Goal: Transaction & Acquisition: Purchase product/service

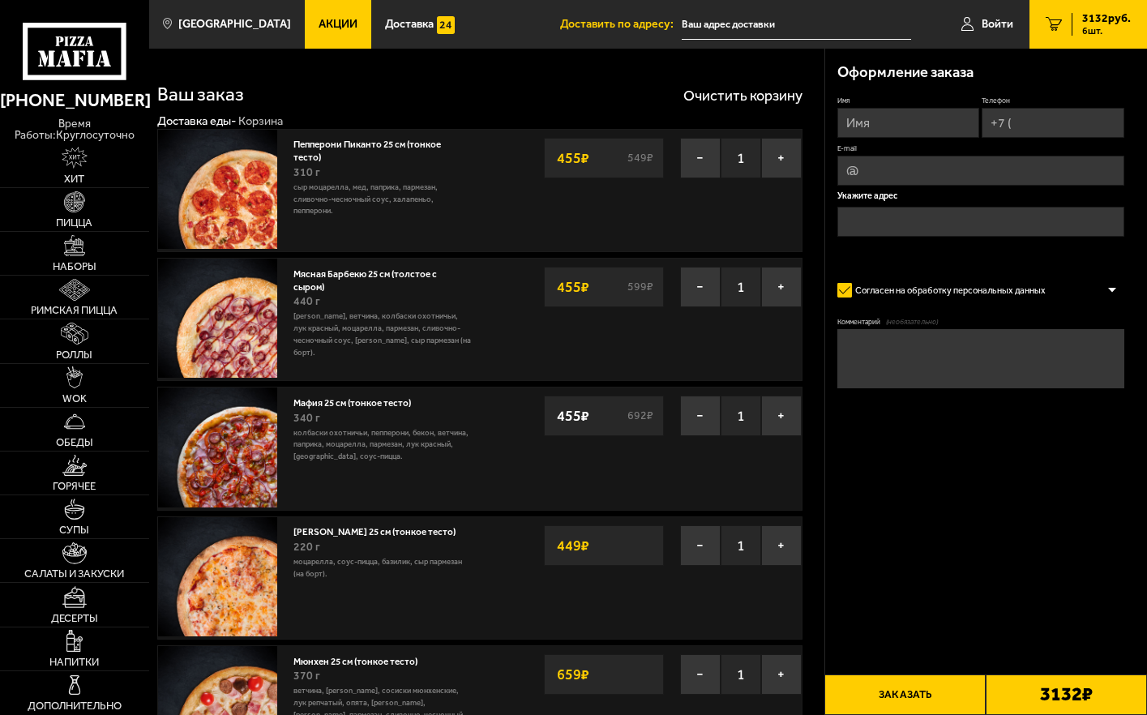
click at [319, 21] on span "Акции" at bounding box center [338, 24] width 39 height 11
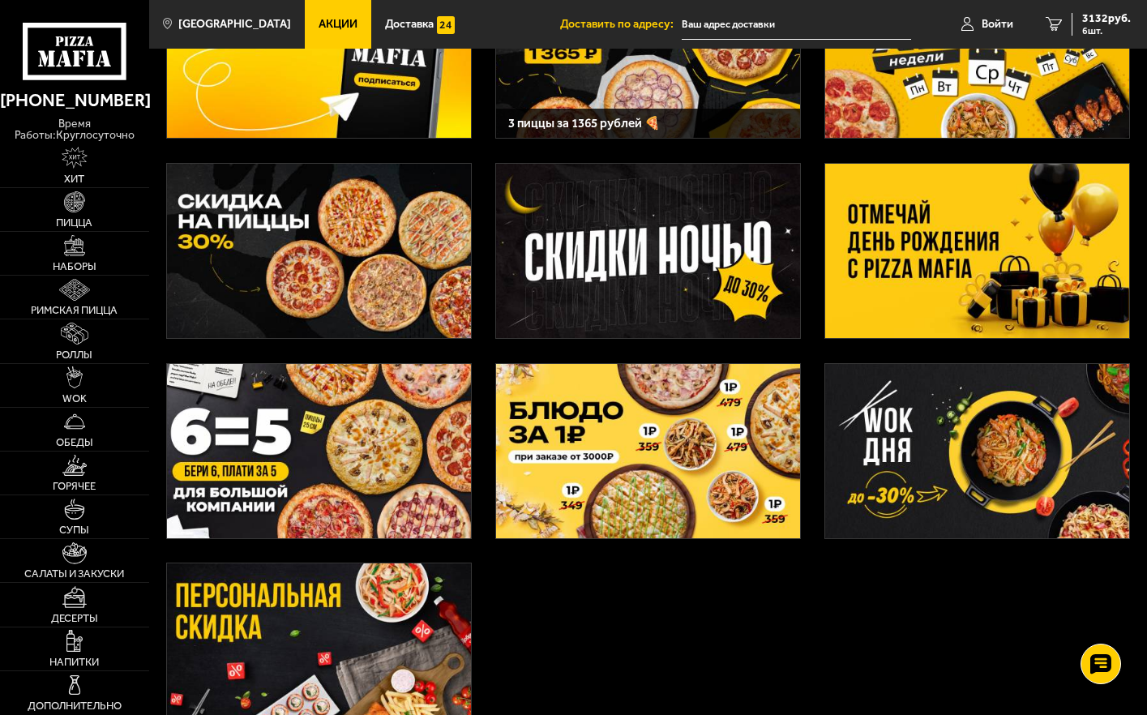
click at [661, 459] on img at bounding box center [648, 451] width 304 height 174
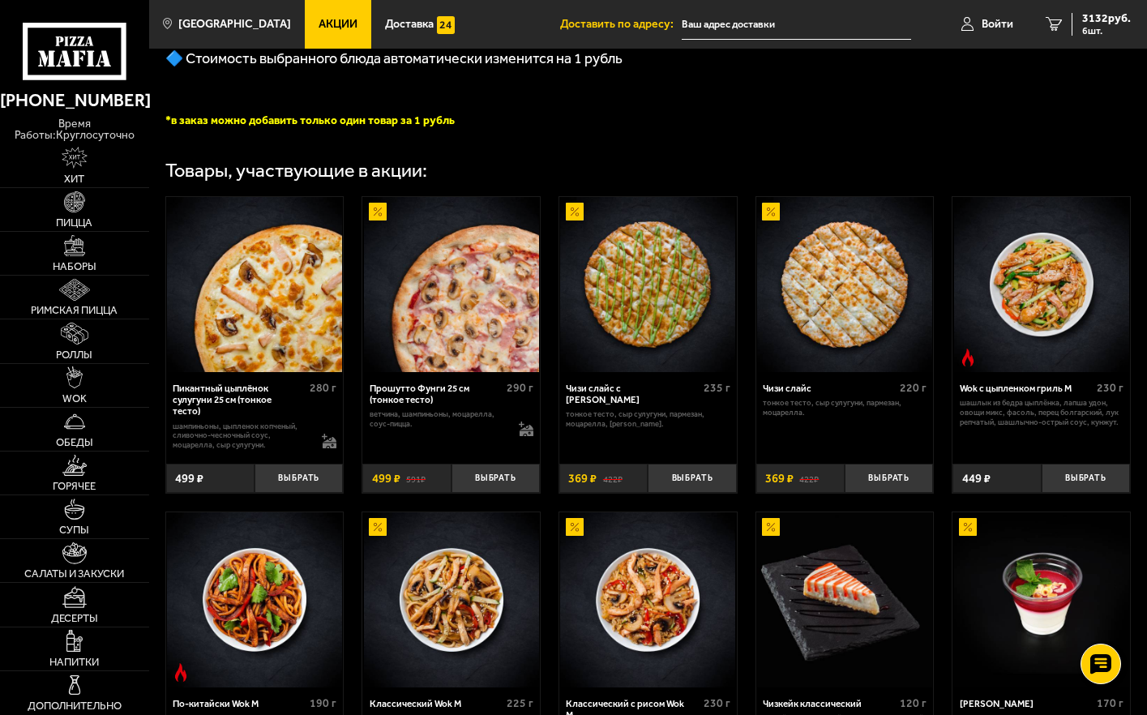
scroll to position [376, 0]
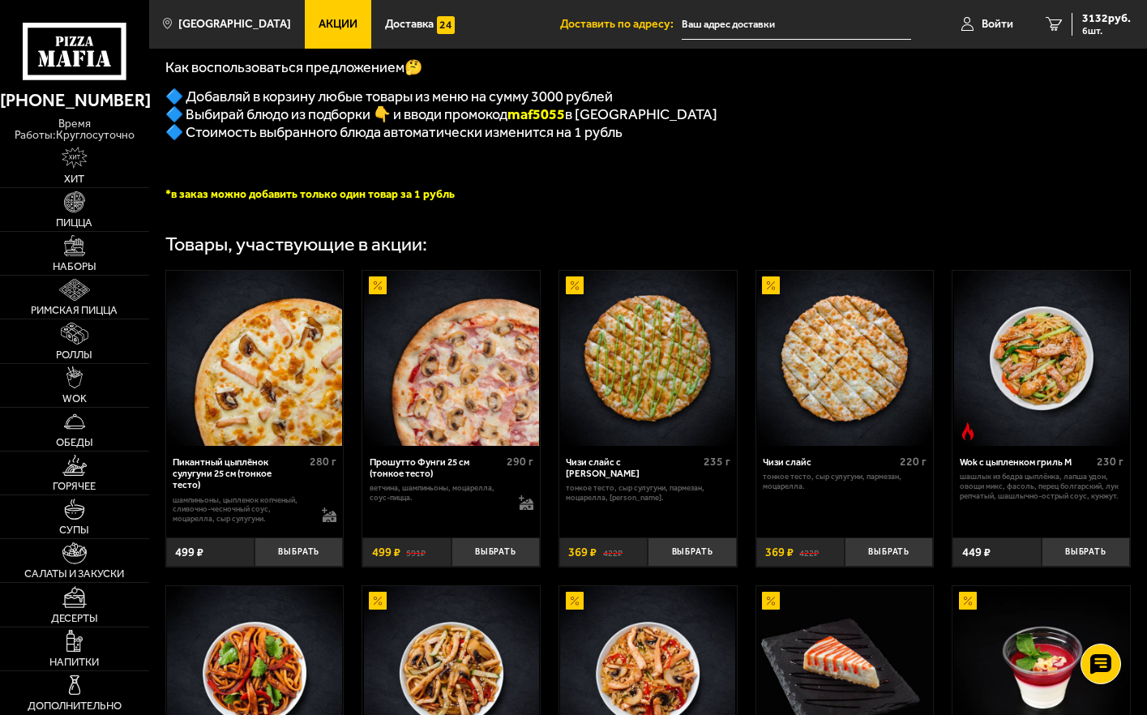
click at [917, 141] on p "🔷 Стоимость выбранного блюда автоматически изменится на 1 рубль" at bounding box center [580, 132] width 830 height 18
click at [1091, 21] on span "3132 руб." at bounding box center [1106, 18] width 49 height 11
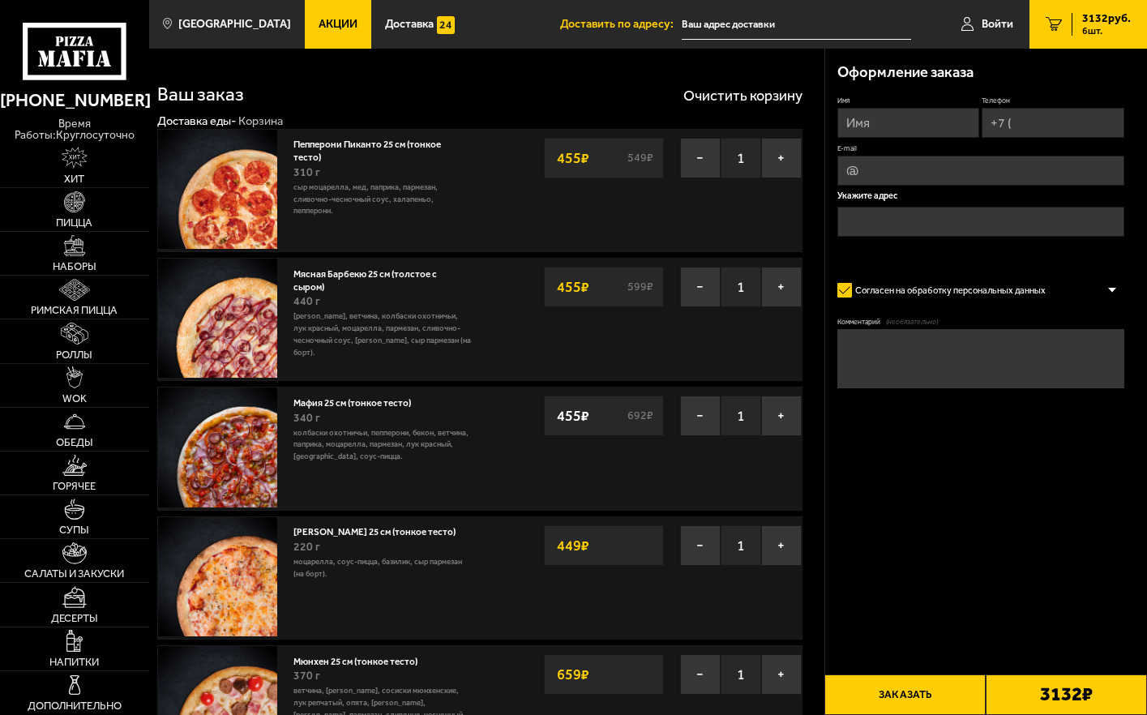
click at [309, 32] on link "Акции" at bounding box center [338, 24] width 66 height 49
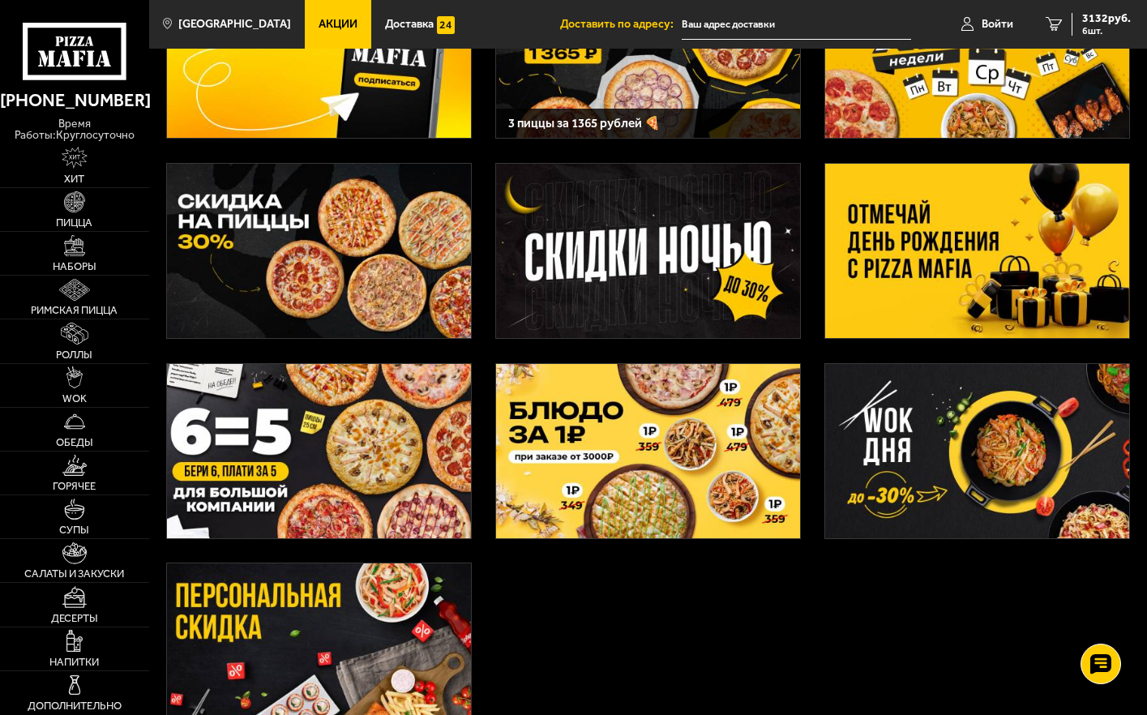
click at [605, 455] on img at bounding box center [648, 451] width 304 height 174
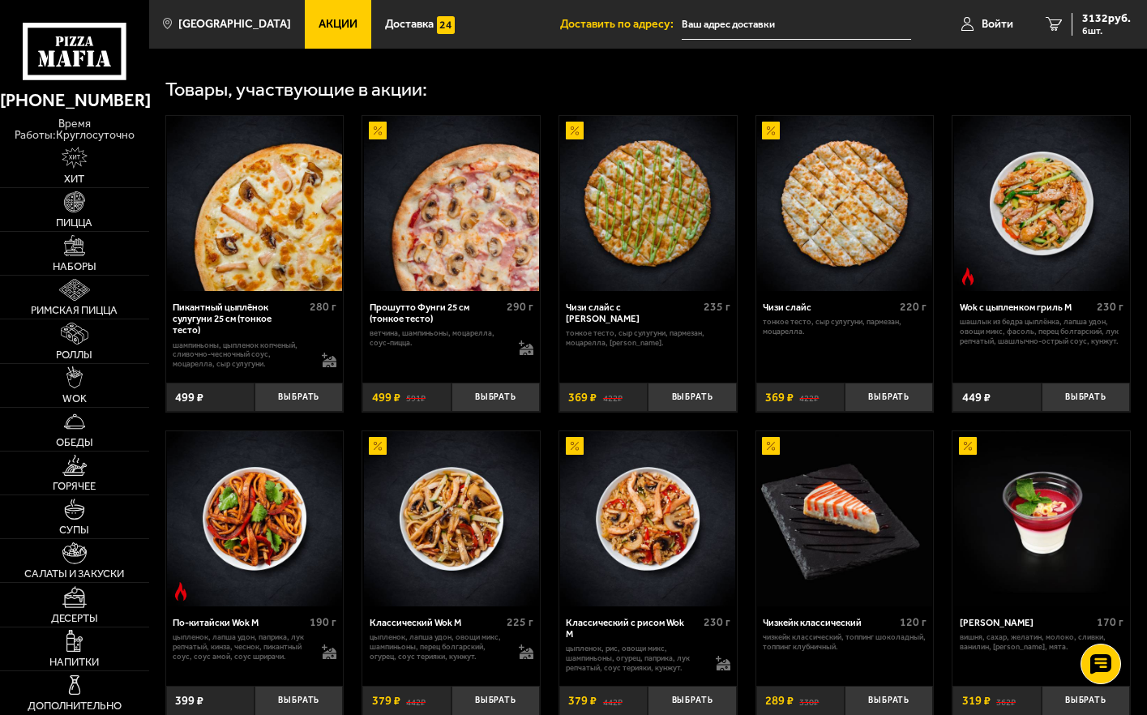
scroll to position [568, 0]
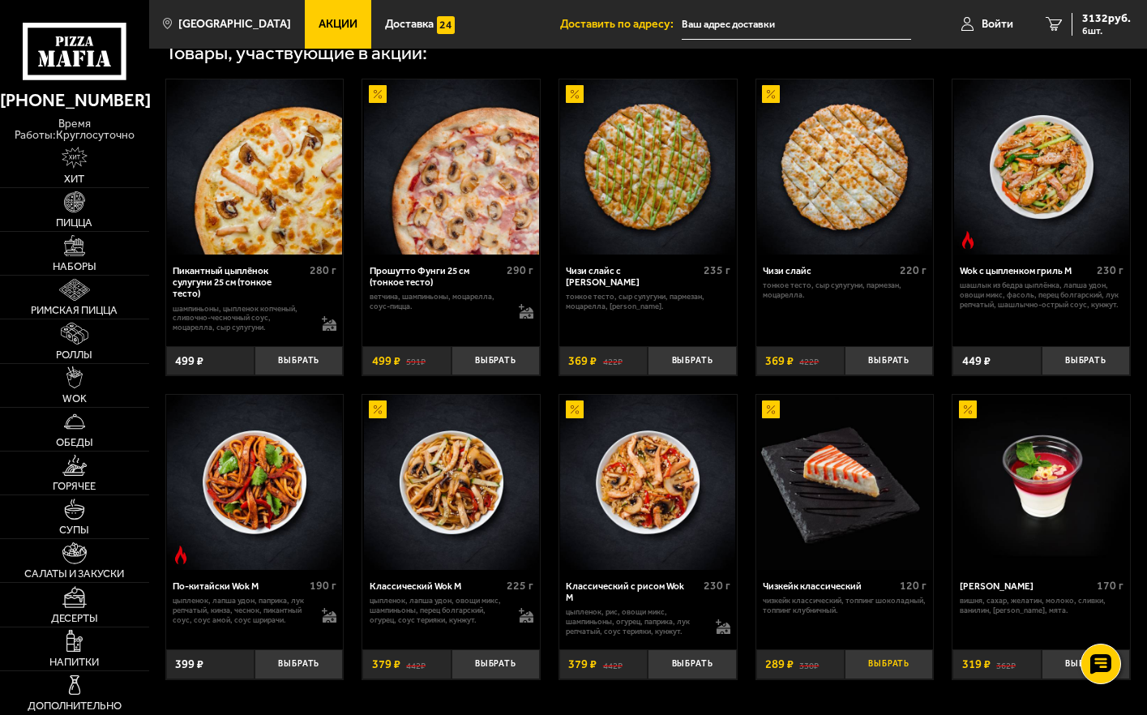
click at [892, 673] on button "Выбрать" at bounding box center [889, 663] width 88 height 29
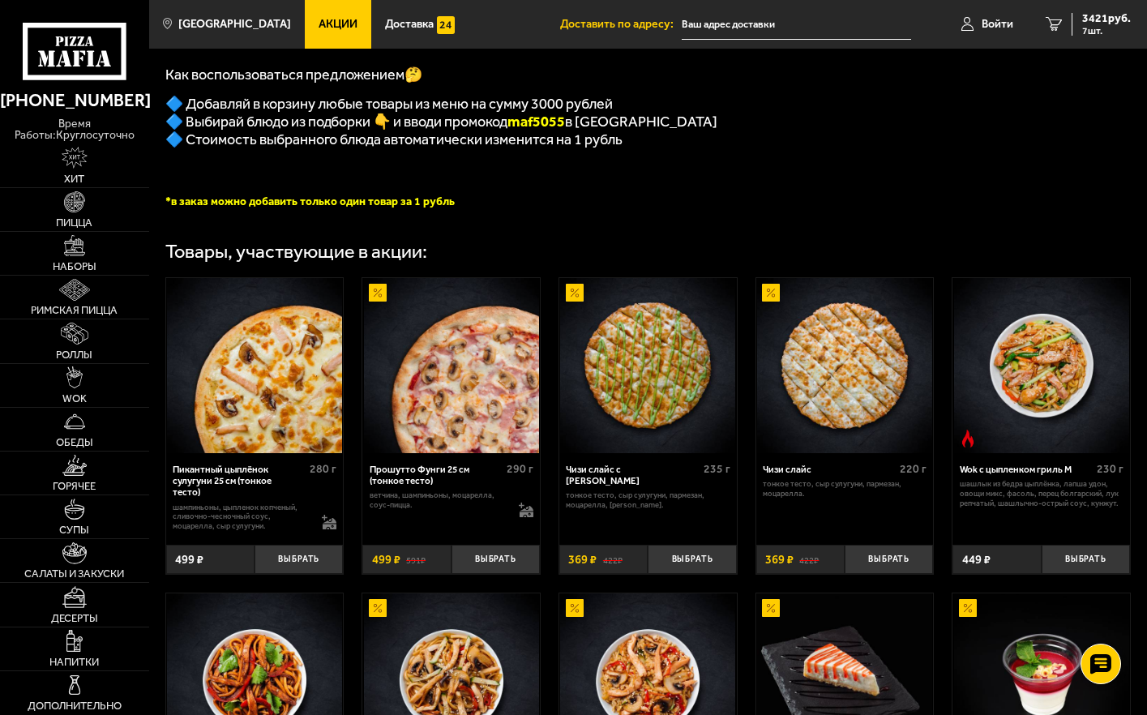
scroll to position [162, 0]
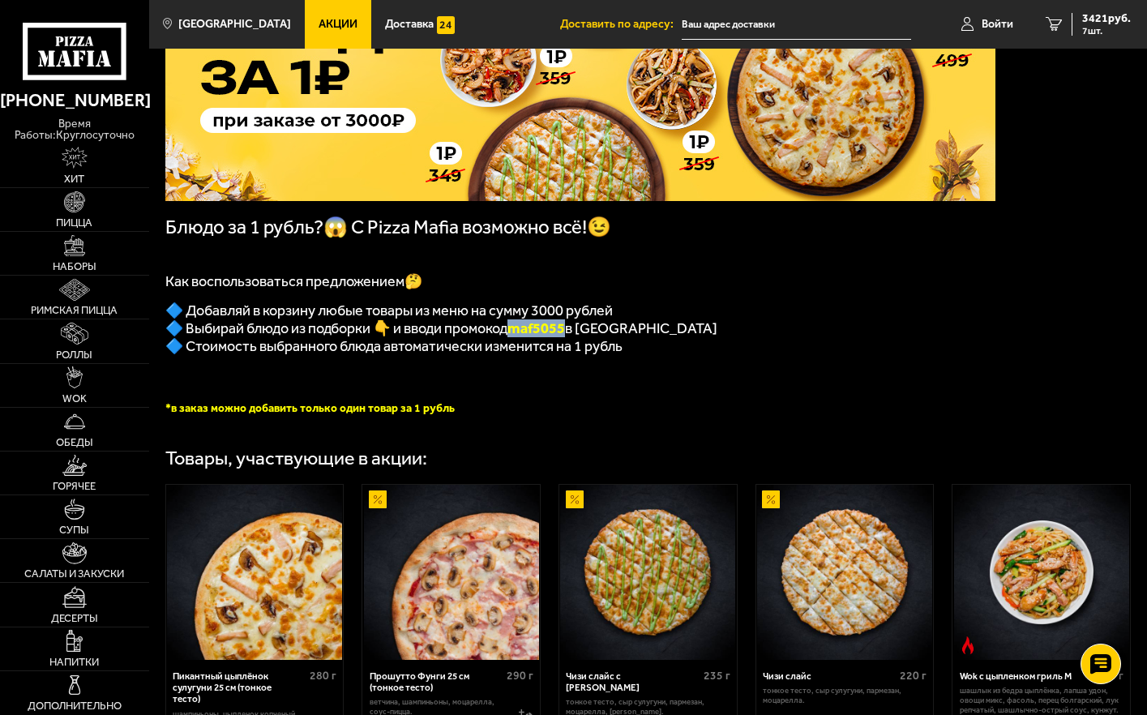
drag, startPoint x: 517, startPoint y: 337, endPoint x: 574, endPoint y: 337, distance: 57.6
click at [574, 337] on span "🔷 Выбирай блюдо из подборки 👇 и вводи промокод maf5055 в корзине" at bounding box center [441, 328] width 552 height 18
copy b "maf5055"
drag, startPoint x: 1108, startPoint y: 27, endPoint x: 1092, endPoint y: 38, distance: 19.1
click at [1108, 28] on span "7 шт." at bounding box center [1106, 31] width 49 height 10
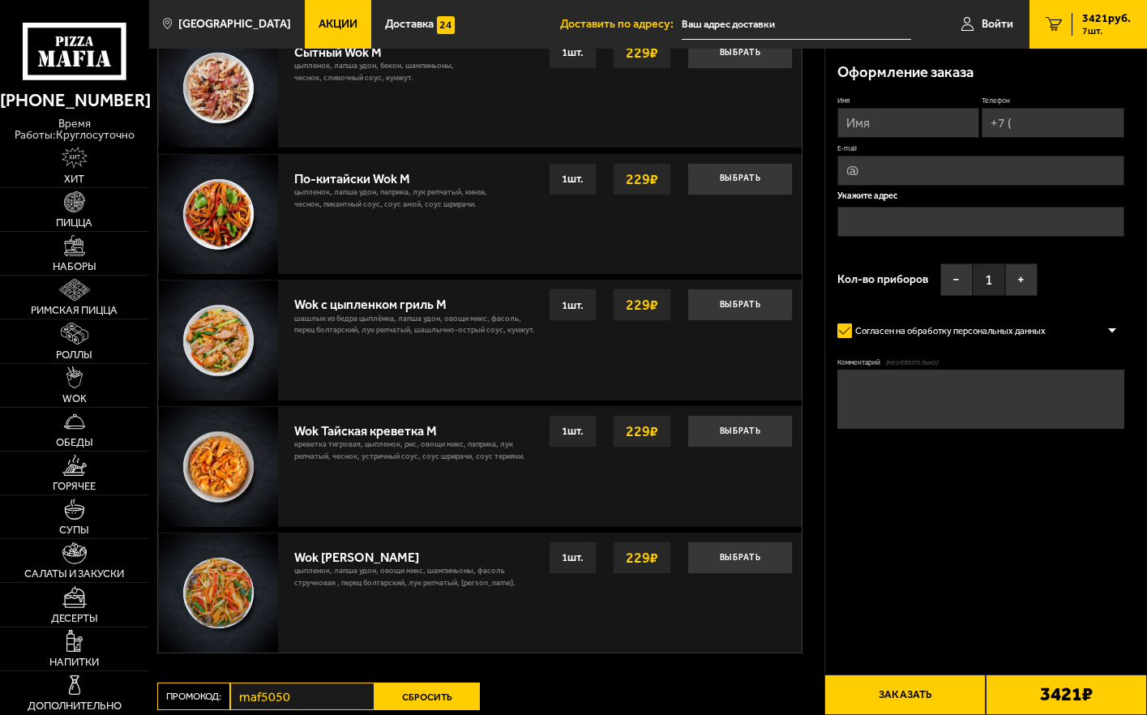
scroll to position [1622, 0]
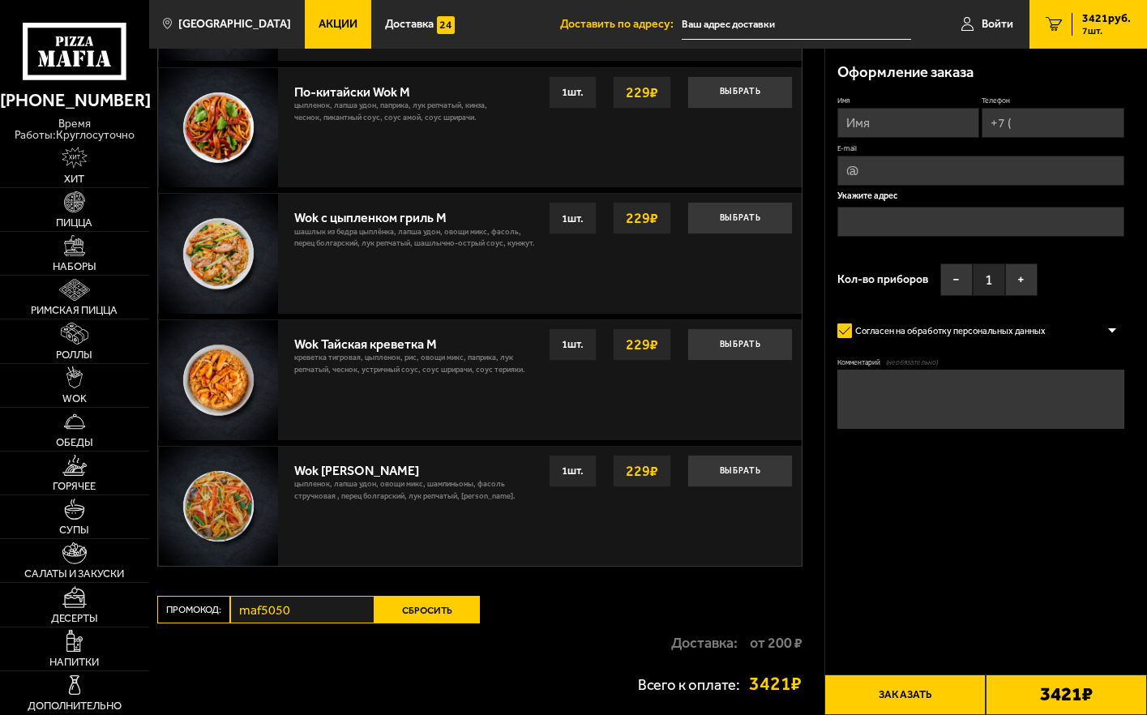
click at [439, 623] on button "Сбросить" at bounding box center [427, 610] width 105 height 28
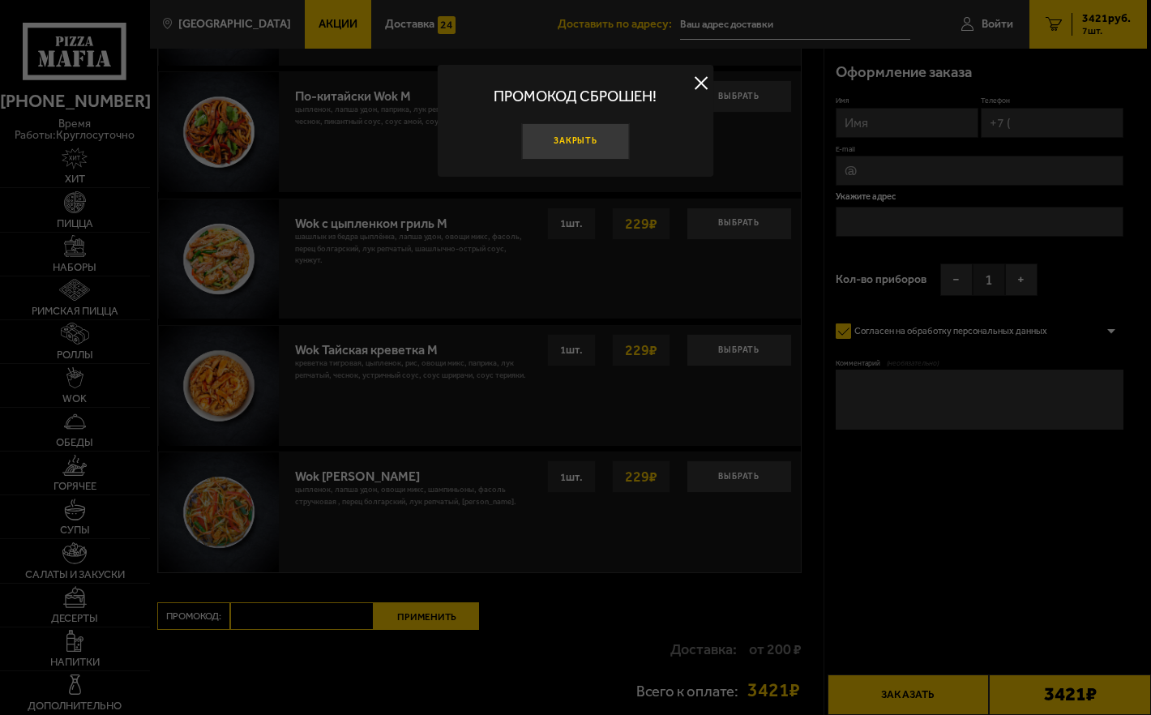
click at [611, 139] on button "Закрыть" at bounding box center [575, 141] width 108 height 36
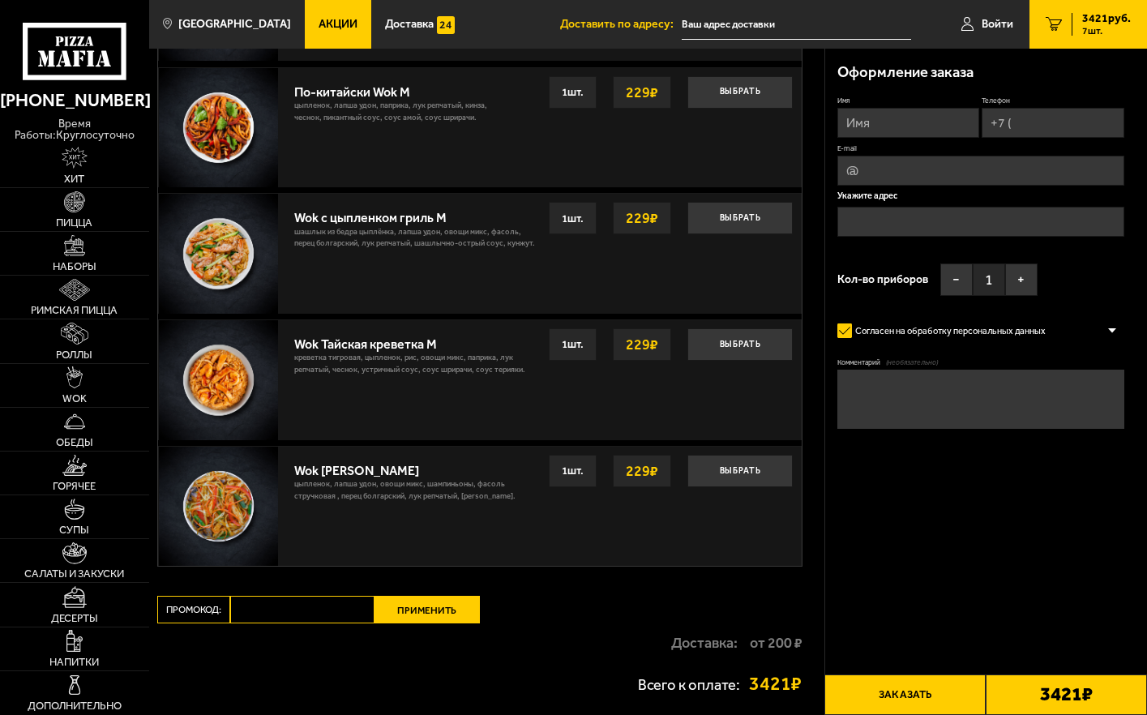
paste input "maf5055"
type input "maf5055"
click at [420, 620] on button "Применить" at bounding box center [427, 610] width 105 height 28
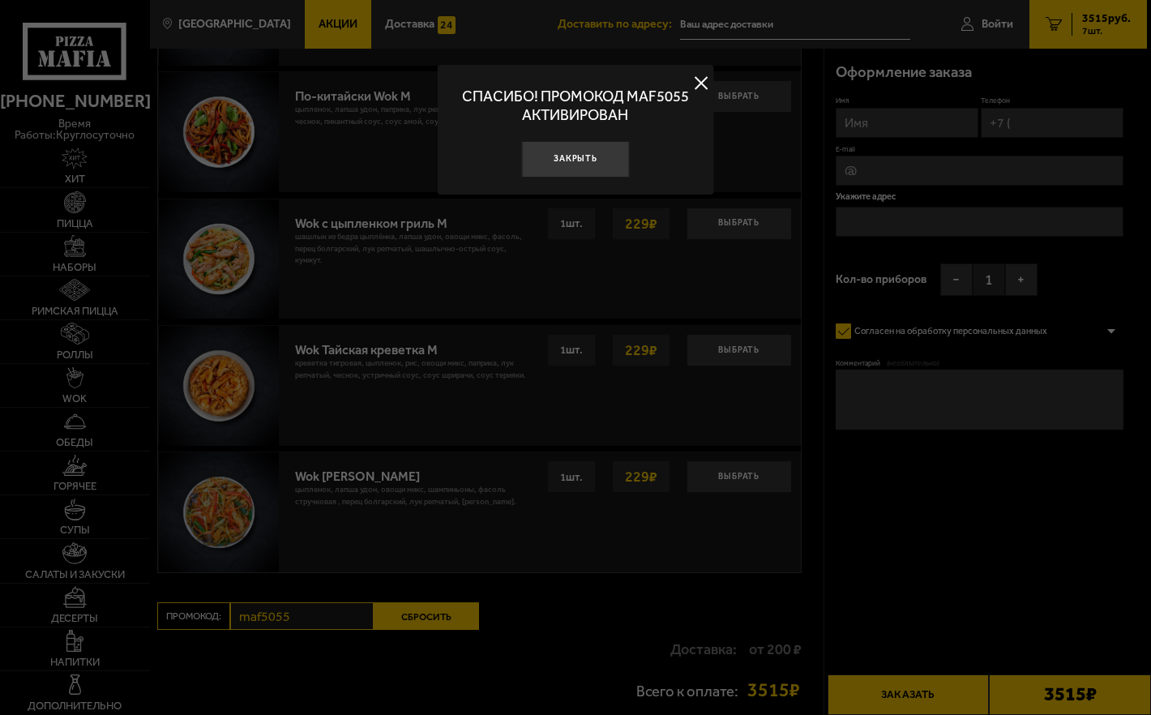
click at [707, 77] on button at bounding box center [701, 83] width 24 height 24
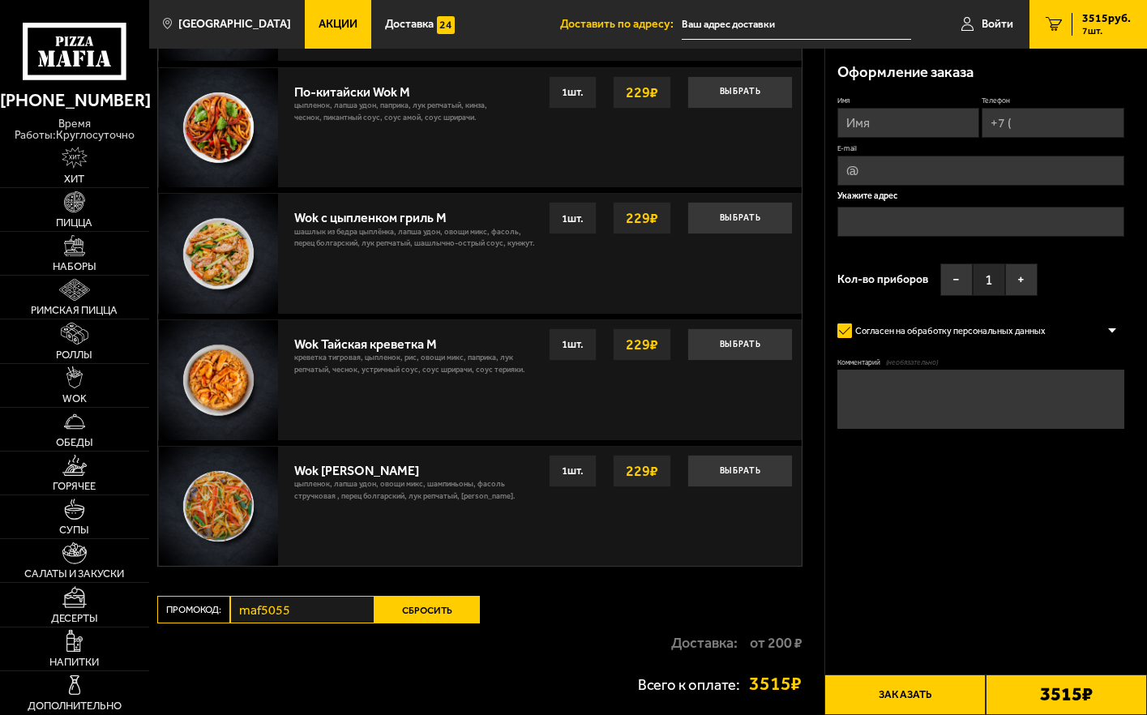
click at [450, 613] on button "Сбросить" at bounding box center [427, 610] width 105 height 28
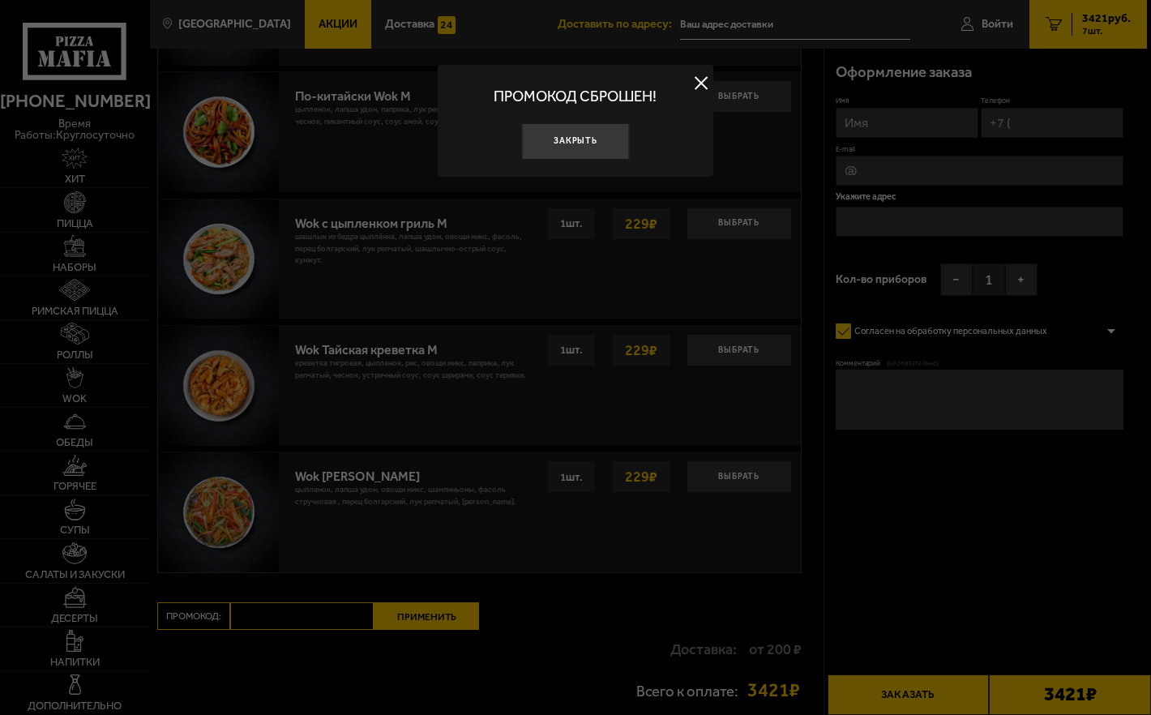
click at [561, 611] on div at bounding box center [575, 357] width 1151 height 715
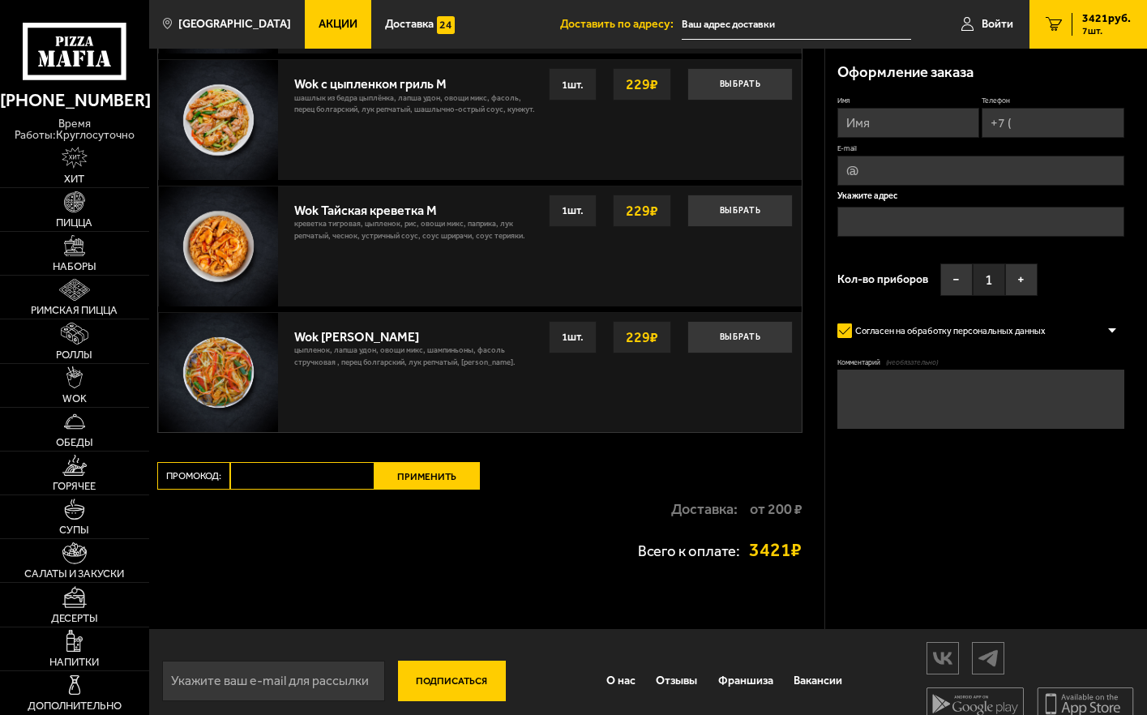
scroll to position [1781, 0]
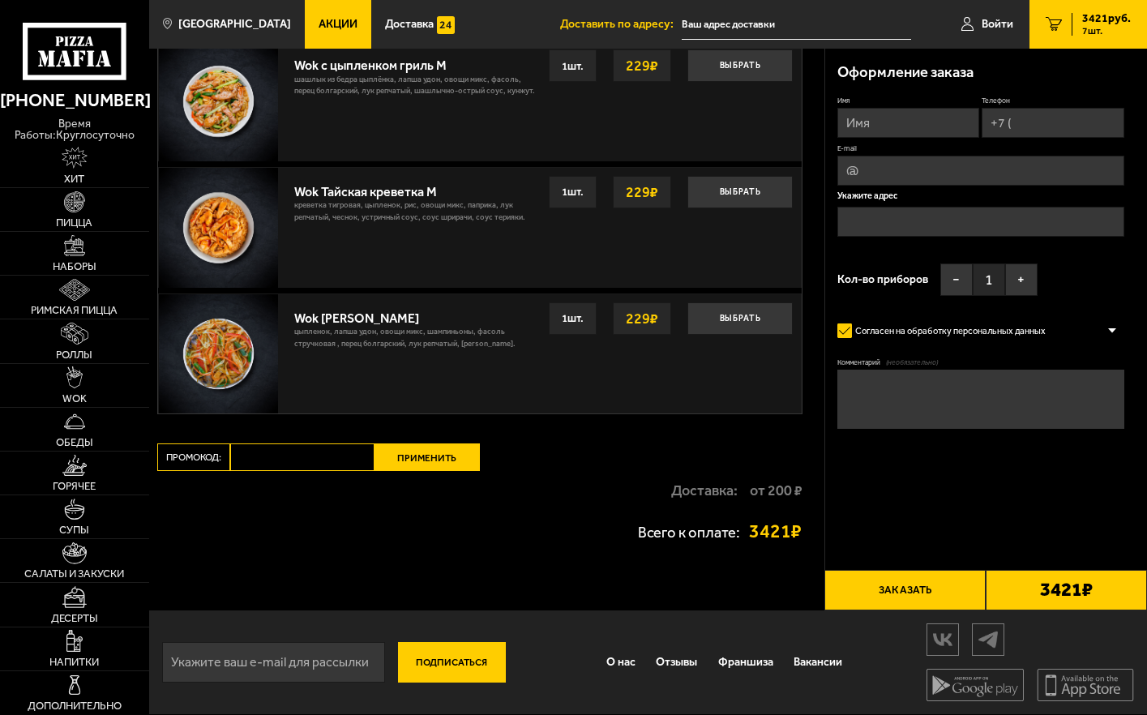
paste input "maf5055"
type input "maf5055"
click at [448, 457] on button "Применить" at bounding box center [427, 458] width 105 height 28
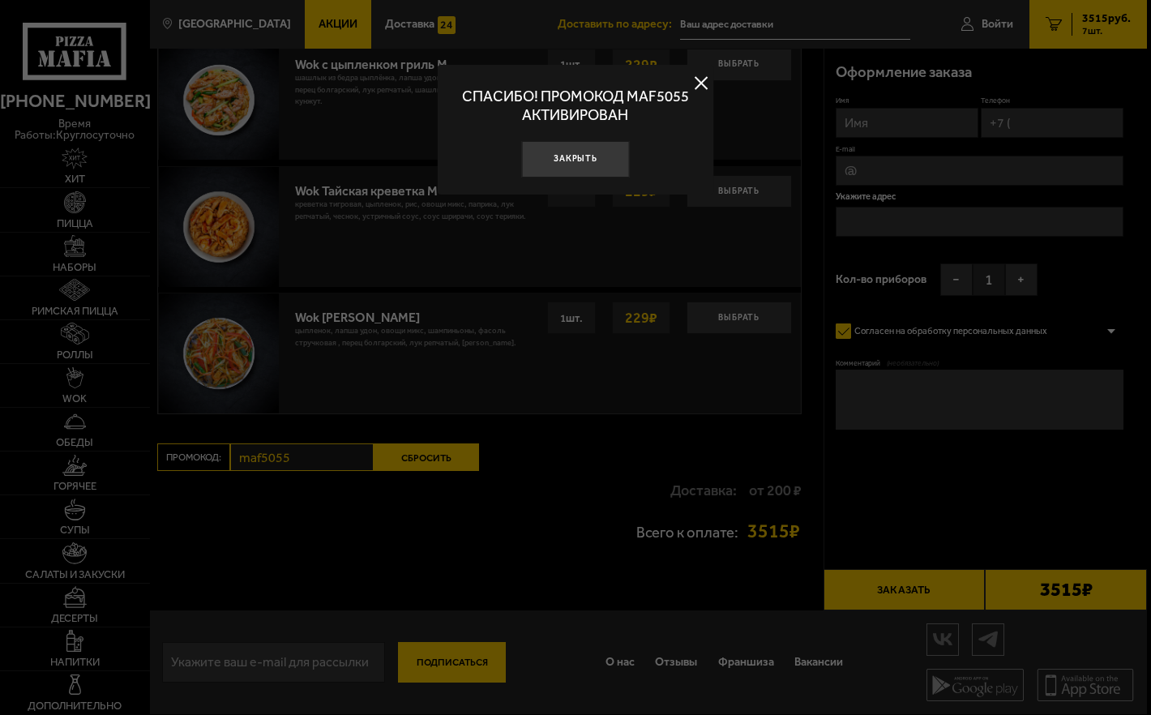
click at [701, 84] on button at bounding box center [701, 83] width 24 height 24
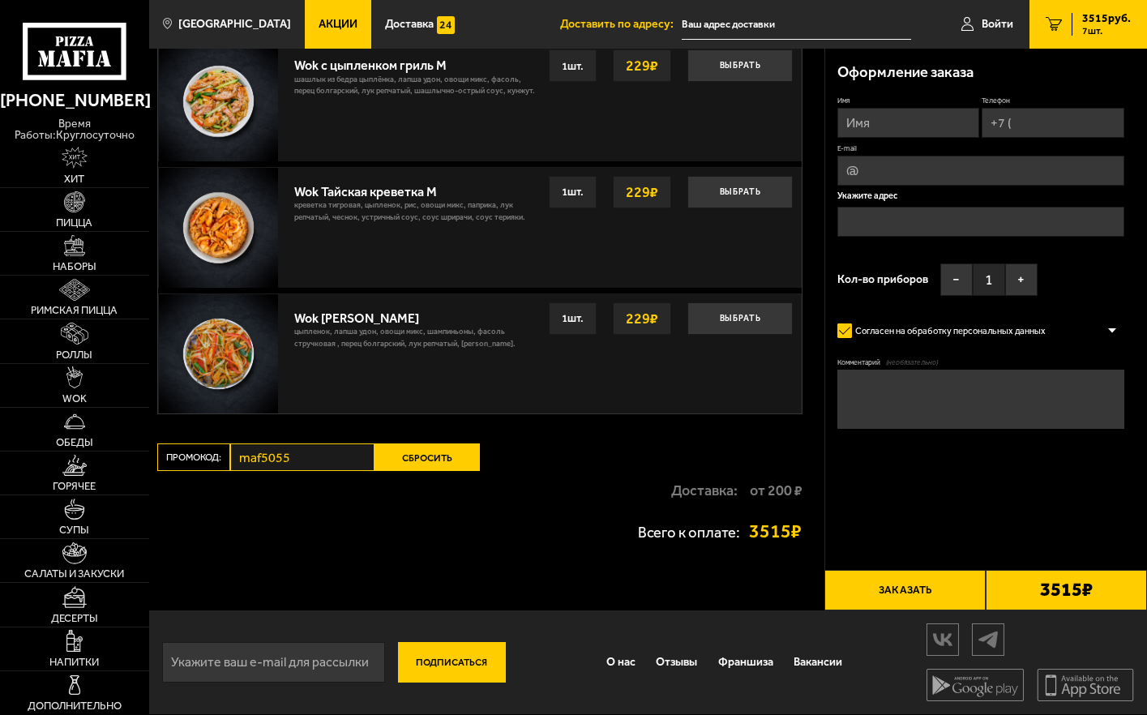
click at [432, 458] on button "Сбросить" at bounding box center [427, 458] width 105 height 28
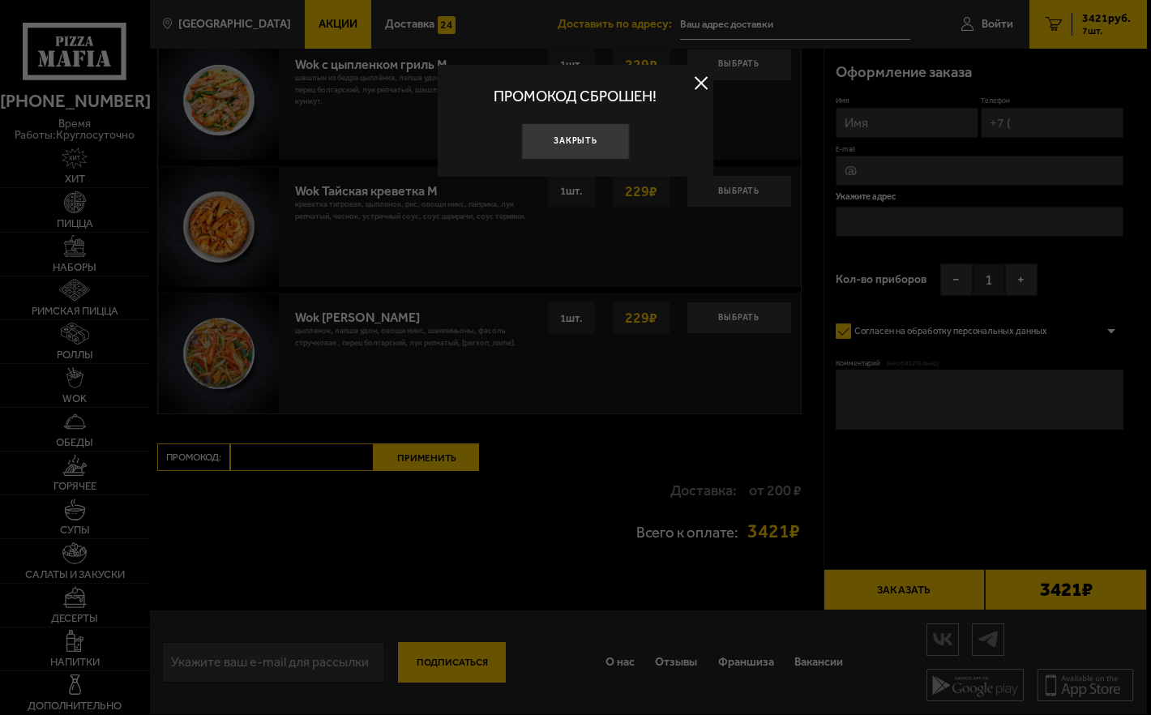
click at [697, 88] on button at bounding box center [701, 83] width 24 height 24
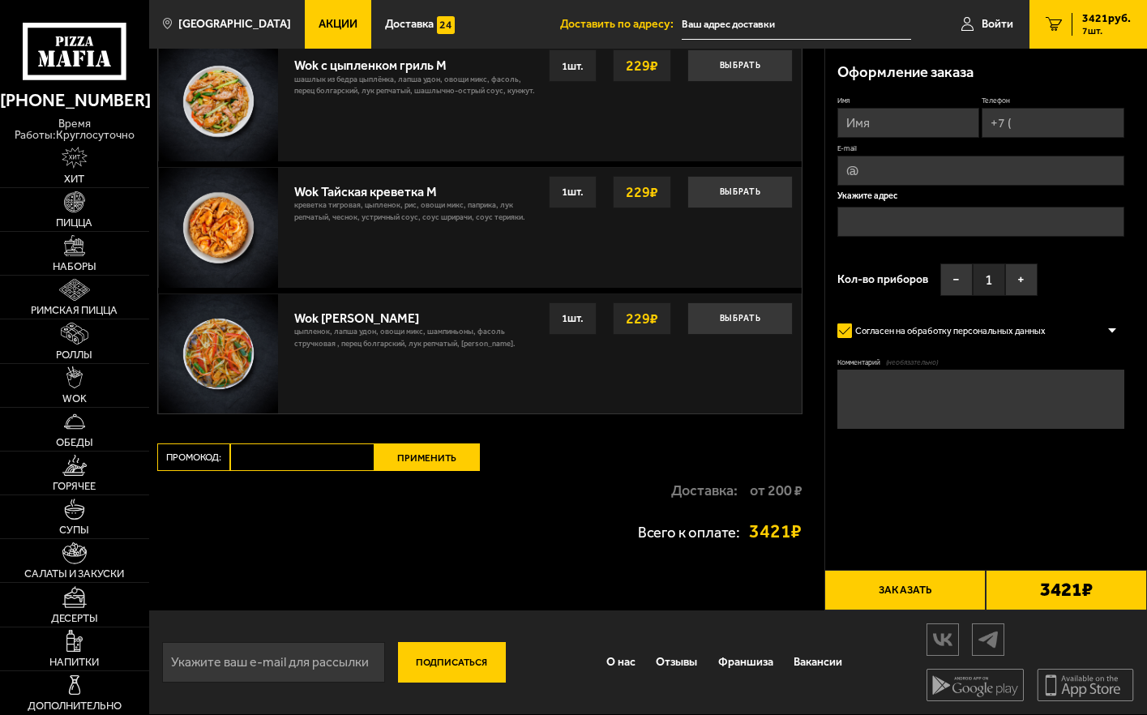
paste input "maf5055"
type input "maf5055"
click at [423, 450] on button "Применить" at bounding box center [427, 458] width 105 height 28
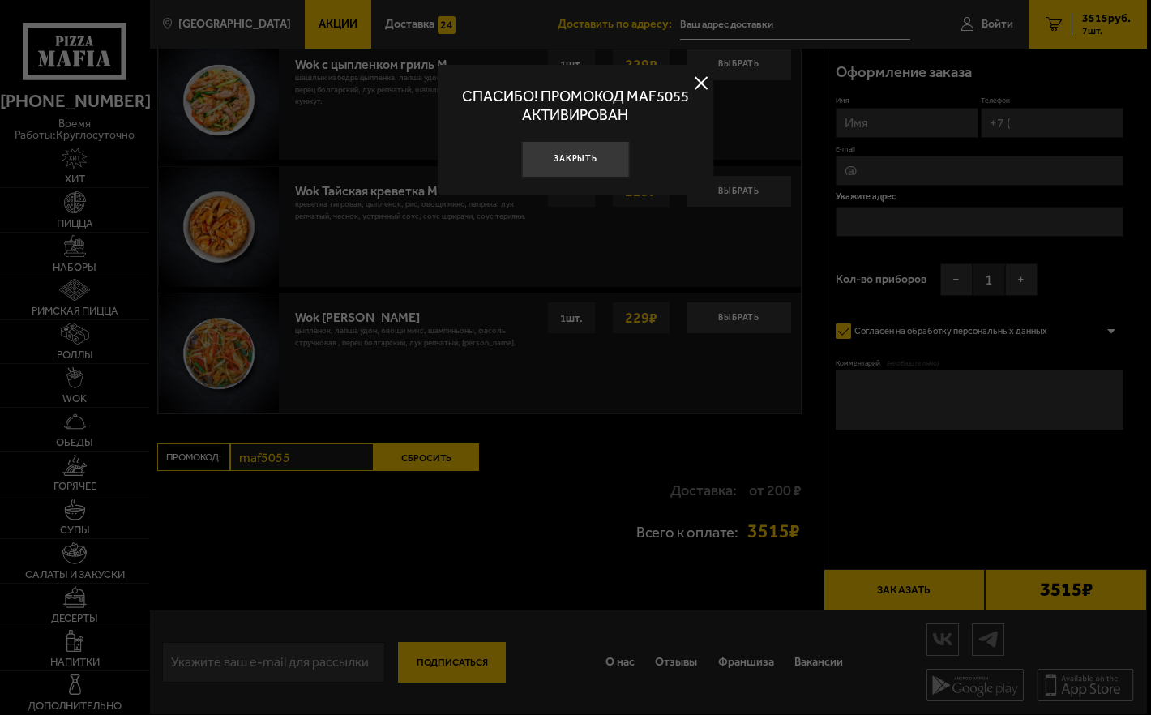
click at [711, 84] on button at bounding box center [701, 83] width 24 height 24
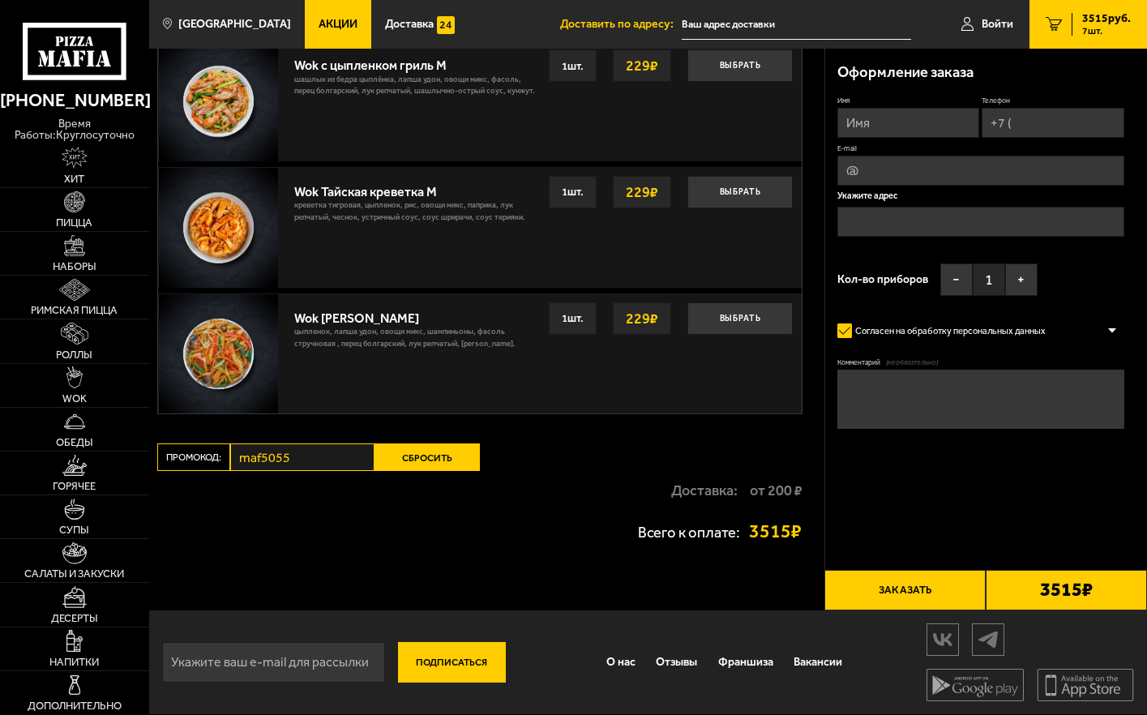
click at [427, 465] on button "Сбросить" at bounding box center [427, 458] width 105 height 28
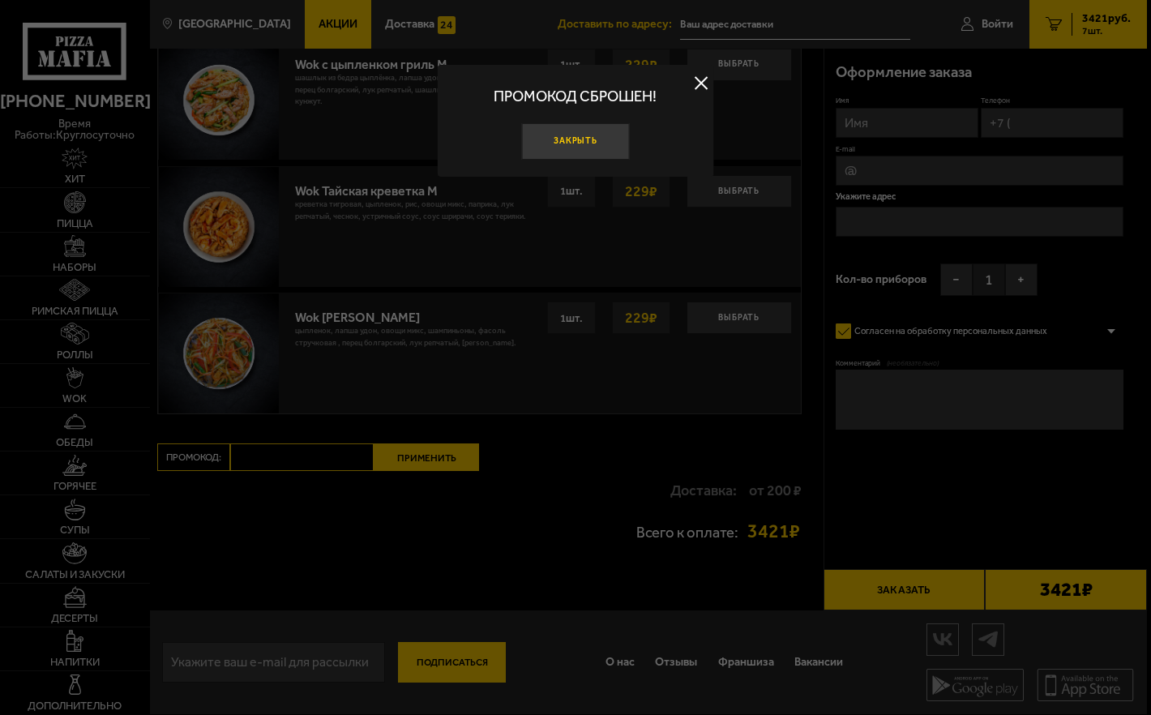
click at [581, 144] on button "Закрыть" at bounding box center [575, 141] width 108 height 36
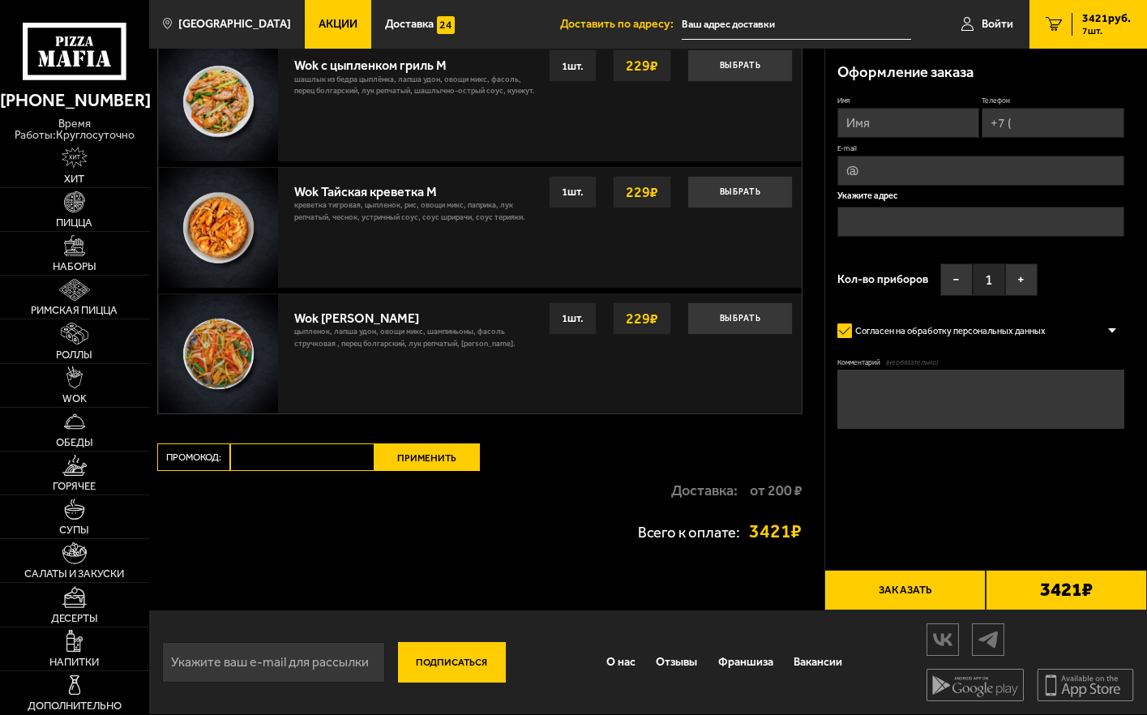
click at [323, 456] on input "Промокод:" at bounding box center [302, 458] width 144 height 28
click at [424, 460] on button "Применить" at bounding box center [427, 458] width 105 height 28
paste input "maf5055"
type input "maf5055"
click at [433, 459] on button "Применить" at bounding box center [427, 458] width 105 height 28
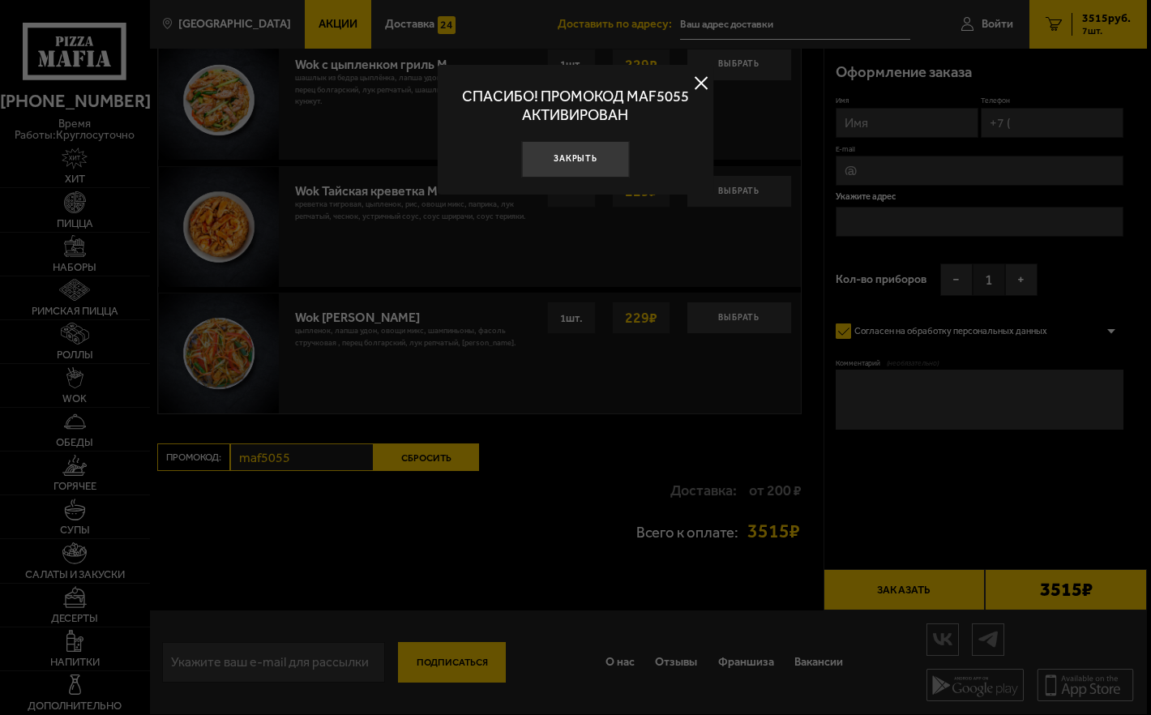
click at [703, 85] on button at bounding box center [701, 83] width 24 height 24
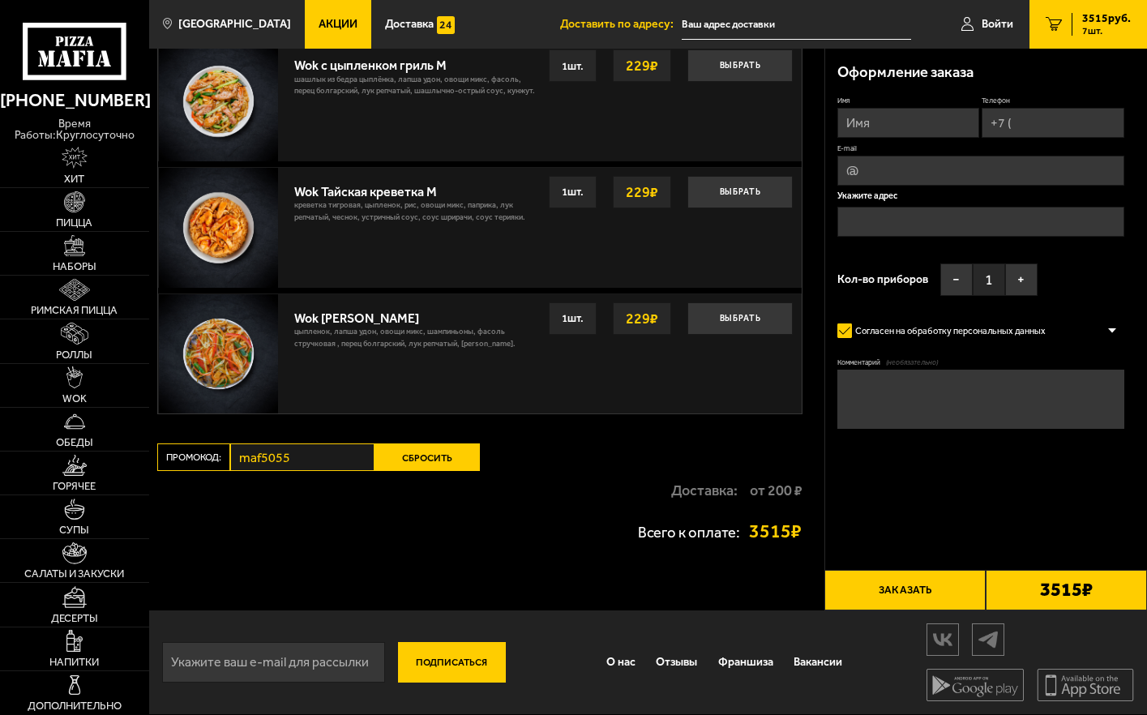
click at [405, 465] on button "Сбросить" at bounding box center [427, 458] width 105 height 28
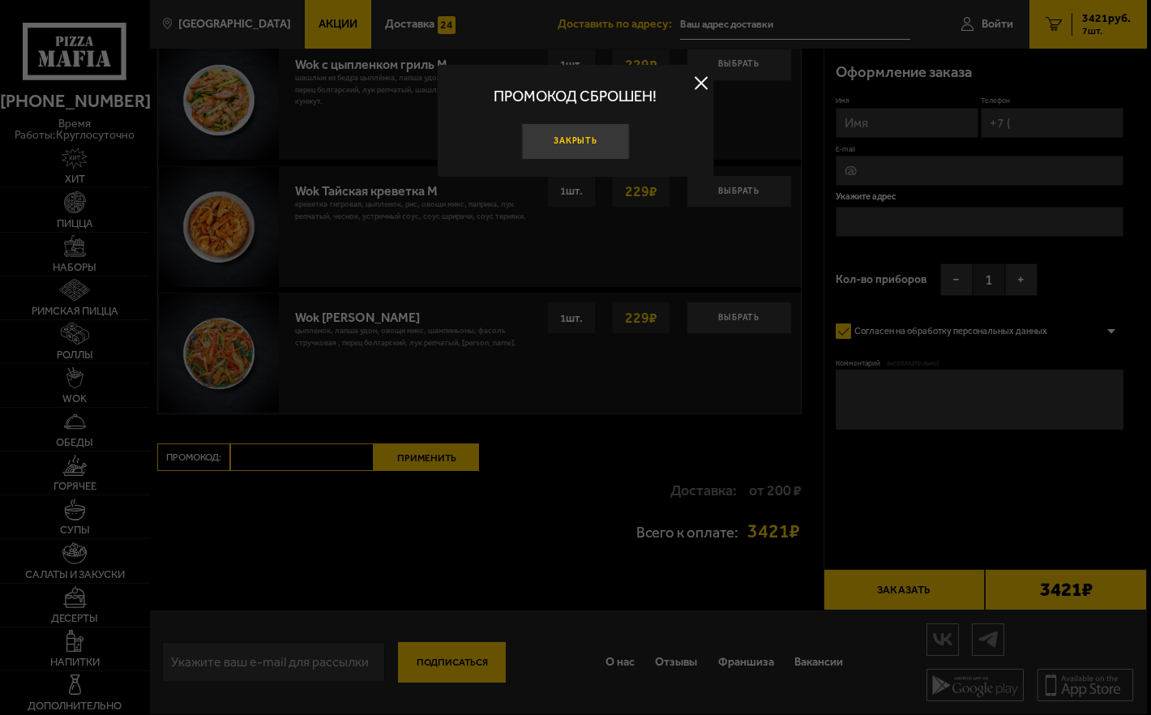
click at [594, 144] on button "Закрыть" at bounding box center [575, 141] width 108 height 36
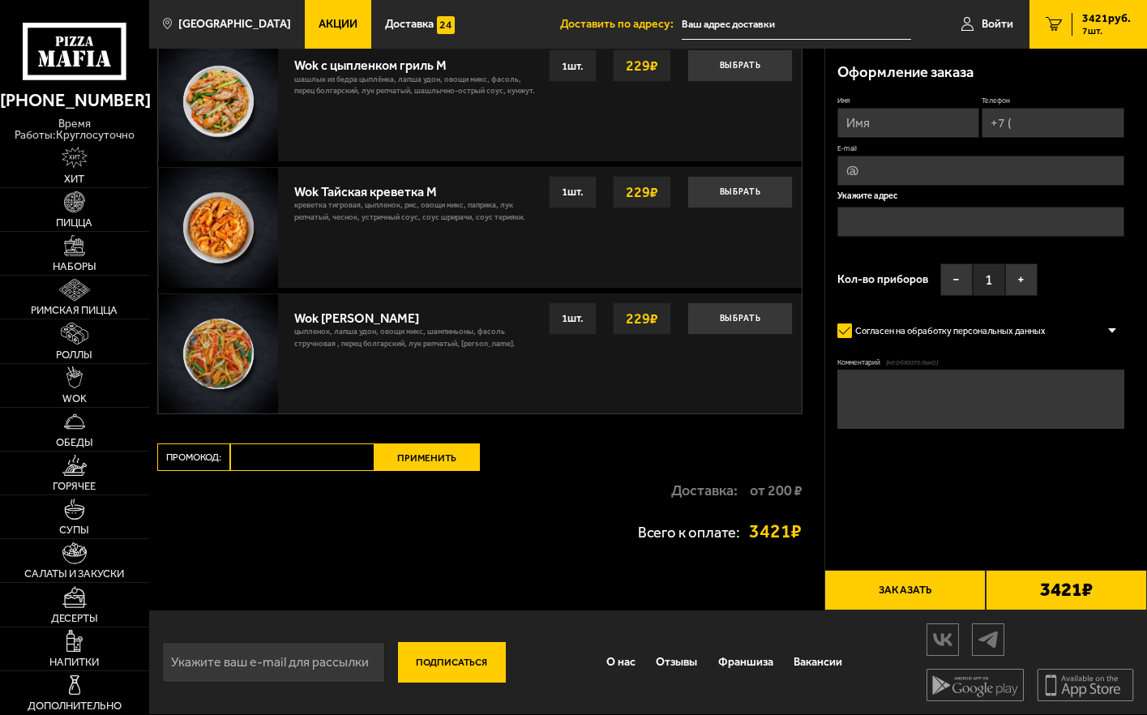
paste input "maf5055"
type input "maf5055"
click at [421, 454] on button "Применить" at bounding box center [427, 458] width 105 height 28
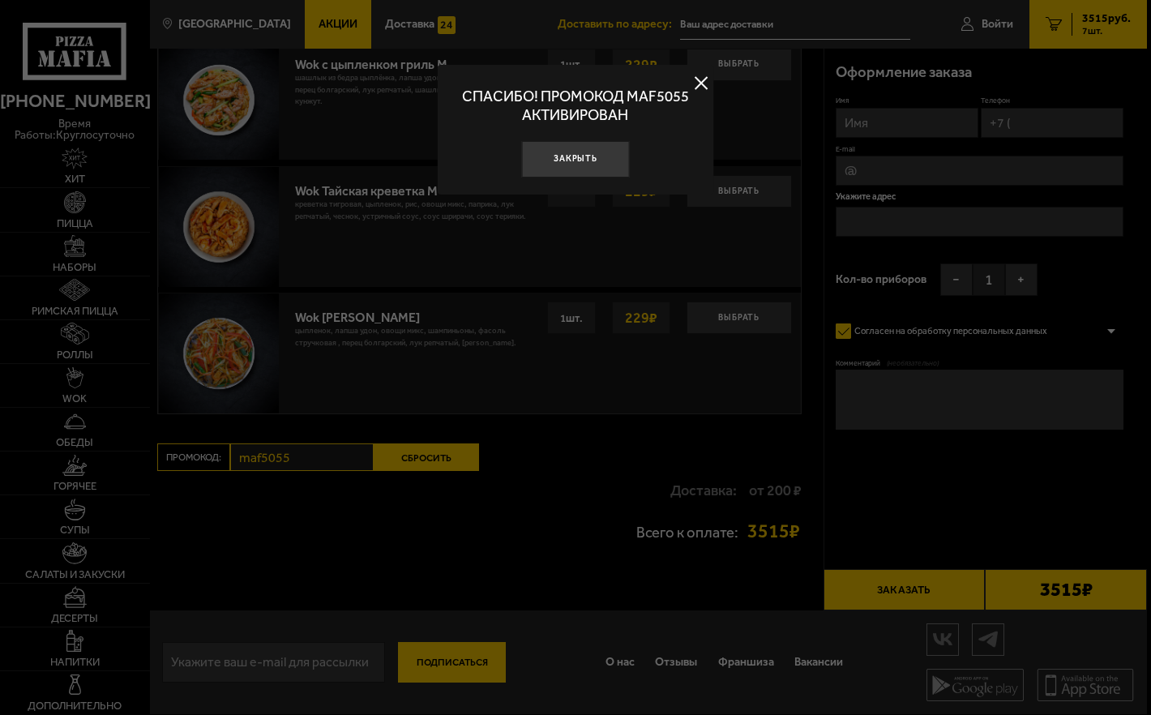
click at [711, 84] on button at bounding box center [701, 83] width 24 height 24
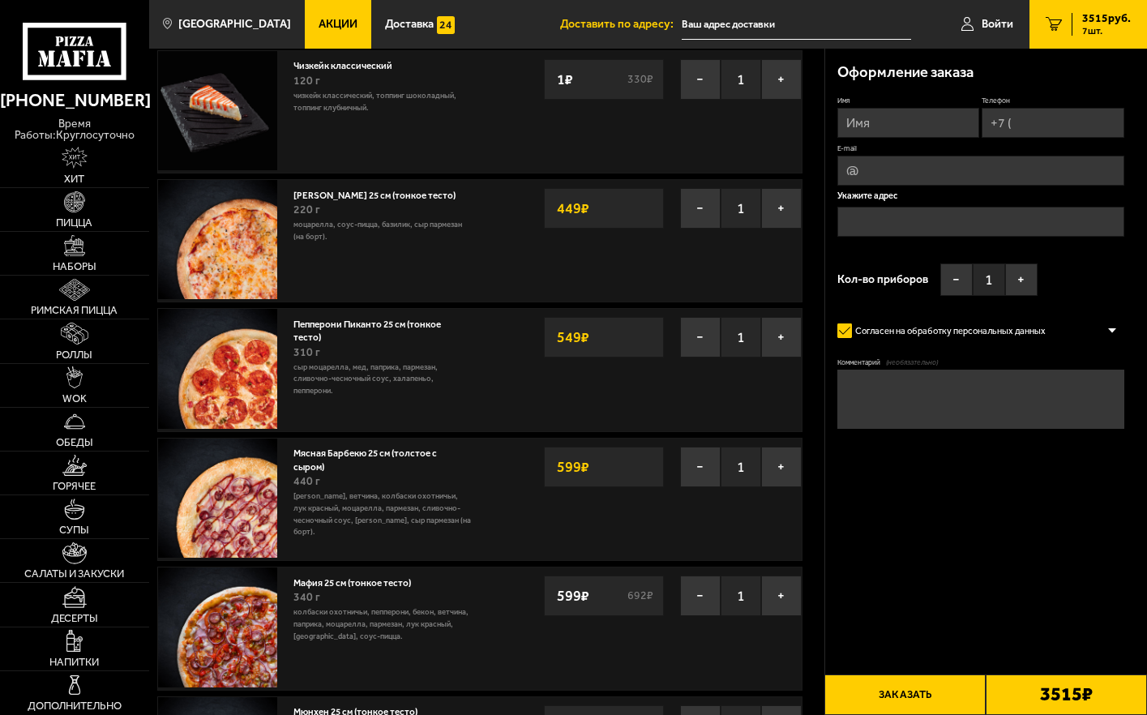
scroll to position [0, 0]
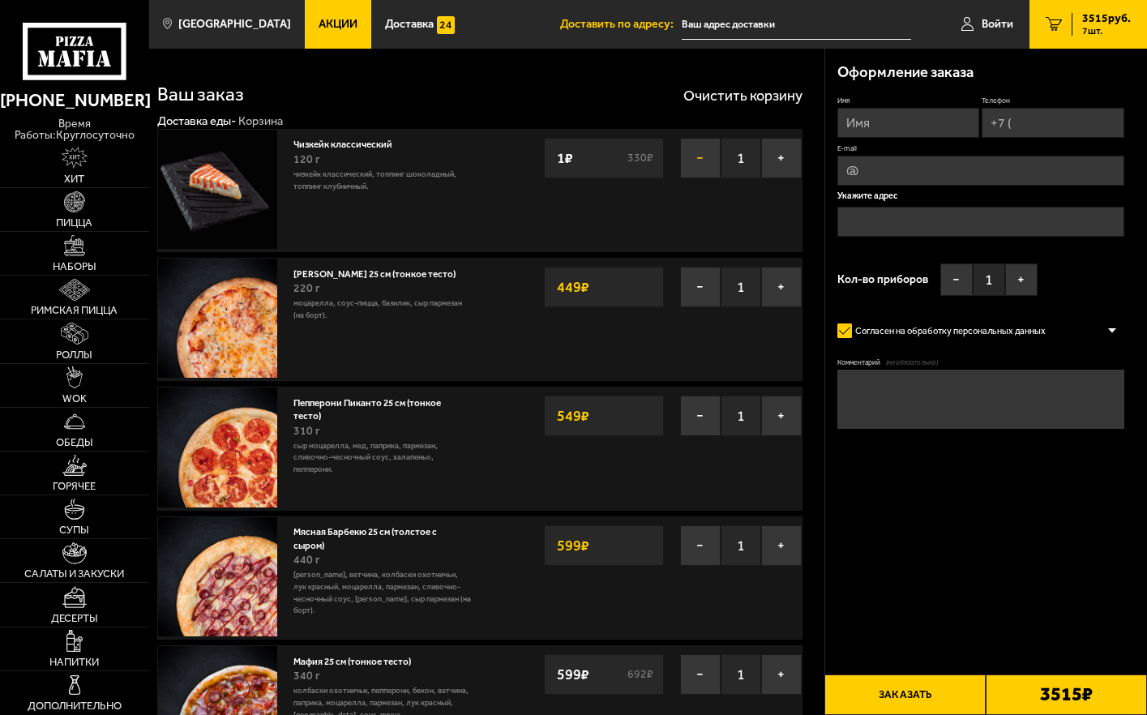
click at [696, 155] on button "−" at bounding box center [700, 158] width 41 height 41
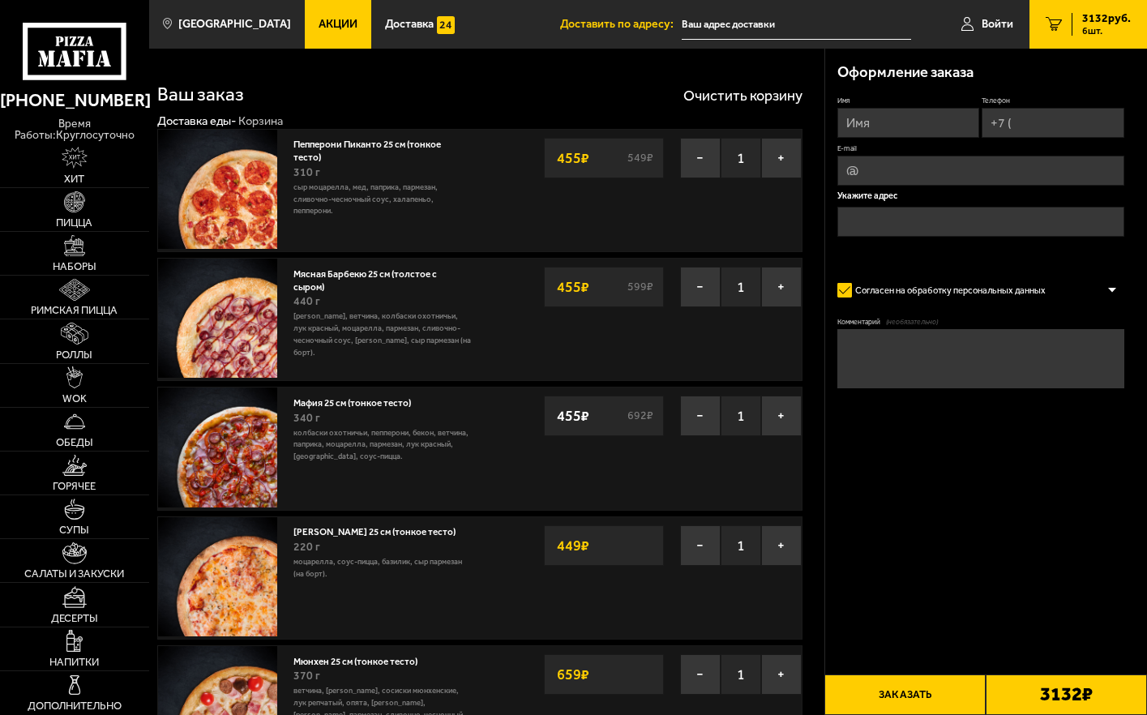
click at [319, 27] on span "Акции" at bounding box center [338, 24] width 39 height 11
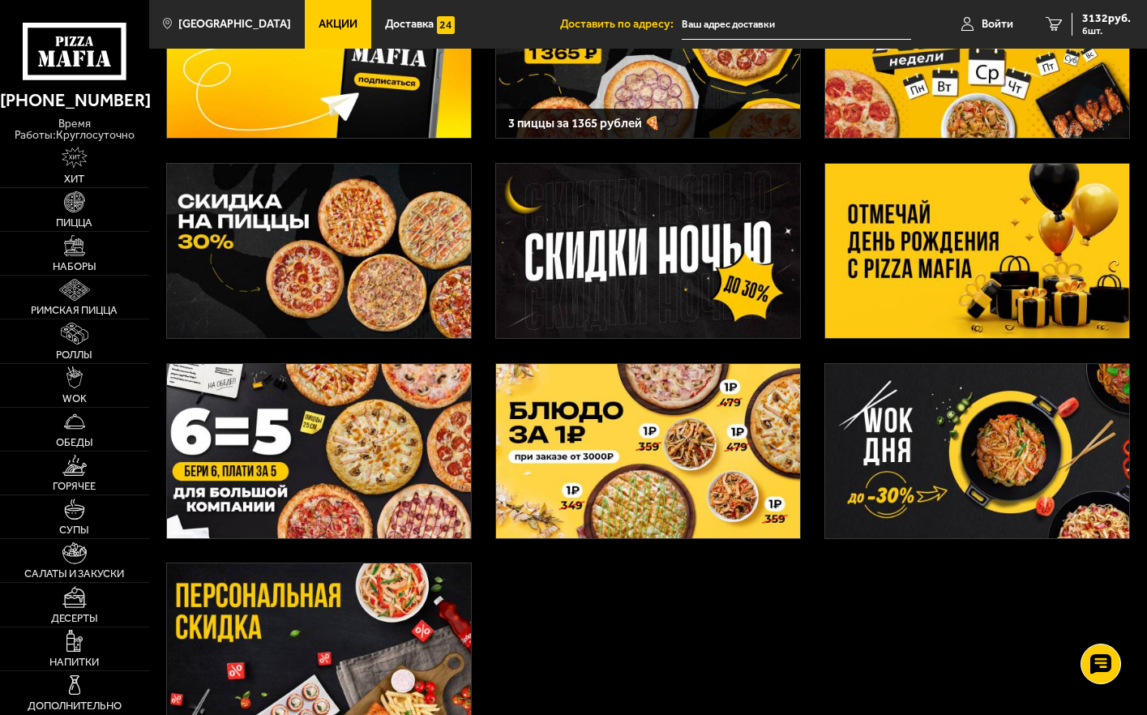
drag, startPoint x: 654, startPoint y: 478, endPoint x: 662, endPoint y: 488, distance: 12.7
click at [654, 478] on img at bounding box center [648, 451] width 304 height 174
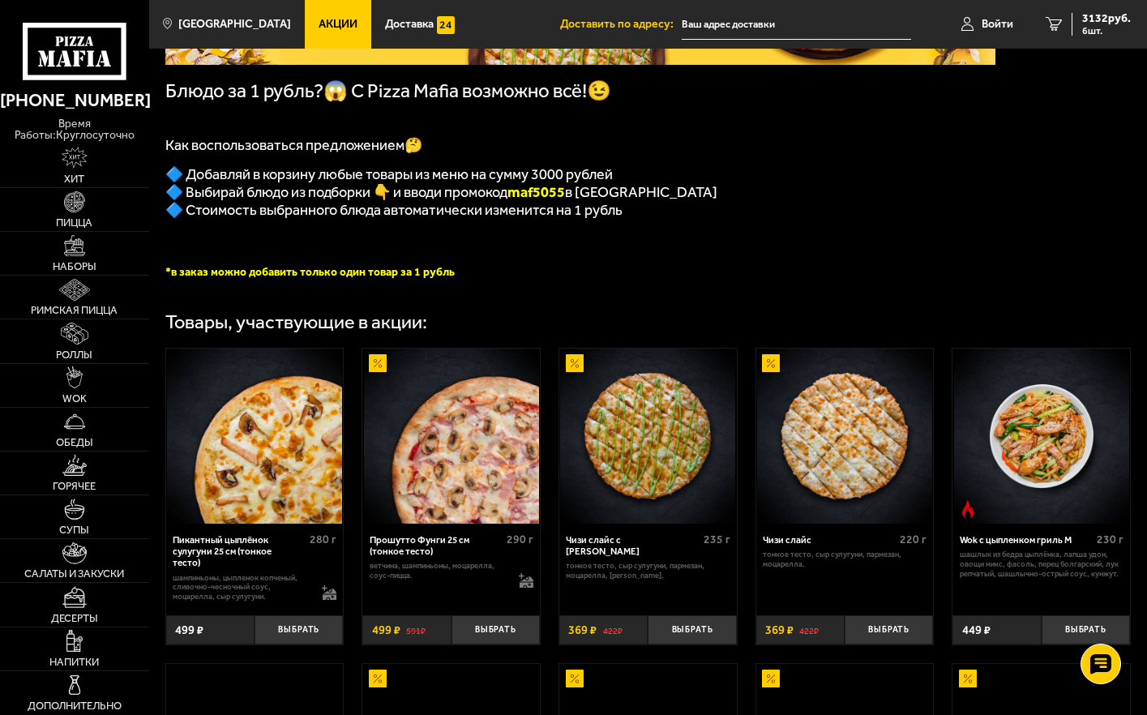
scroll to position [324, 0]
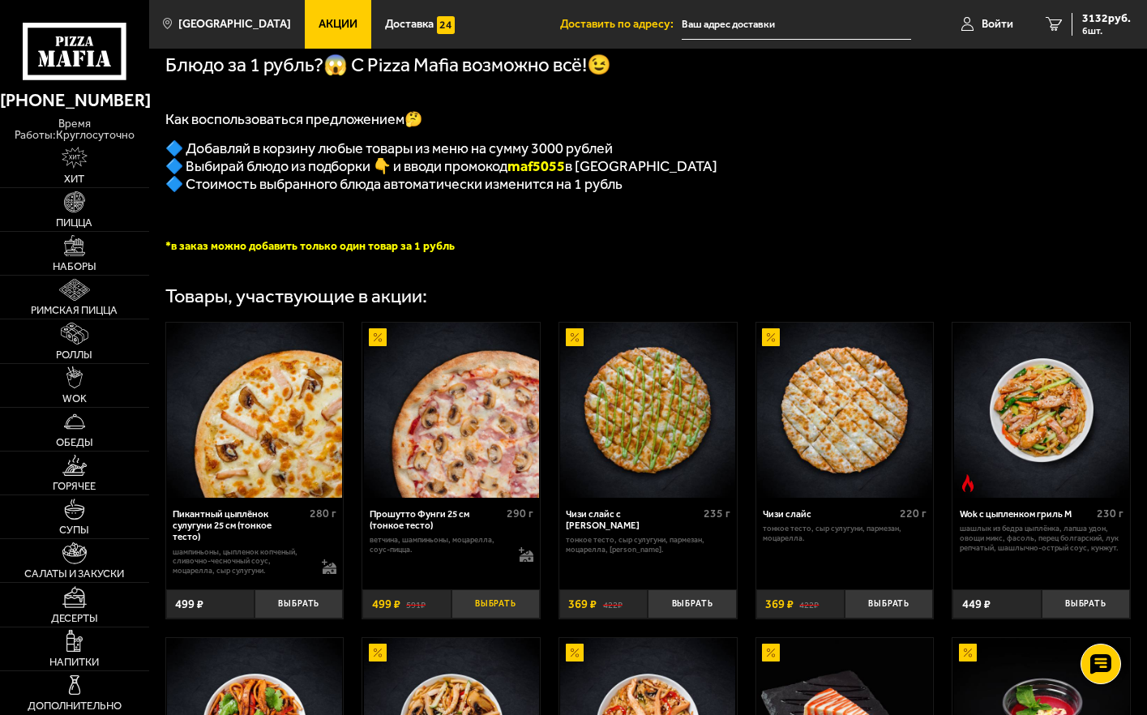
click at [495, 618] on button "Выбрать" at bounding box center [496, 603] width 88 height 29
click at [1104, 30] on span "7 шт." at bounding box center [1106, 31] width 49 height 10
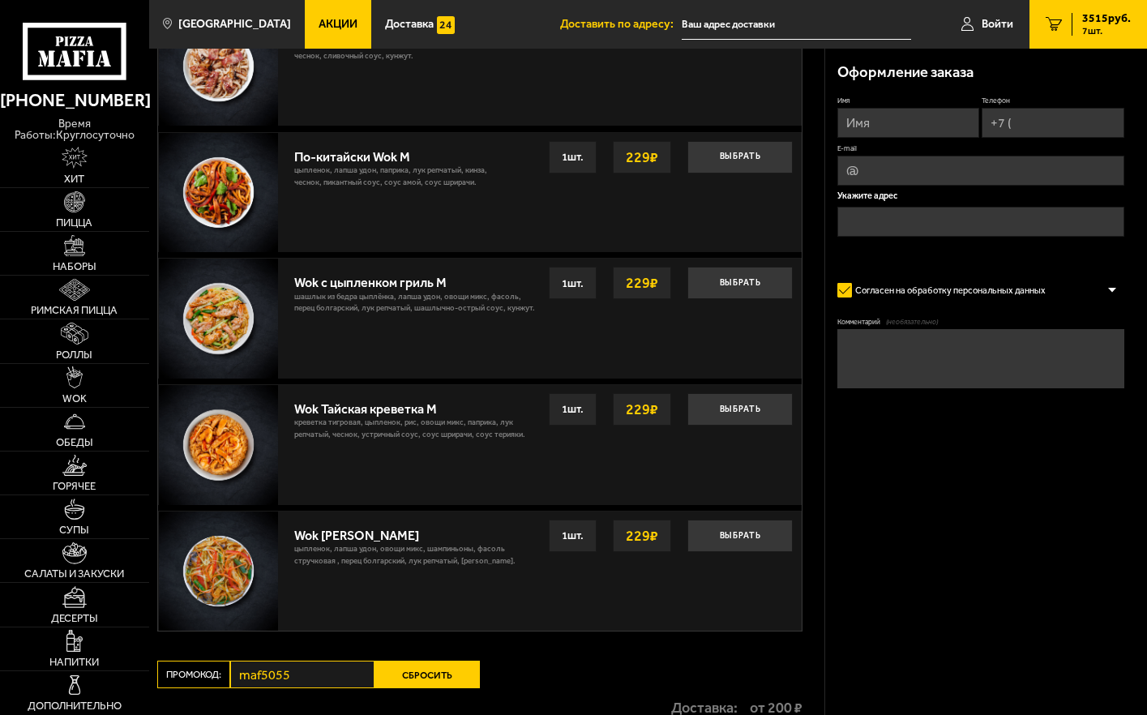
scroll to position [1781, 0]
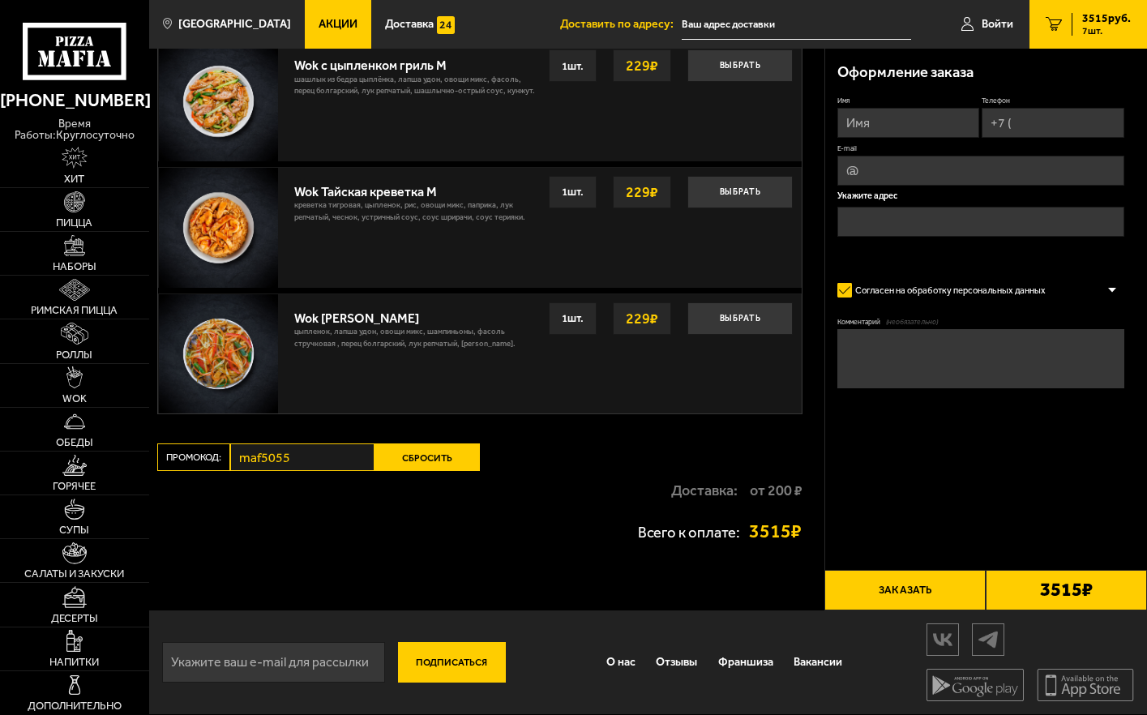
click at [455, 457] on button "Сбросить" at bounding box center [427, 458] width 105 height 28
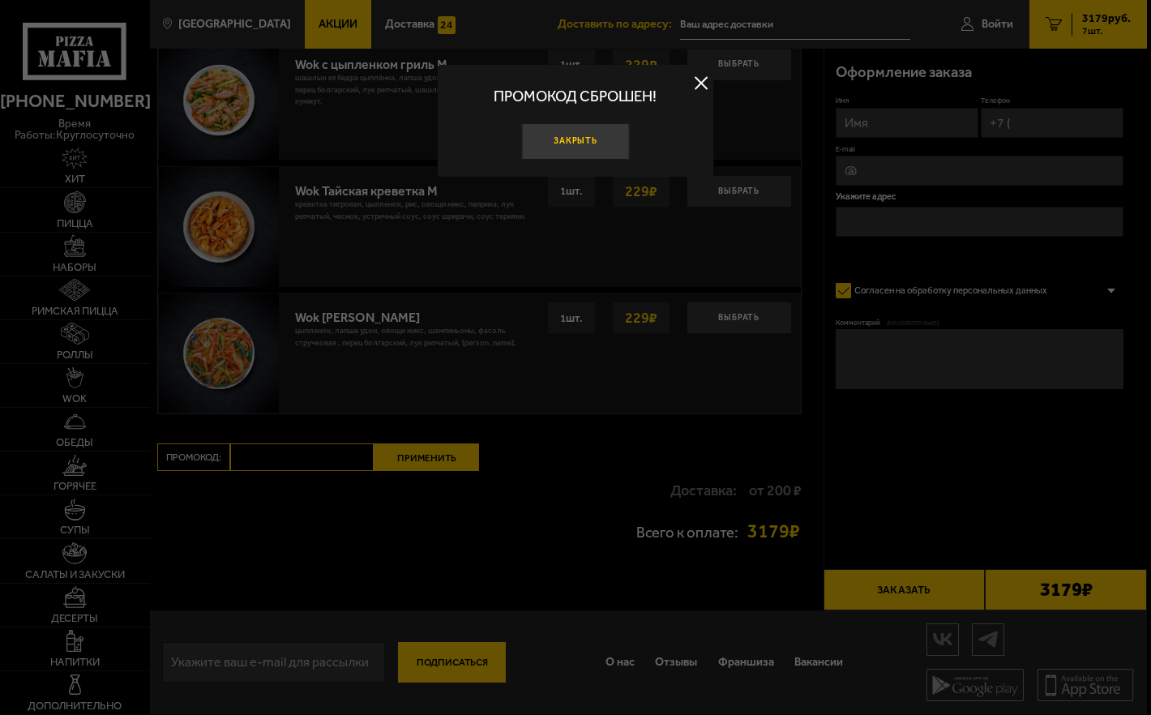
click at [588, 135] on button "Закрыть" at bounding box center [575, 141] width 108 height 36
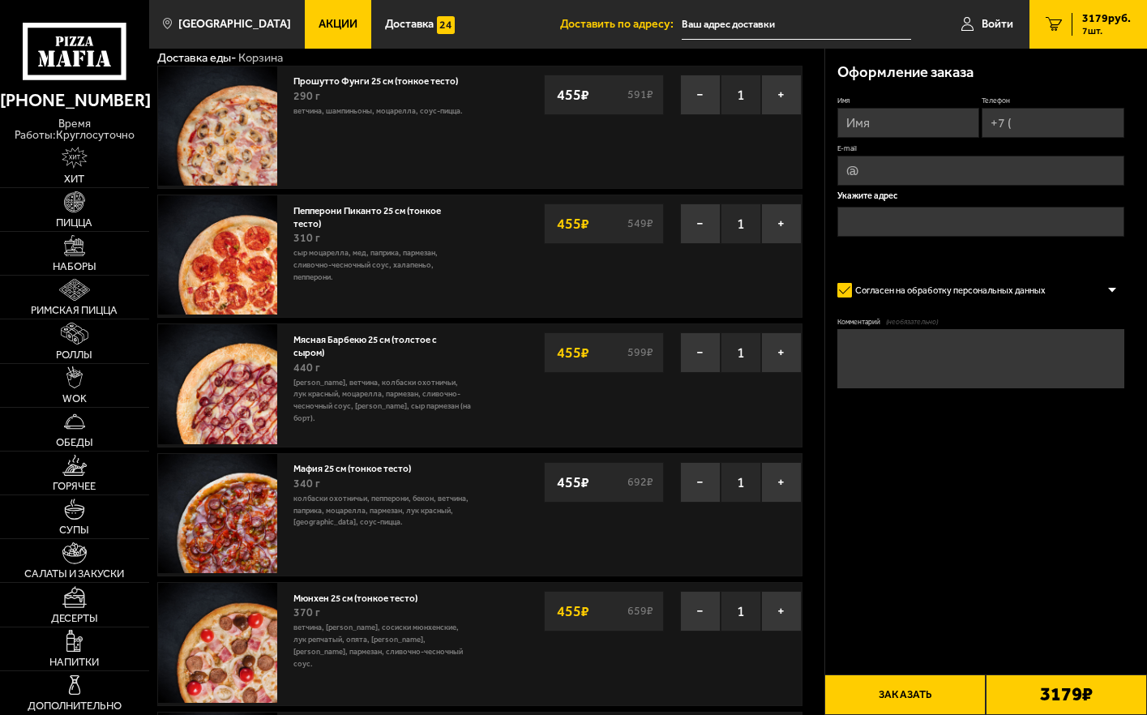
scroll to position [81, 0]
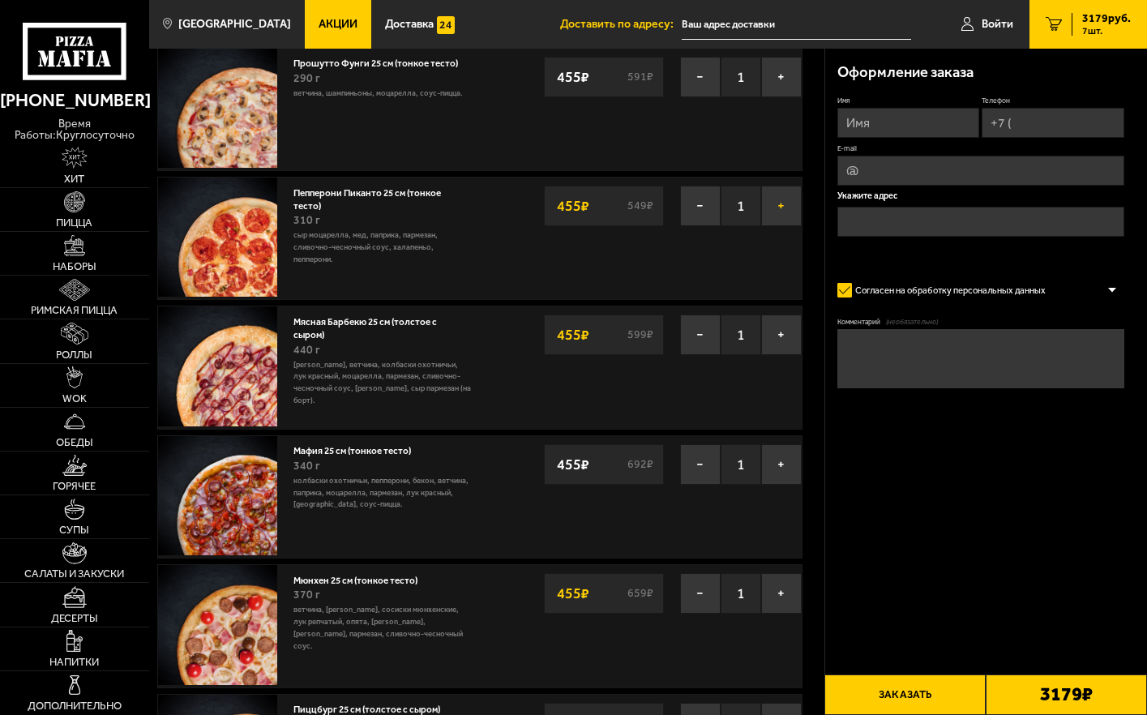
drag, startPoint x: 787, startPoint y: 208, endPoint x: 769, endPoint y: 221, distance: 21.6
click at [788, 207] on button "+" at bounding box center [781, 206] width 41 height 41
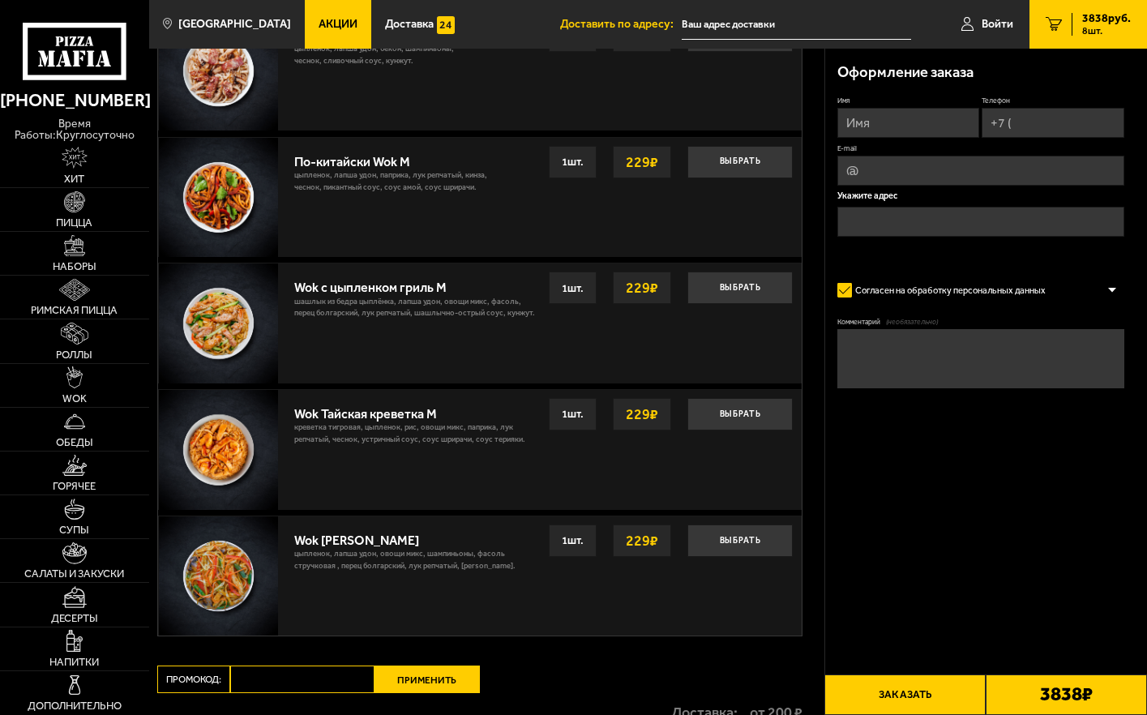
scroll to position [1781, 0]
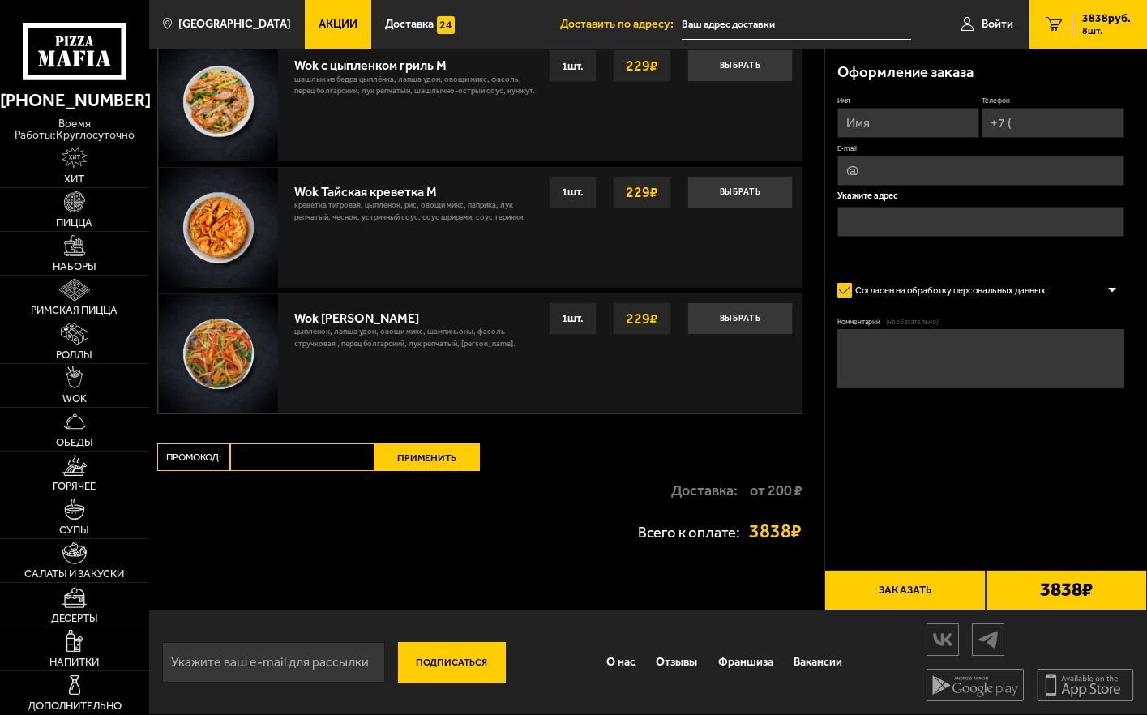
paste input "maf5055"
type input "maf5055"
click at [422, 457] on button "Применить" at bounding box center [427, 458] width 105 height 28
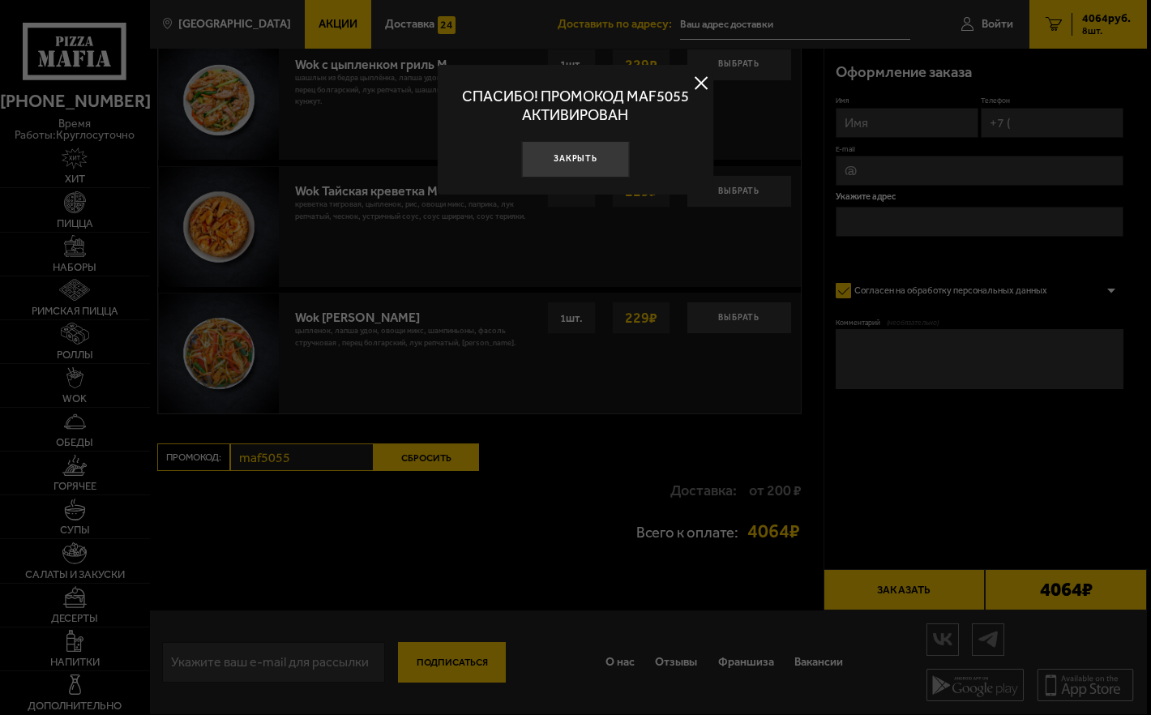
click at [709, 83] on button at bounding box center [701, 83] width 24 height 24
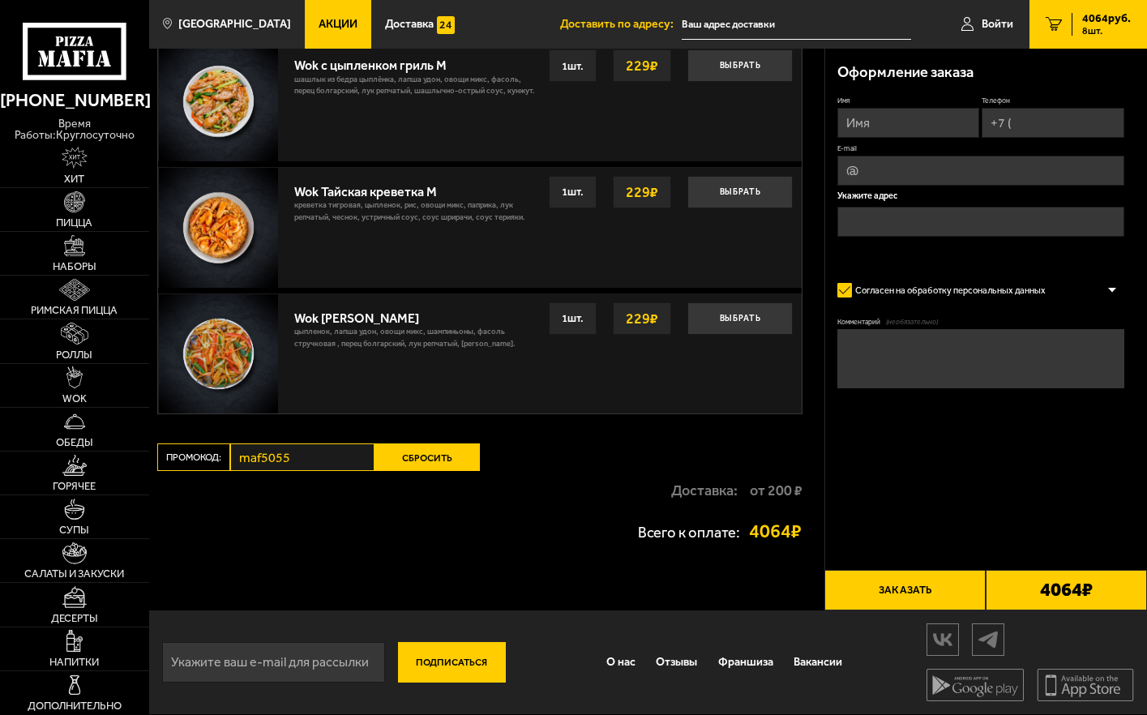
click at [427, 463] on button "Сбросить" at bounding box center [427, 458] width 105 height 28
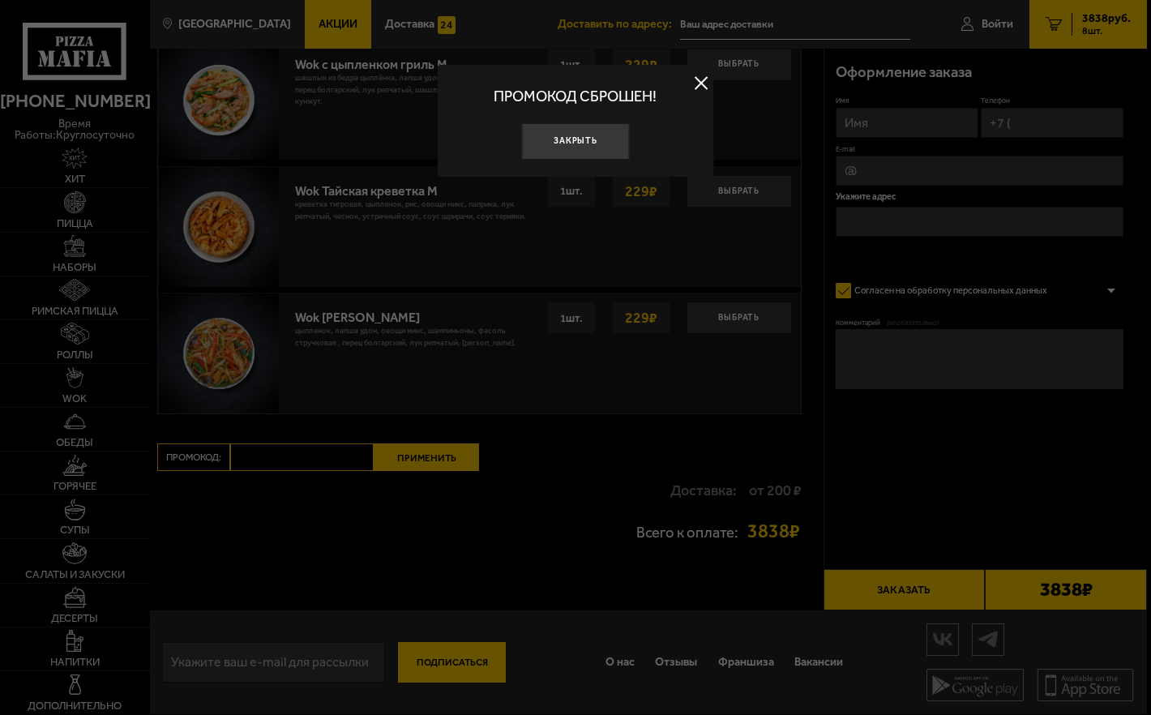
drag, startPoint x: 590, startPoint y: 145, endPoint x: 596, endPoint y: 171, distance: 26.6
click at [590, 146] on button "Закрыть" at bounding box center [575, 141] width 108 height 36
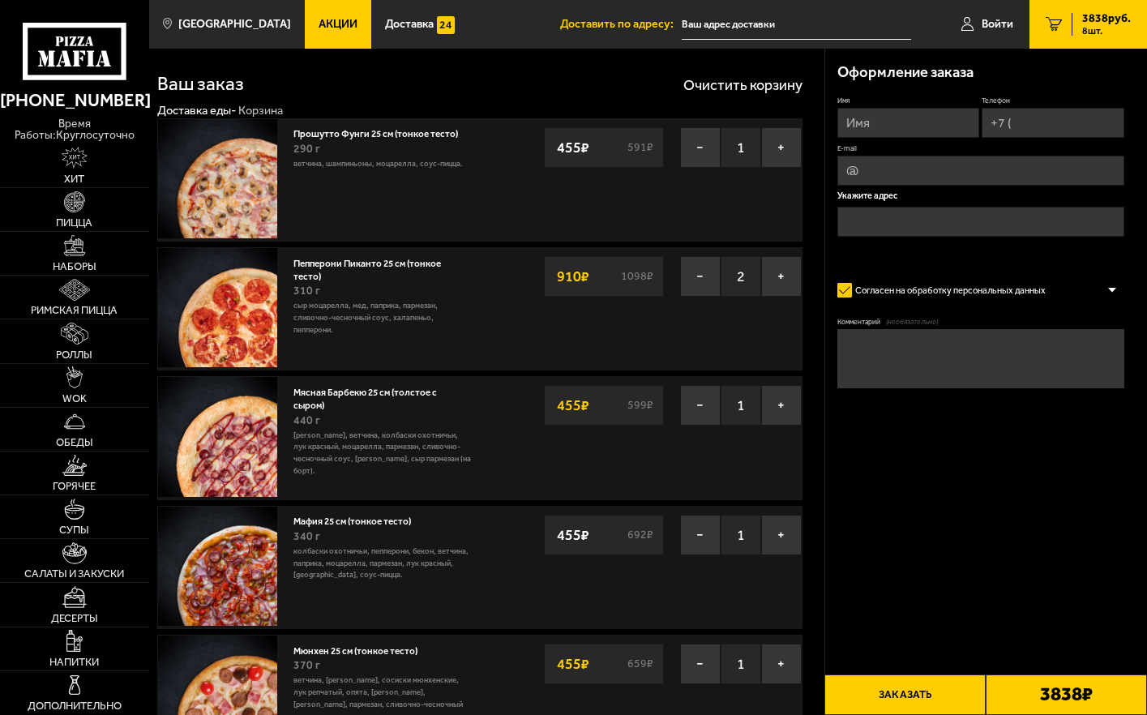
scroll to position [0, 0]
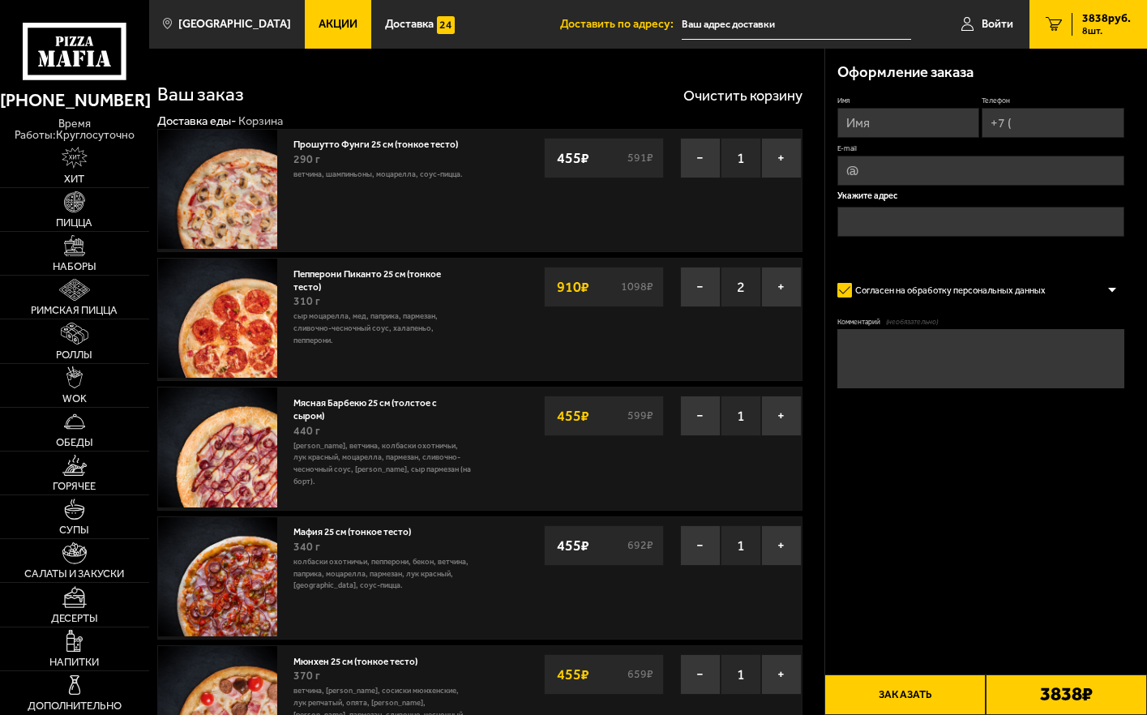
click at [1096, 28] on span "8 шт." at bounding box center [1106, 31] width 49 height 10
drag, startPoint x: 311, startPoint y: 28, endPoint x: 349, endPoint y: 41, distance: 40.5
click at [319, 28] on span "Акции" at bounding box center [338, 24] width 39 height 11
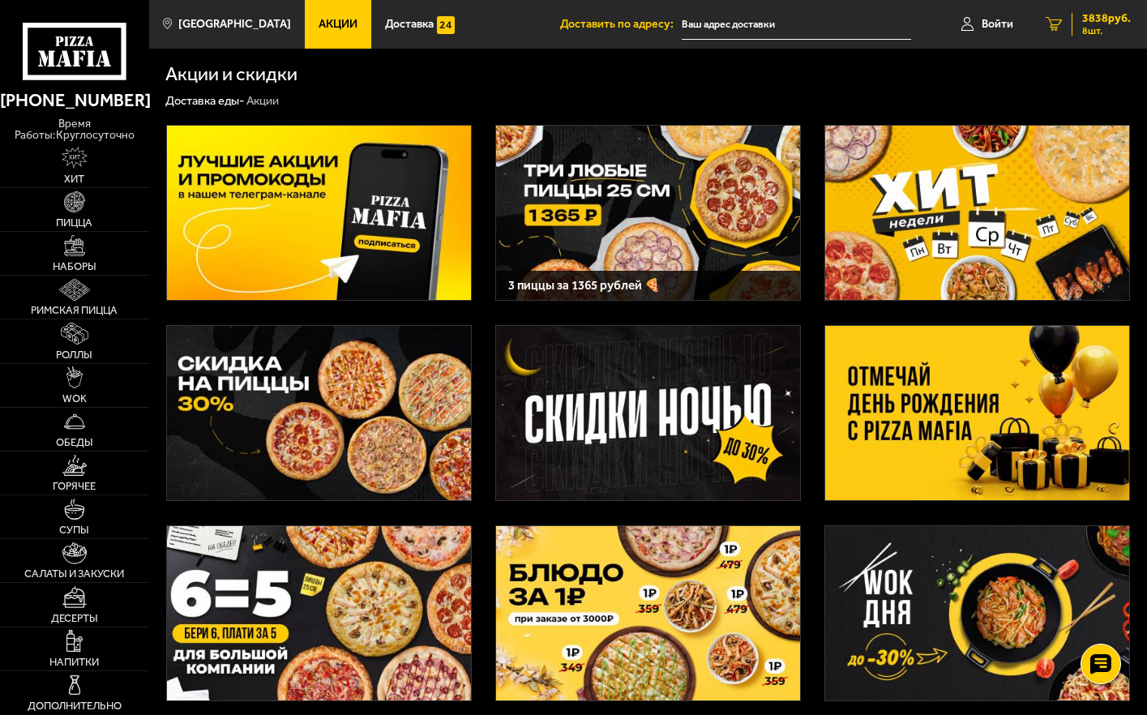
click at [1098, 20] on span "3838 руб." at bounding box center [1106, 18] width 49 height 11
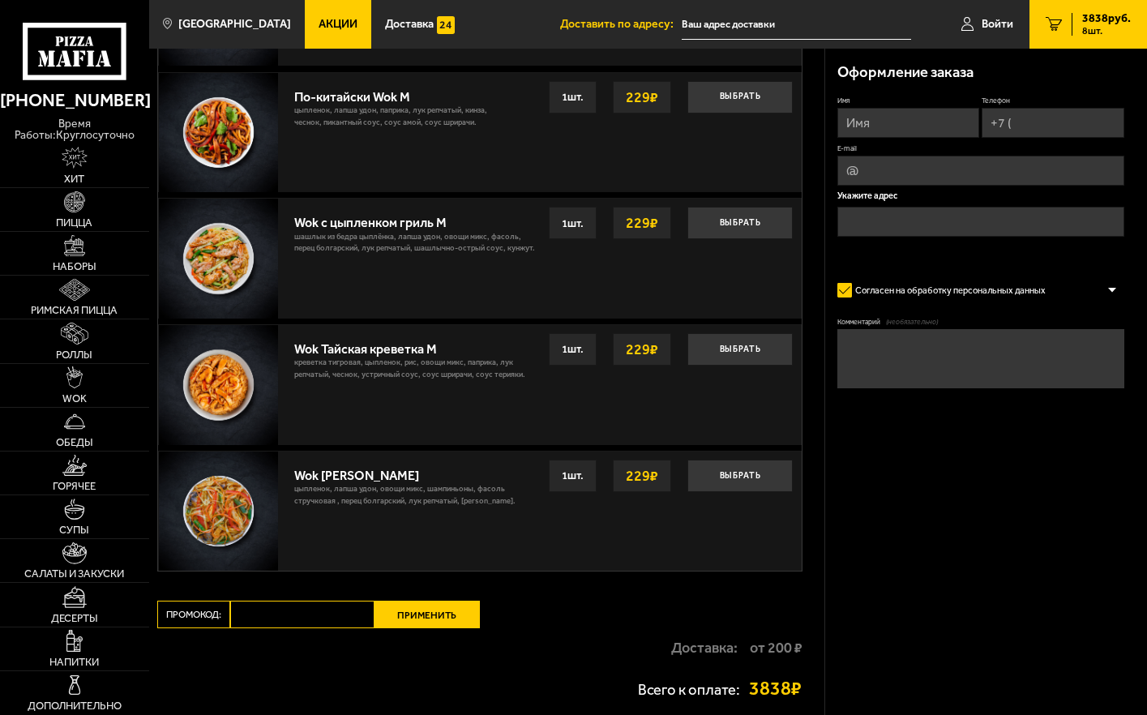
scroll to position [1294, 0]
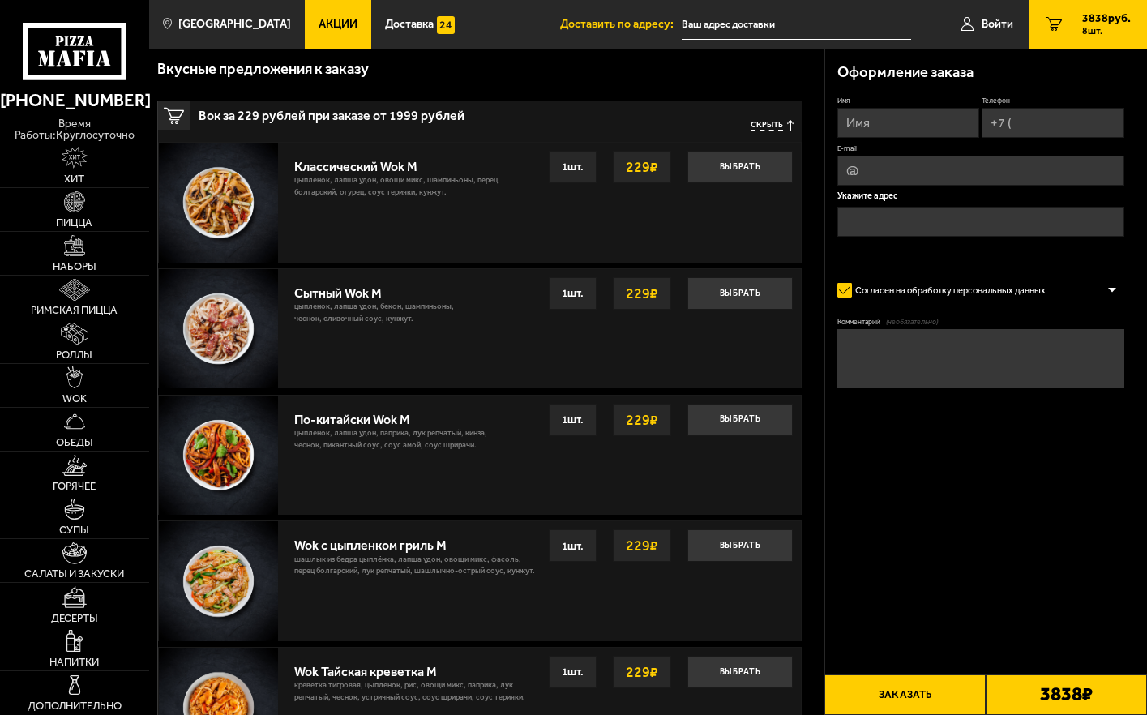
click at [1100, 31] on span "8 шт." at bounding box center [1106, 31] width 49 height 10
click at [320, 15] on link "Акции" at bounding box center [338, 24] width 66 height 49
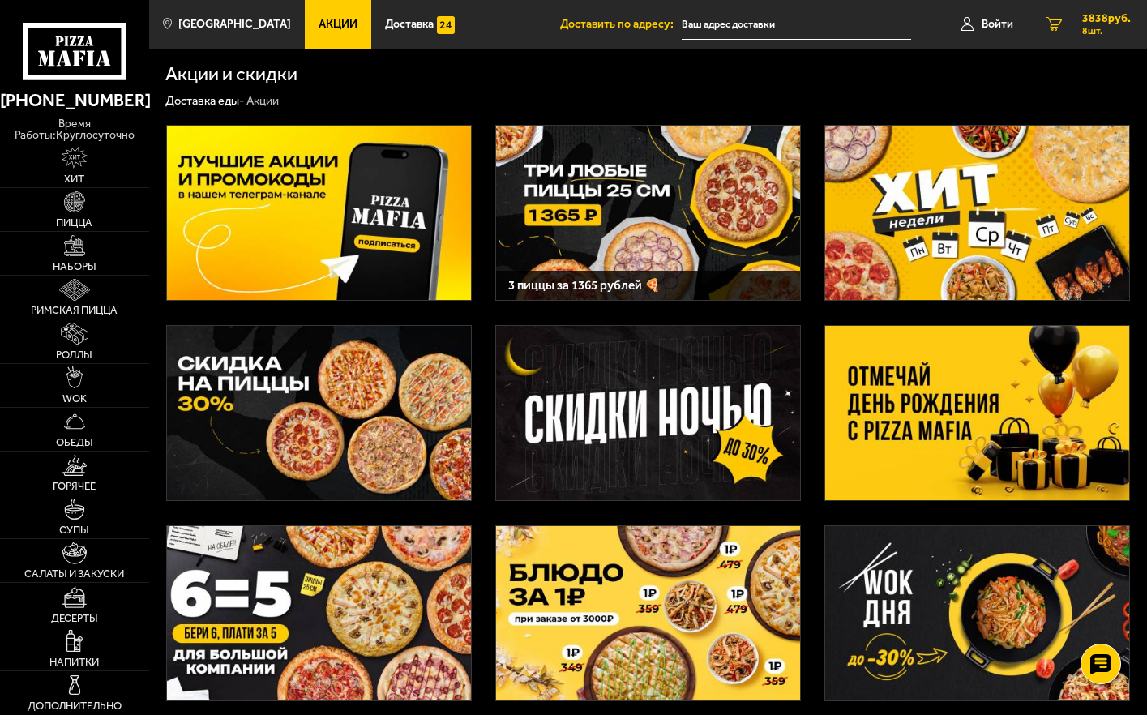
click at [1097, 31] on span "8 шт." at bounding box center [1106, 31] width 49 height 10
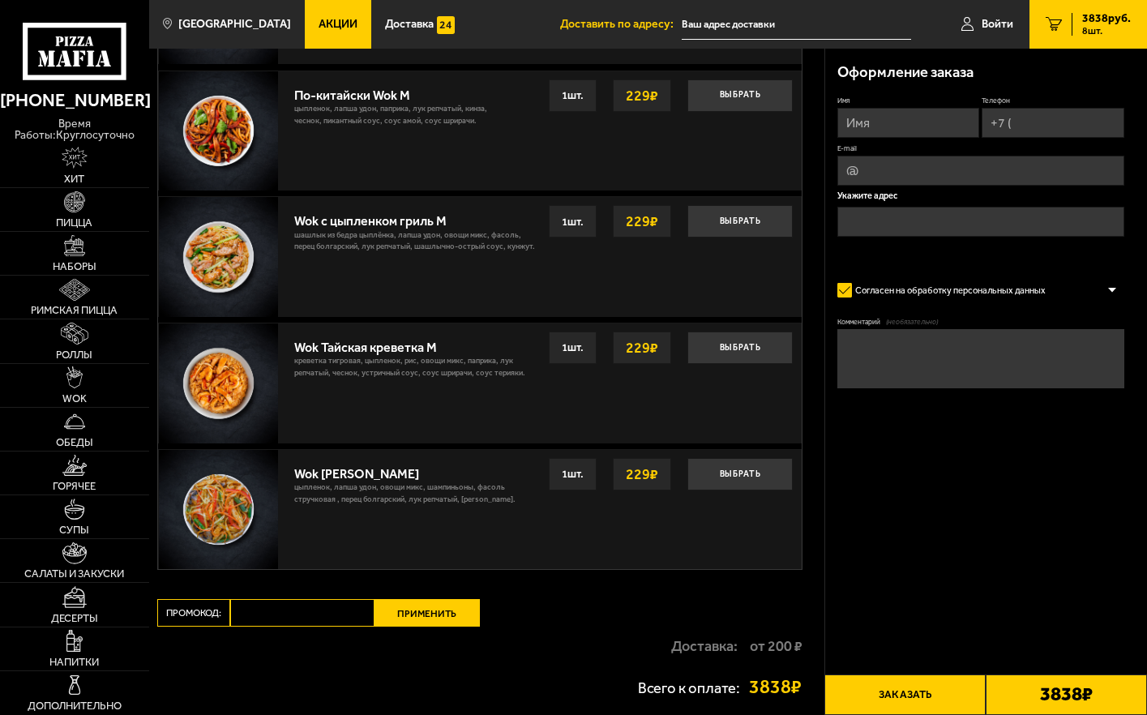
scroll to position [1781, 0]
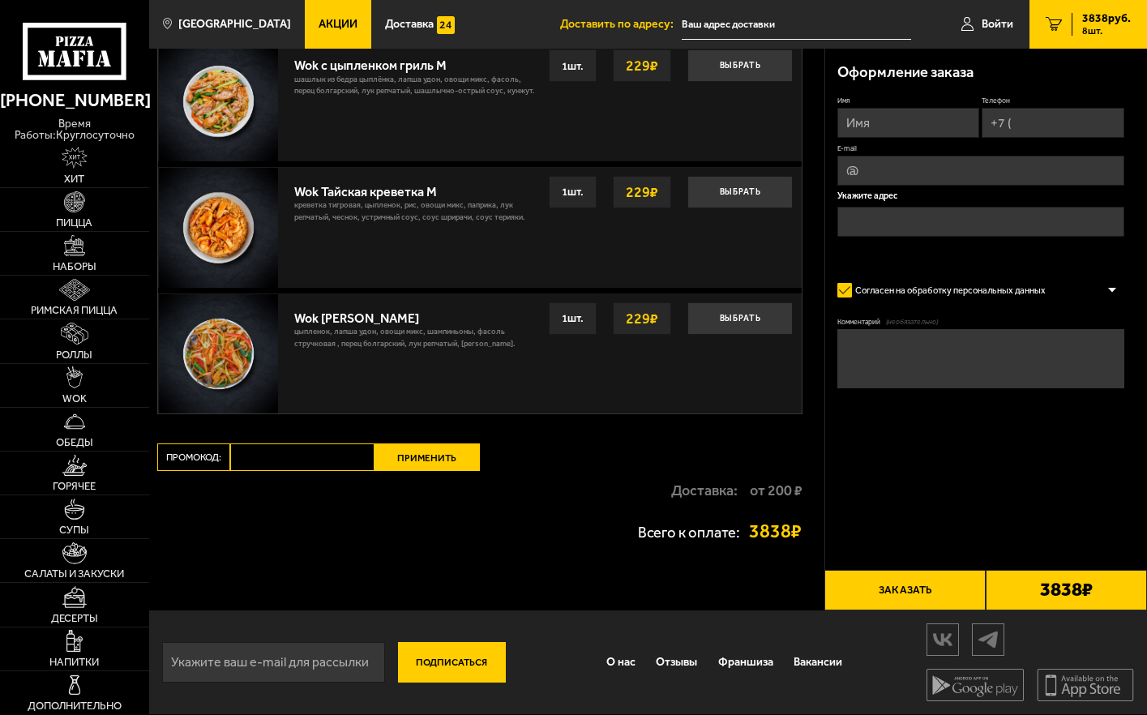
click at [1096, 28] on span "8 шт." at bounding box center [1106, 31] width 49 height 10
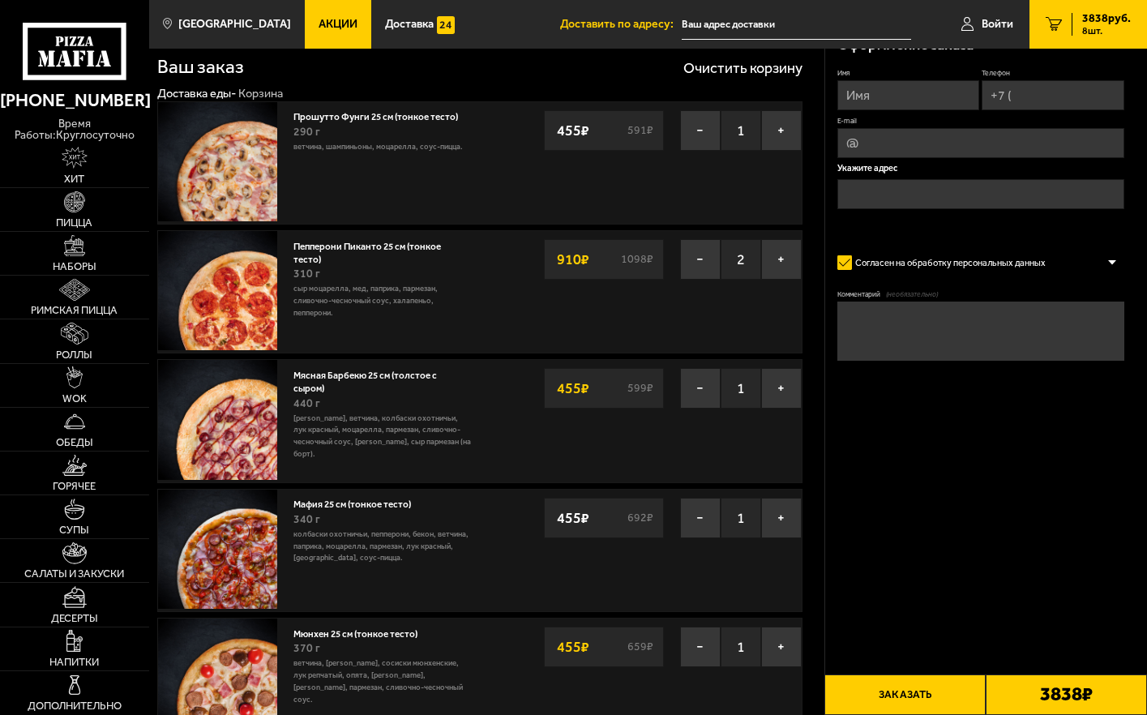
scroll to position [0, 0]
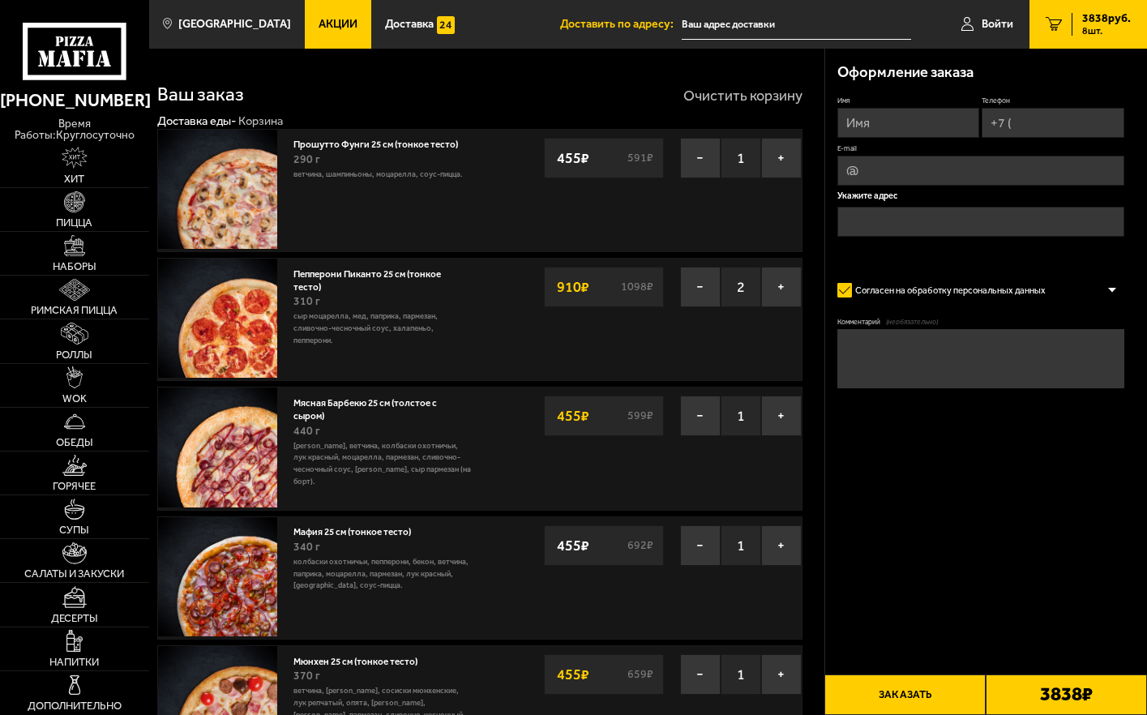
click at [721, 92] on button "Очистить корзину" at bounding box center [743, 95] width 119 height 15
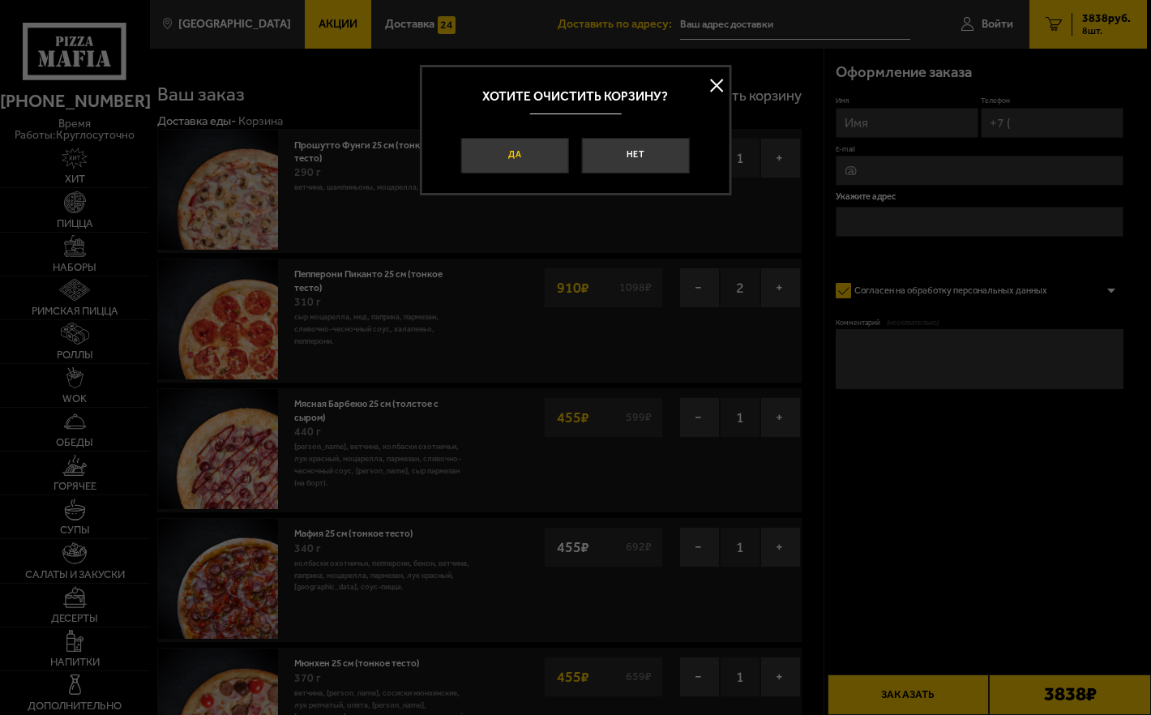
drag, startPoint x: 514, startPoint y: 151, endPoint x: 504, endPoint y: 161, distance: 14.9
click at [512, 154] on button "Да" at bounding box center [515, 156] width 108 height 36
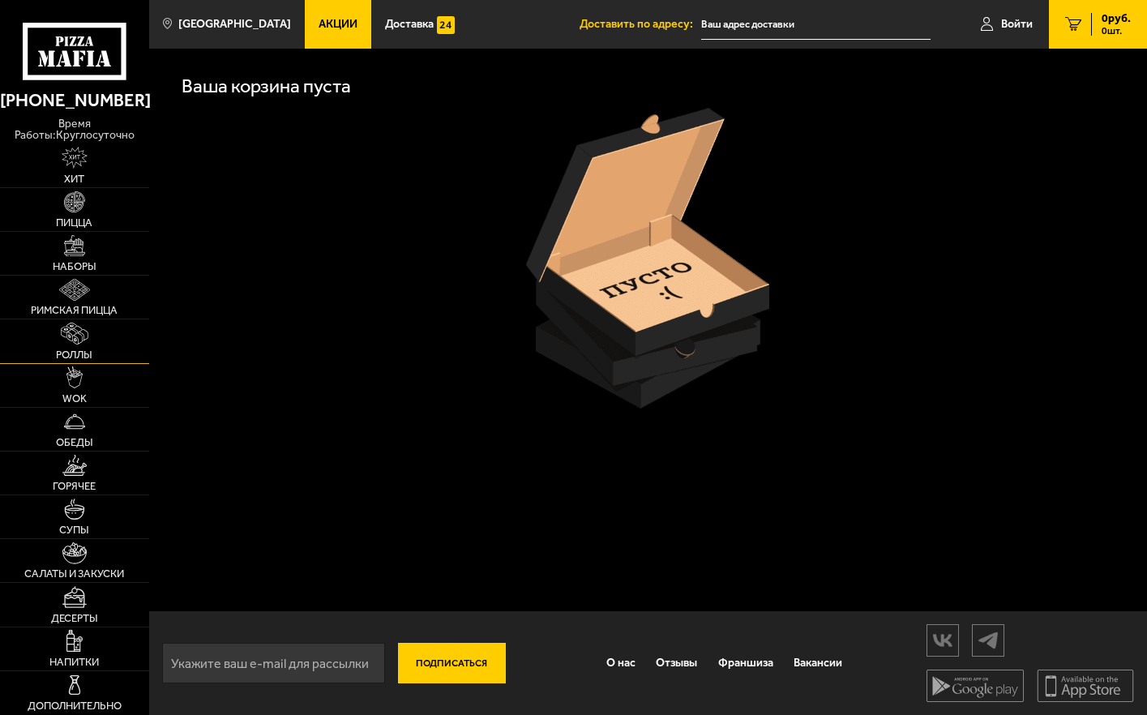
click at [84, 349] on span "Роллы" at bounding box center [74, 354] width 36 height 11
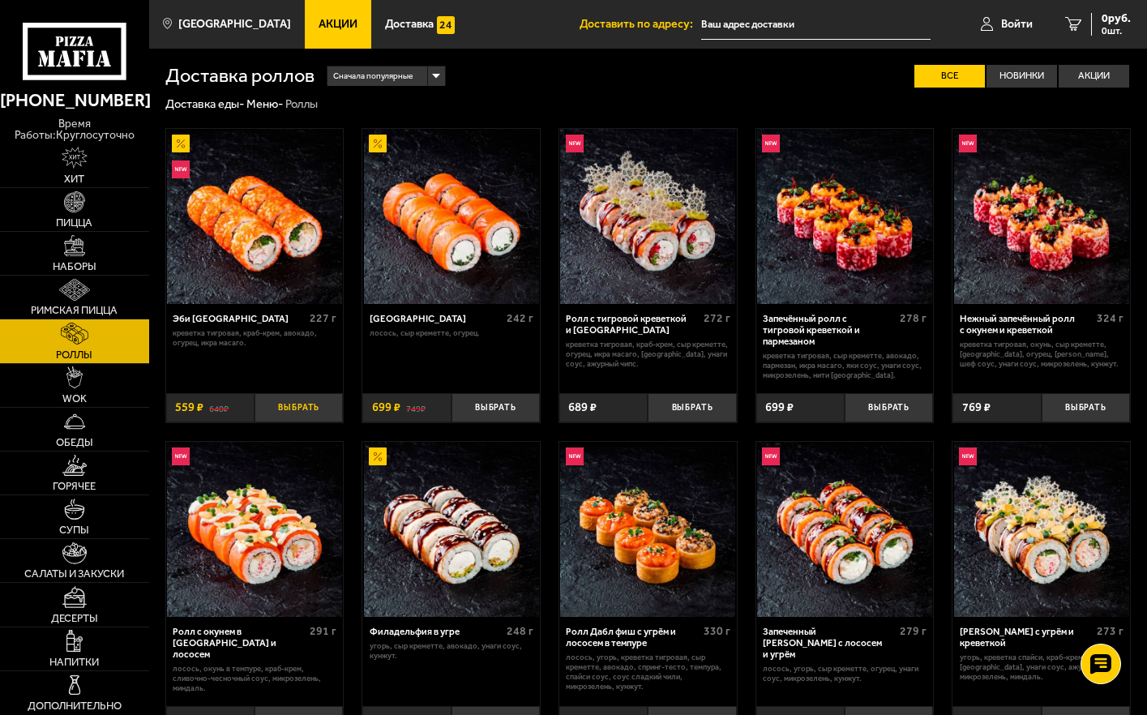
click at [301, 409] on button "Выбрать" at bounding box center [299, 407] width 88 height 29
click at [518, 408] on button "Выбрать" at bounding box center [496, 407] width 88 height 29
click at [701, 409] on button "Выбрать" at bounding box center [692, 407] width 88 height 29
click at [900, 405] on button "Выбрать" at bounding box center [889, 407] width 88 height 29
click at [1024, 409] on div "769 ₽" at bounding box center [997, 407] width 88 height 29
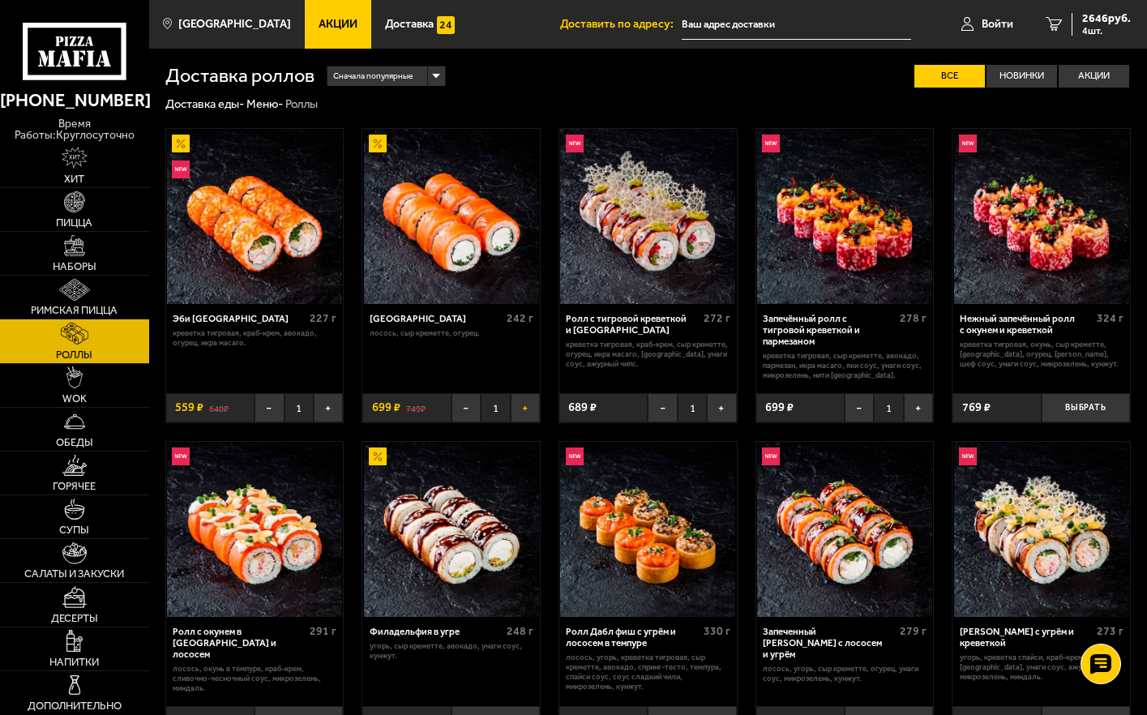
click at [531, 408] on button "+" at bounding box center [525, 407] width 29 height 29
drag, startPoint x: 321, startPoint y: 25, endPoint x: 343, endPoint y: 42, distance: 27.7
click at [322, 26] on span "Акции" at bounding box center [338, 24] width 39 height 11
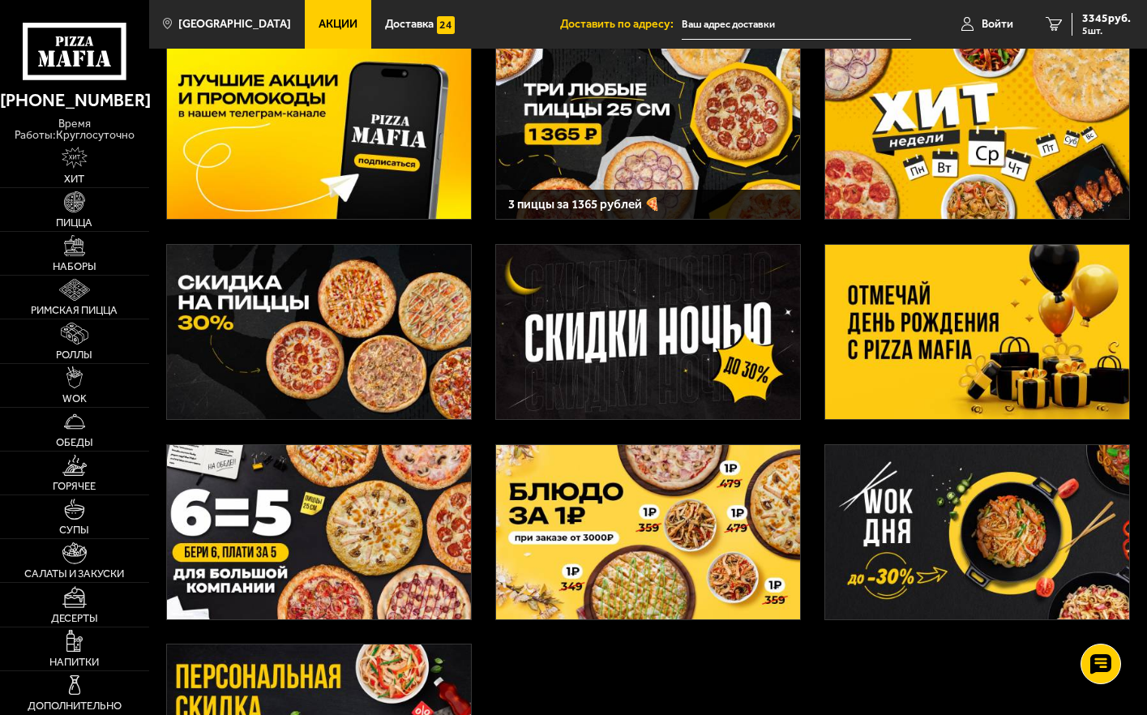
drag, startPoint x: 630, startPoint y: 534, endPoint x: 612, endPoint y: 523, distance: 20.7
click at [628, 534] on img at bounding box center [648, 532] width 304 height 174
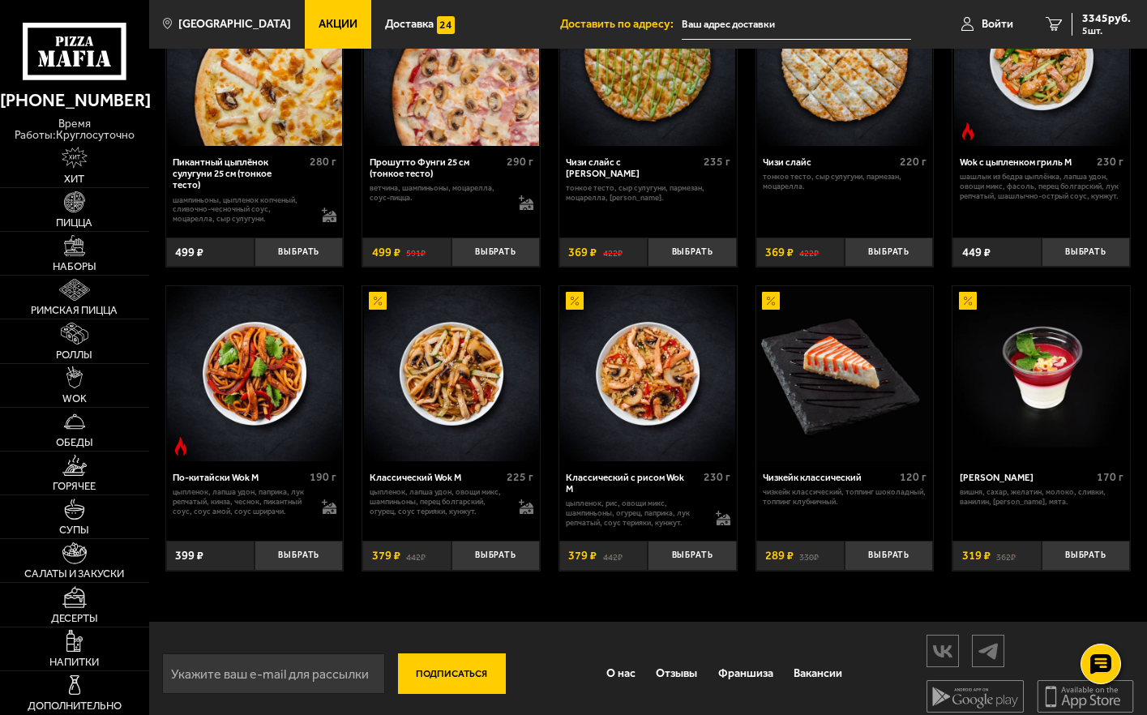
scroll to position [701, 0]
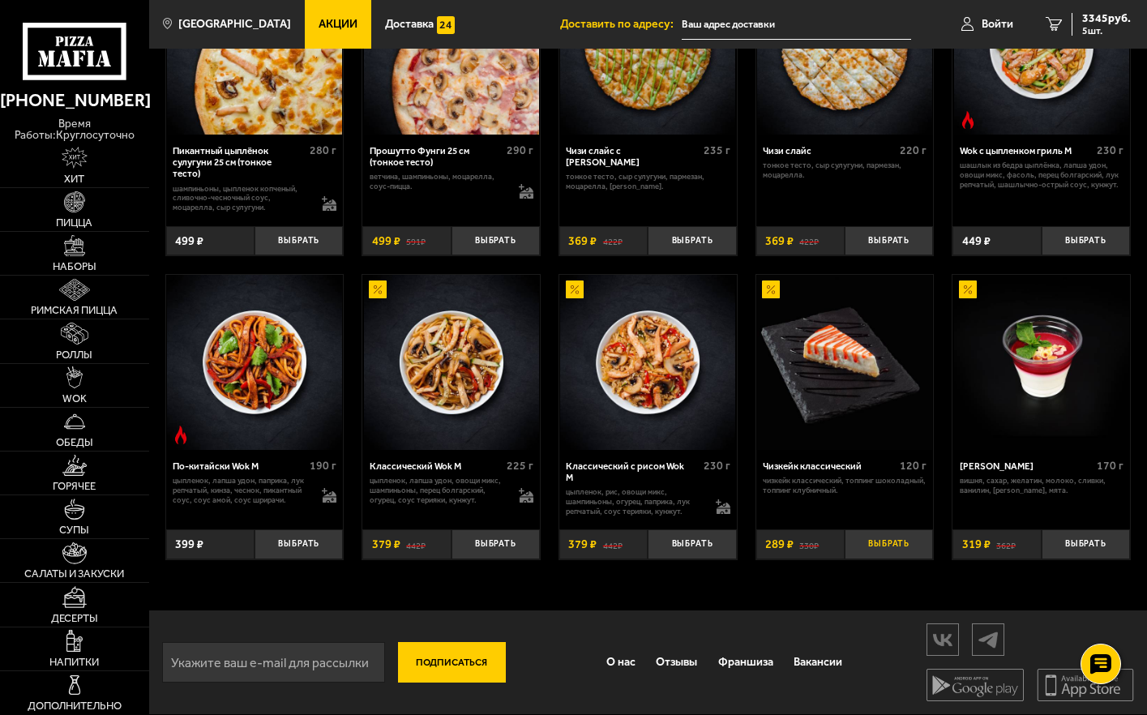
click at [896, 546] on button "Выбрать" at bounding box center [889, 543] width 88 height 29
click at [1091, 21] on span "3634 руб." at bounding box center [1106, 18] width 49 height 11
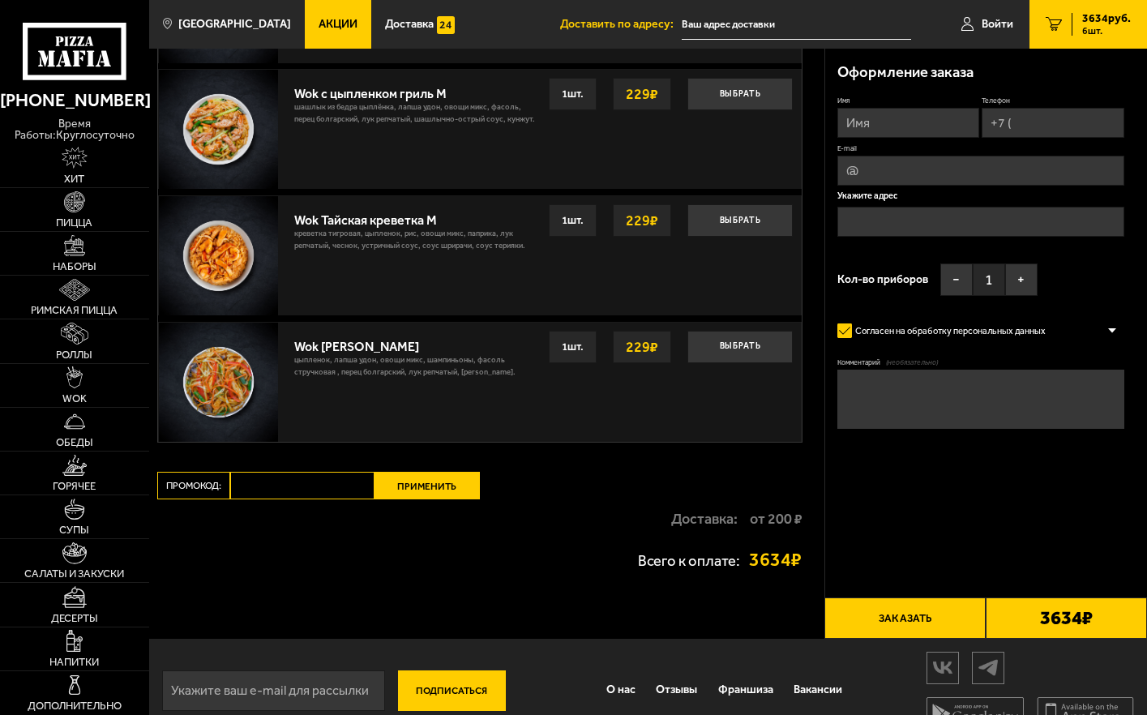
scroll to position [1400, 0]
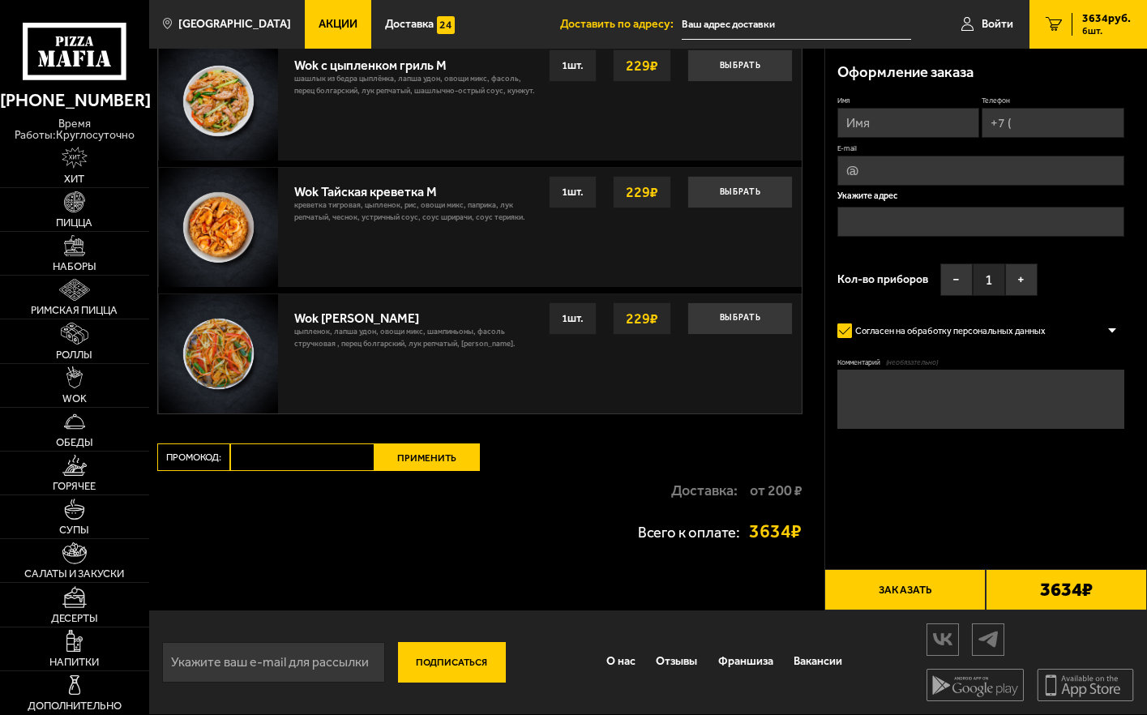
paste input "maf5055"
type input "maf5055"
click at [421, 454] on button "Применить" at bounding box center [427, 458] width 105 height 28
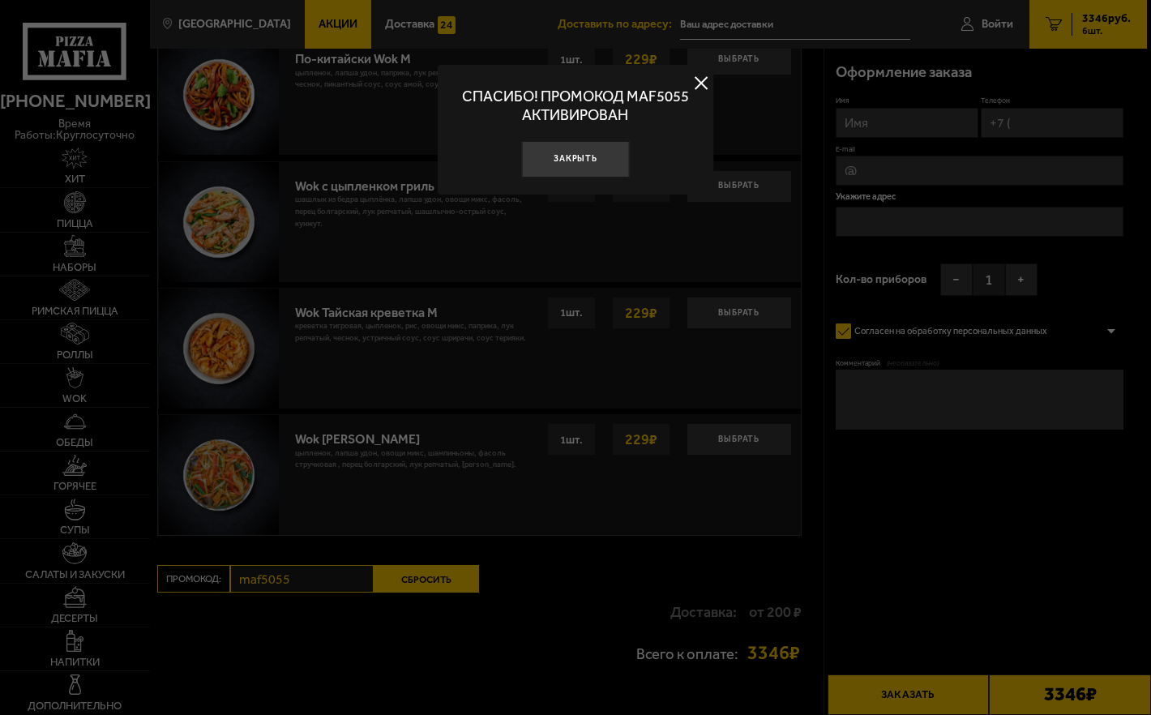
click at [701, 79] on button at bounding box center [701, 83] width 24 height 24
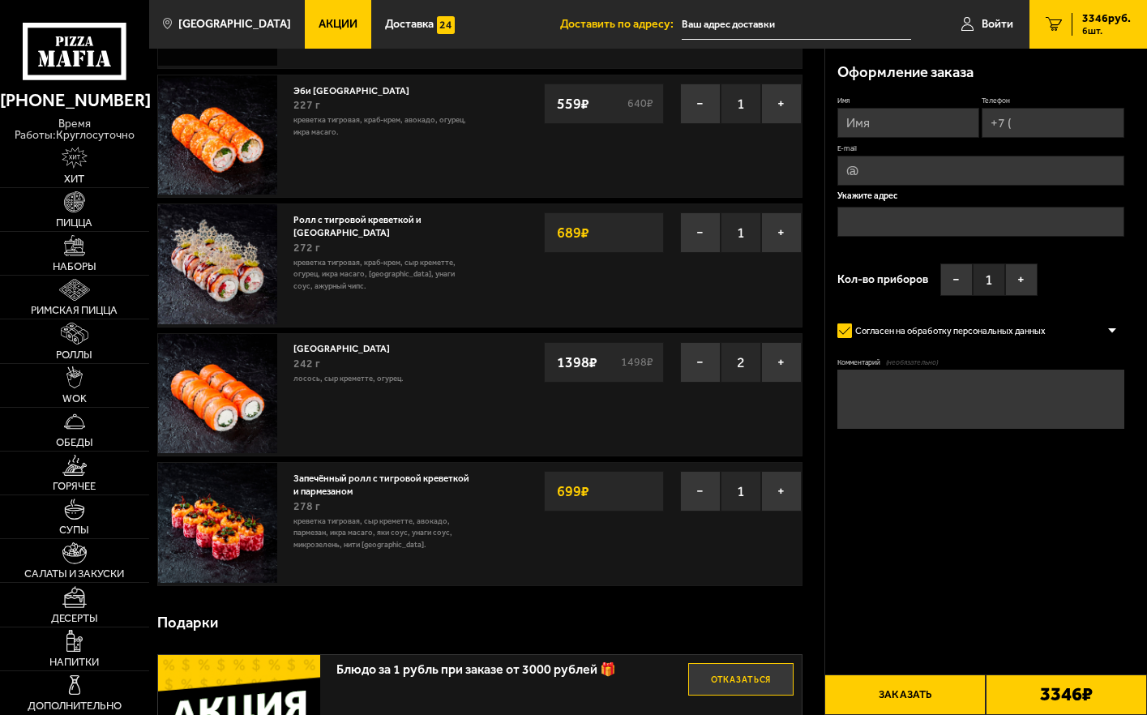
scroll to position [0, 0]
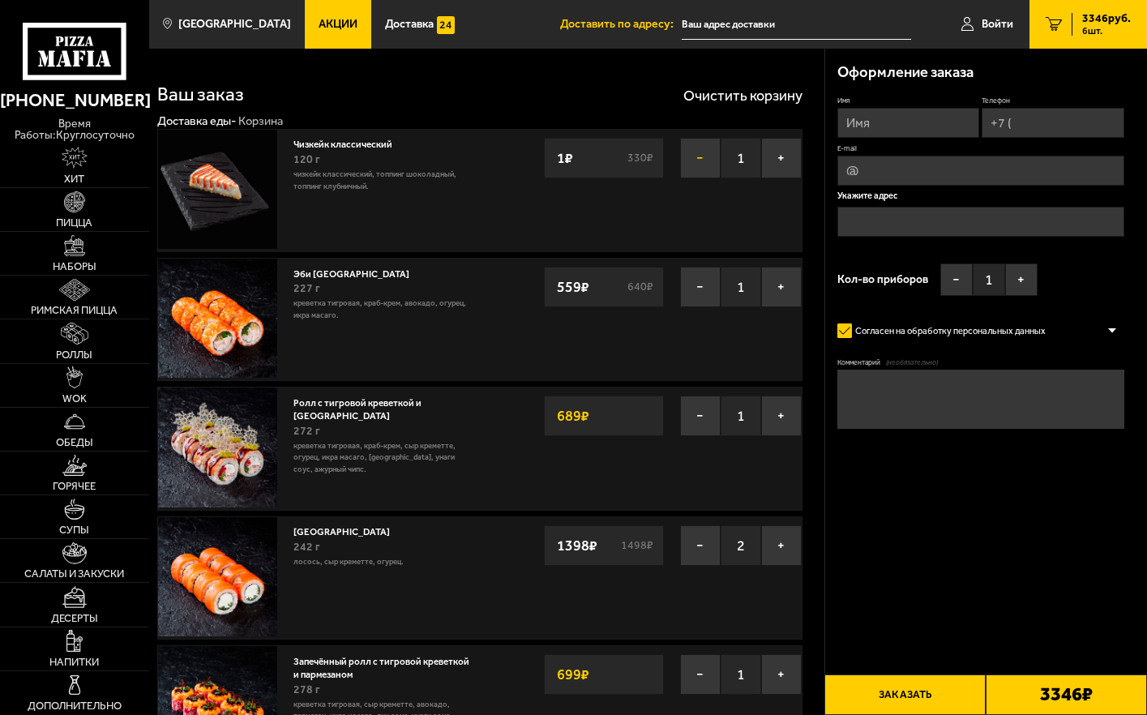
click at [703, 156] on button "−" at bounding box center [700, 158] width 41 height 41
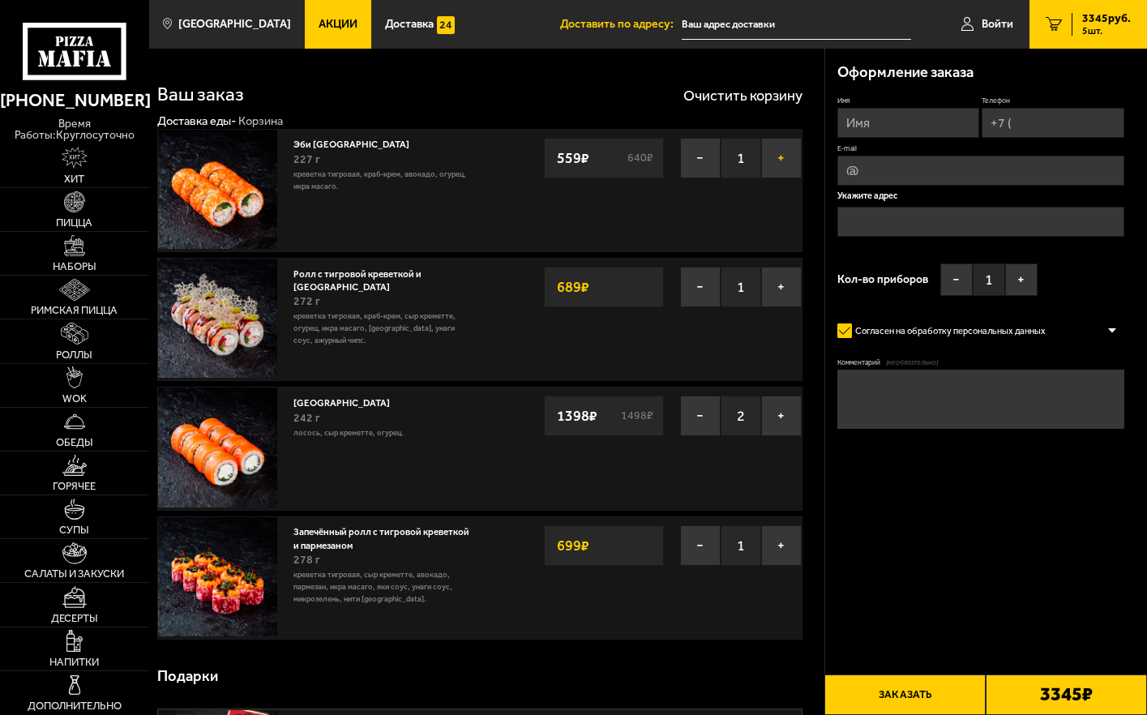
click at [790, 163] on button "+" at bounding box center [781, 158] width 41 height 41
click at [700, 163] on button "−" at bounding box center [700, 158] width 41 height 41
click at [694, 166] on button "−" at bounding box center [700, 158] width 41 height 41
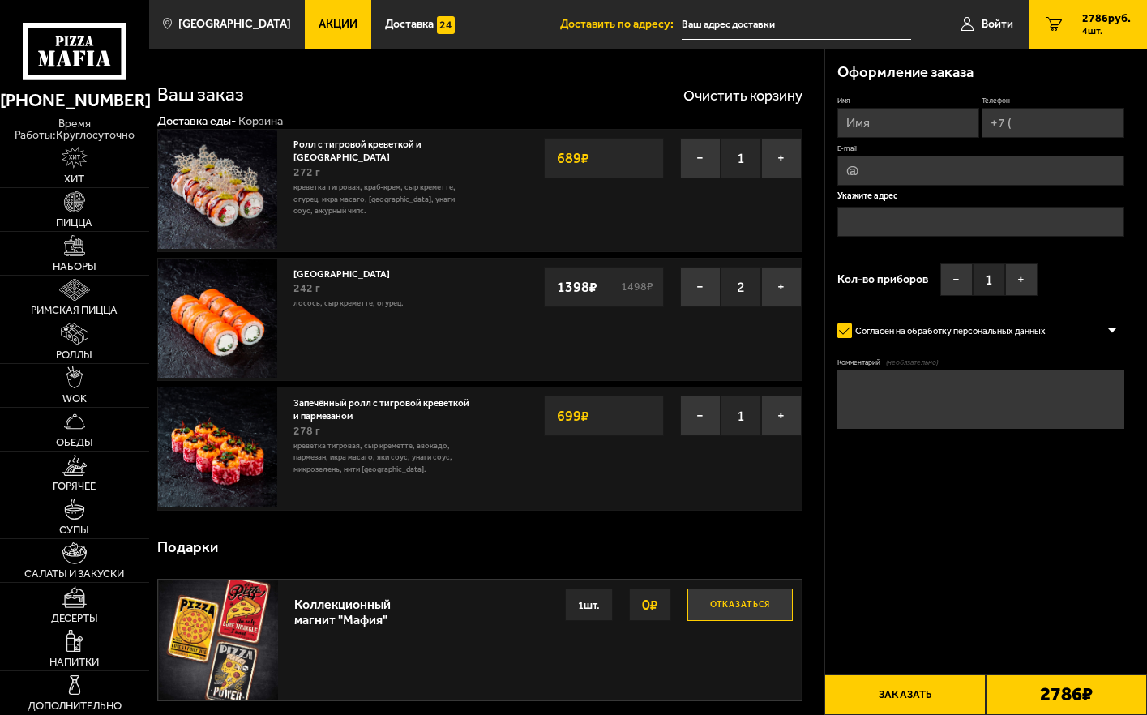
drag, startPoint x: 787, startPoint y: 160, endPoint x: 789, endPoint y: 214, distance: 54.4
click at [790, 164] on button "+" at bounding box center [781, 158] width 41 height 41
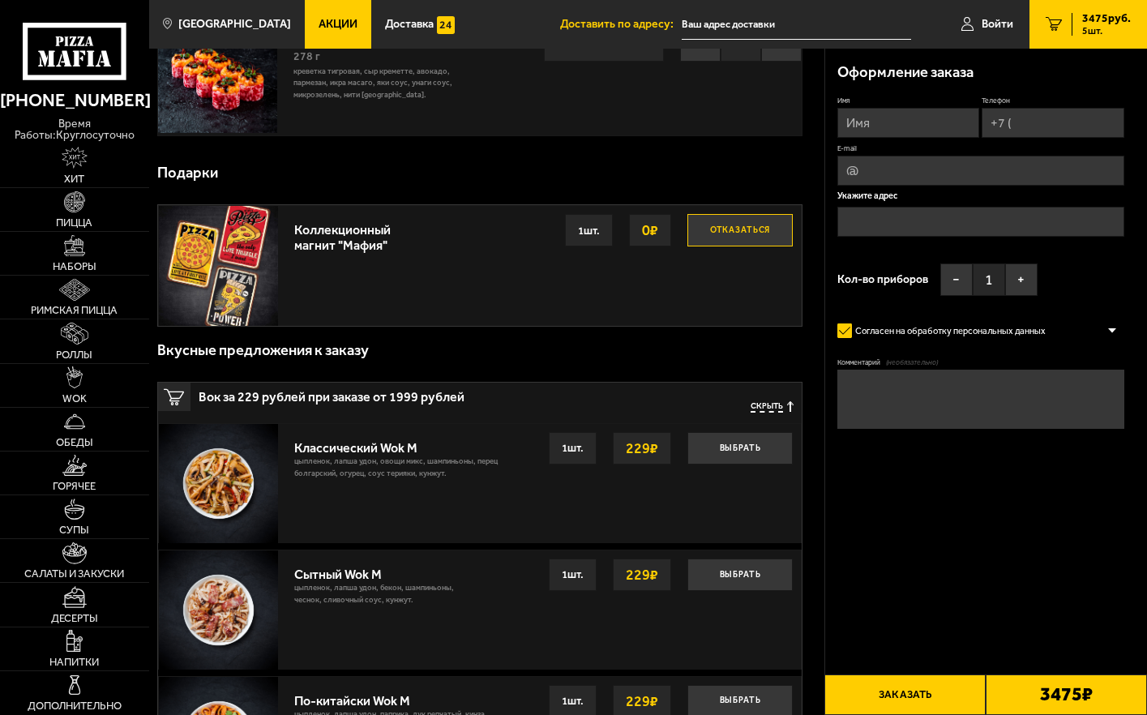
scroll to position [405, 0]
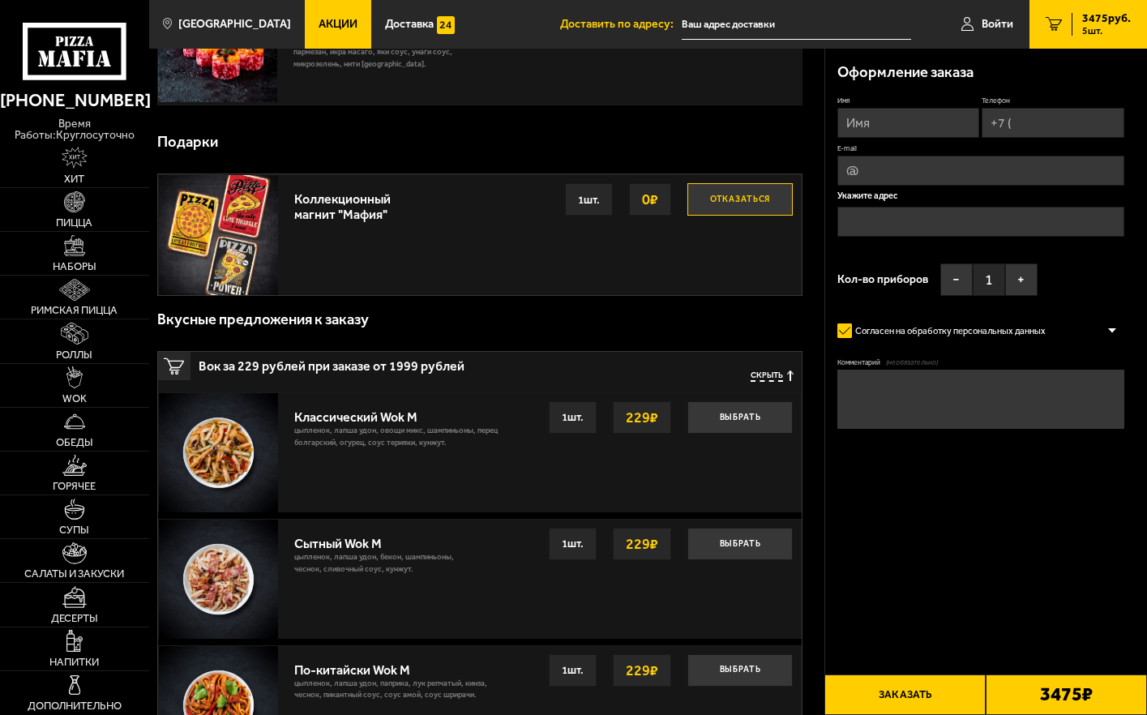
click at [771, 377] on span "Скрыть" at bounding box center [767, 376] width 32 height 11
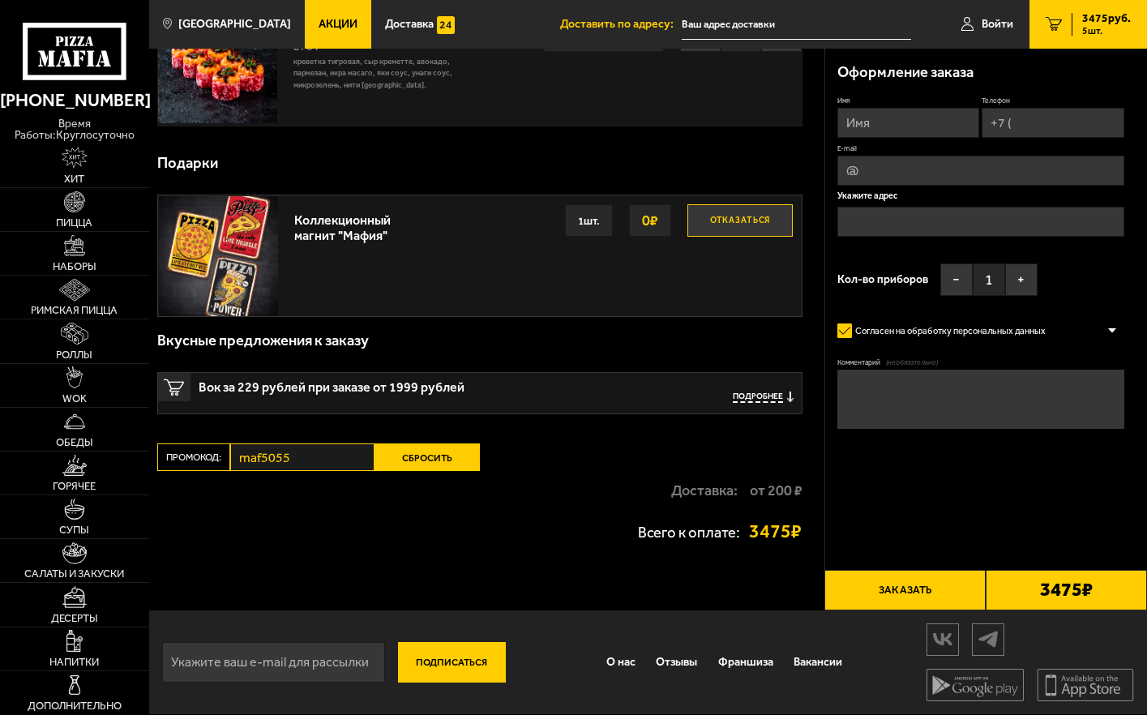
scroll to position [386, 0]
click at [422, 457] on button "Сбросить" at bounding box center [427, 458] width 105 height 28
drag, startPoint x: 328, startPoint y: 27, endPoint x: 343, endPoint y: 45, distance: 24.2
click at [328, 28] on span "Акции" at bounding box center [338, 24] width 39 height 11
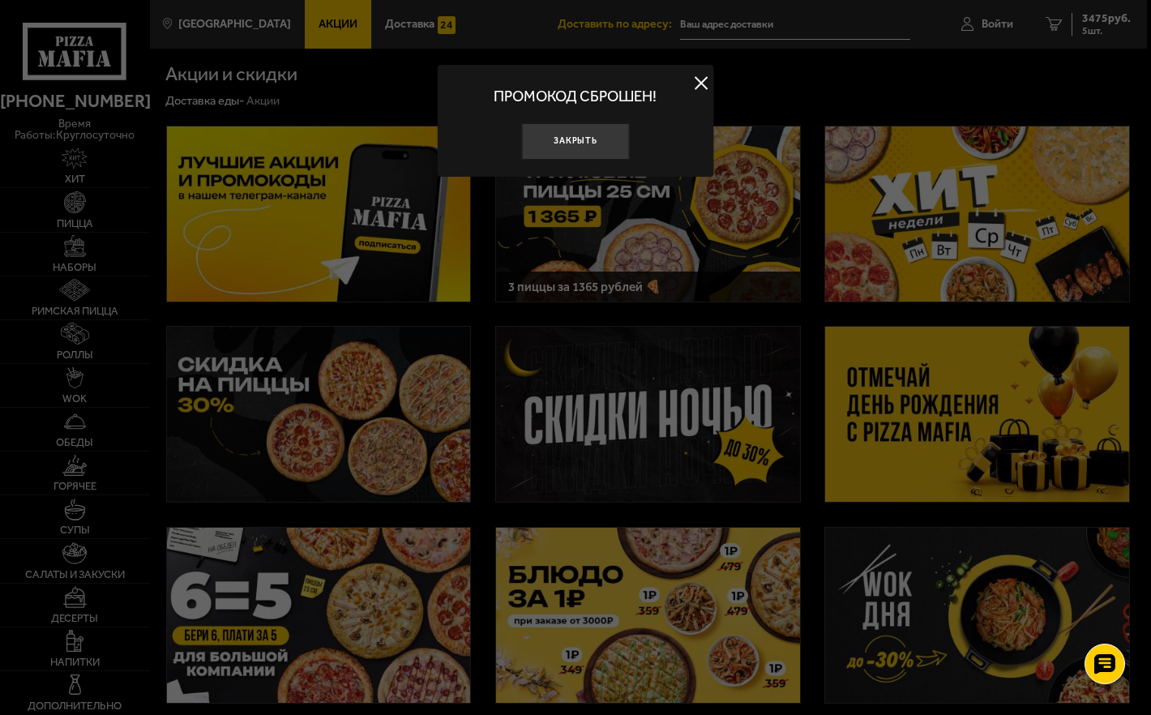
click at [632, 579] on div at bounding box center [575, 357] width 1151 height 715
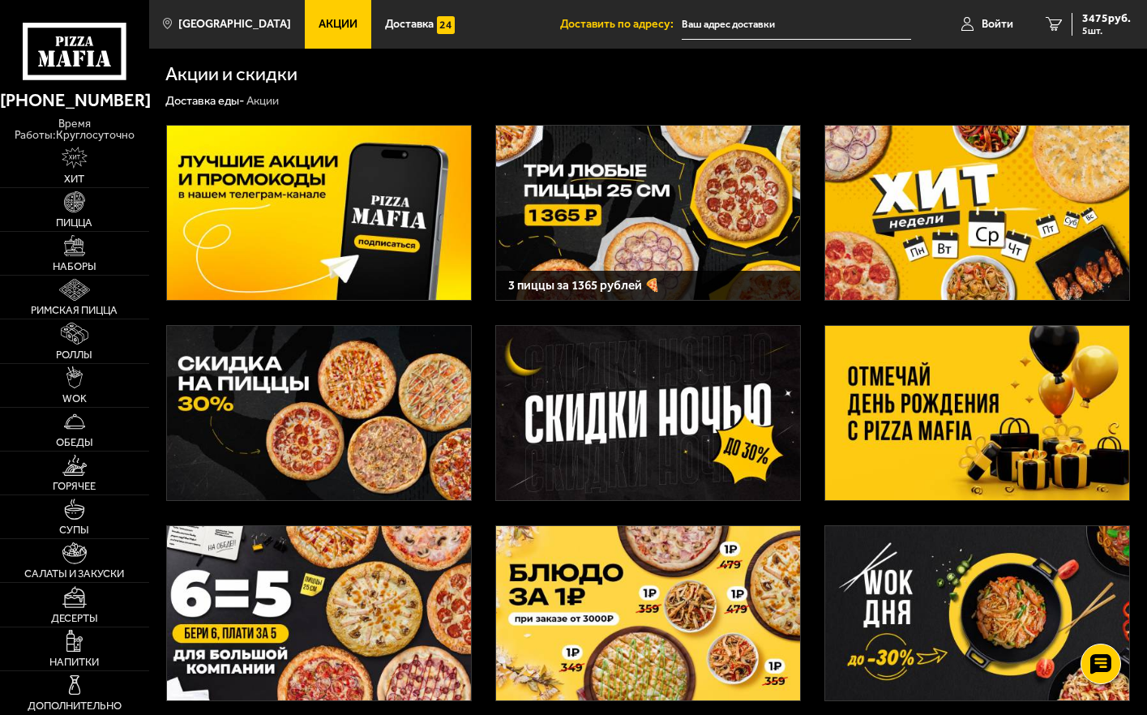
drag, startPoint x: 631, startPoint y: 594, endPoint x: 611, endPoint y: 582, distance: 22.9
click at [631, 594] on img at bounding box center [648, 613] width 304 height 174
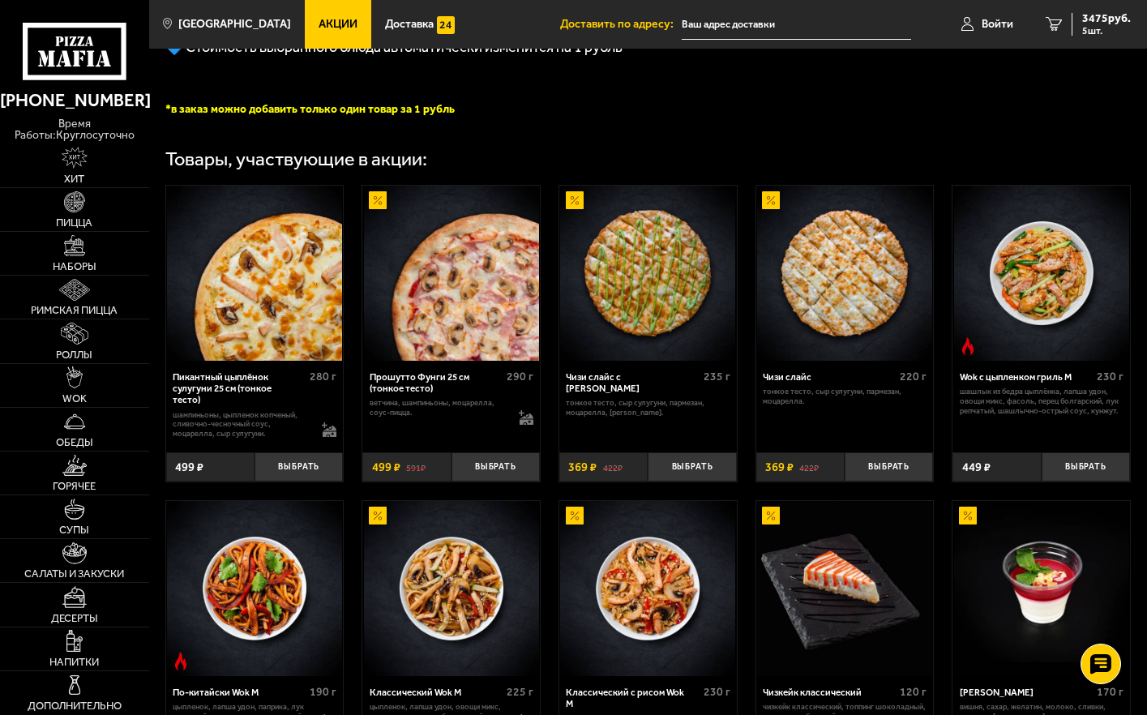
scroll to position [649, 0]
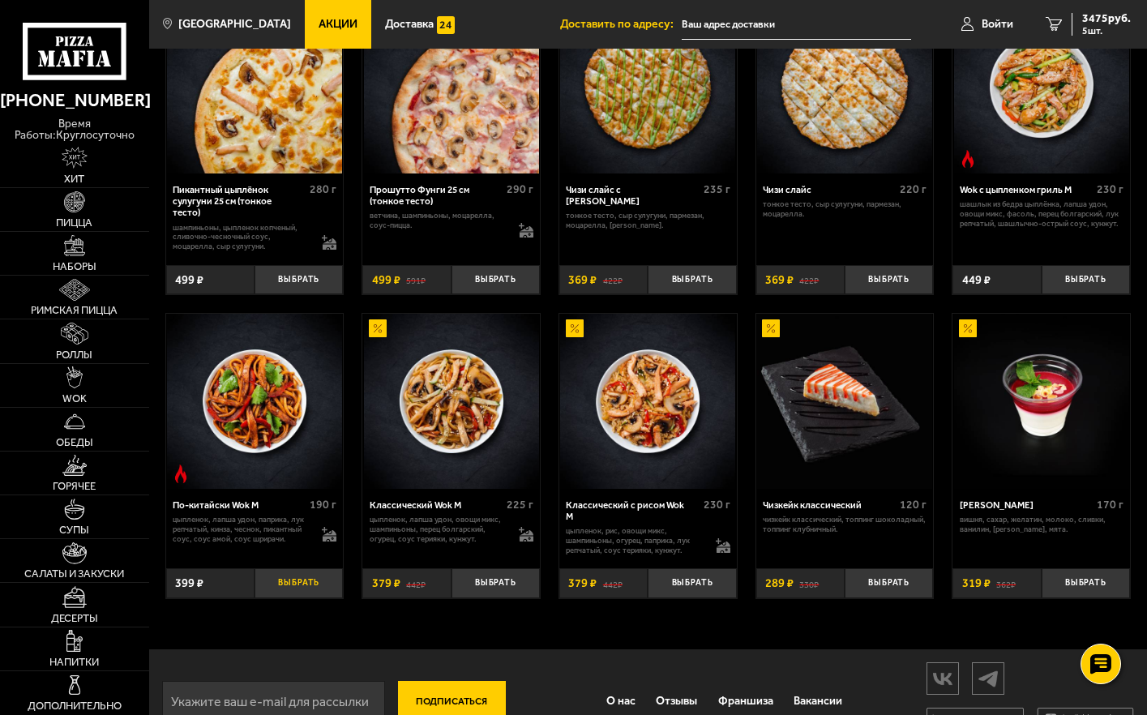
drag, startPoint x: 316, startPoint y: 595, endPoint x: 540, endPoint y: 487, distance: 248.8
click at [324, 595] on button "Выбрать" at bounding box center [299, 582] width 88 height 29
drag, startPoint x: 1105, startPoint y: 26, endPoint x: 1057, endPoint y: 45, distance: 52.1
click at [1104, 26] on span "6 шт." at bounding box center [1106, 31] width 49 height 10
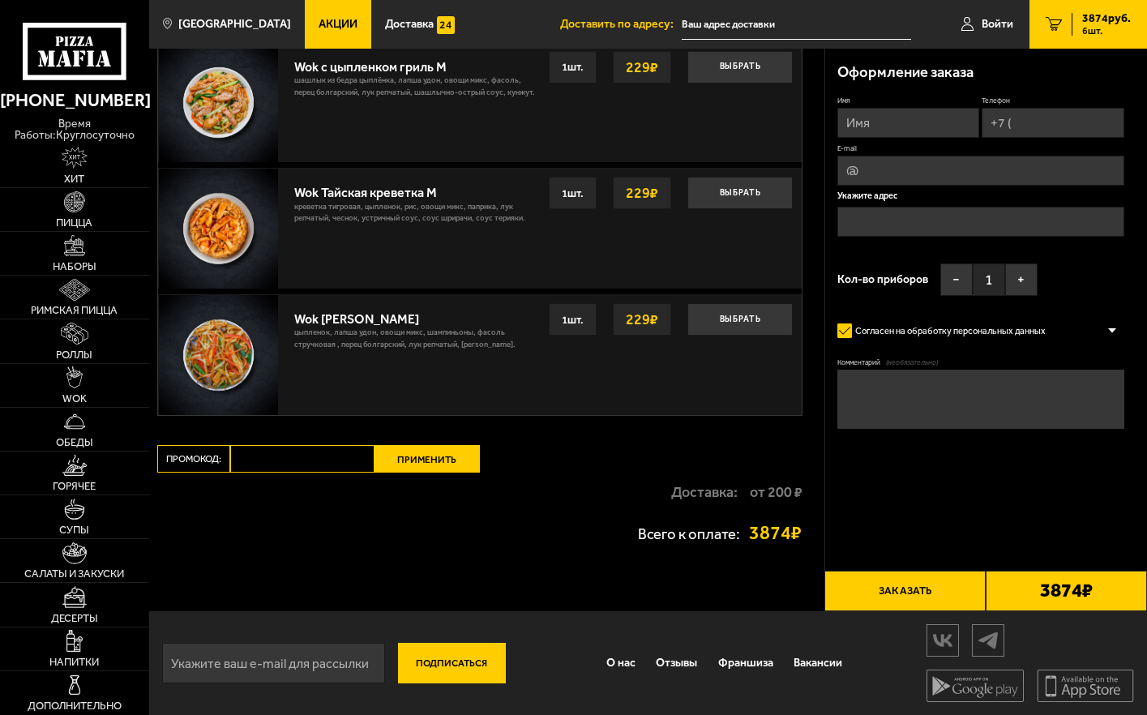
scroll to position [1271, 0]
paste input "maf5055"
type input "maf5055"
click at [418, 455] on button "Применить" at bounding box center [427, 458] width 105 height 28
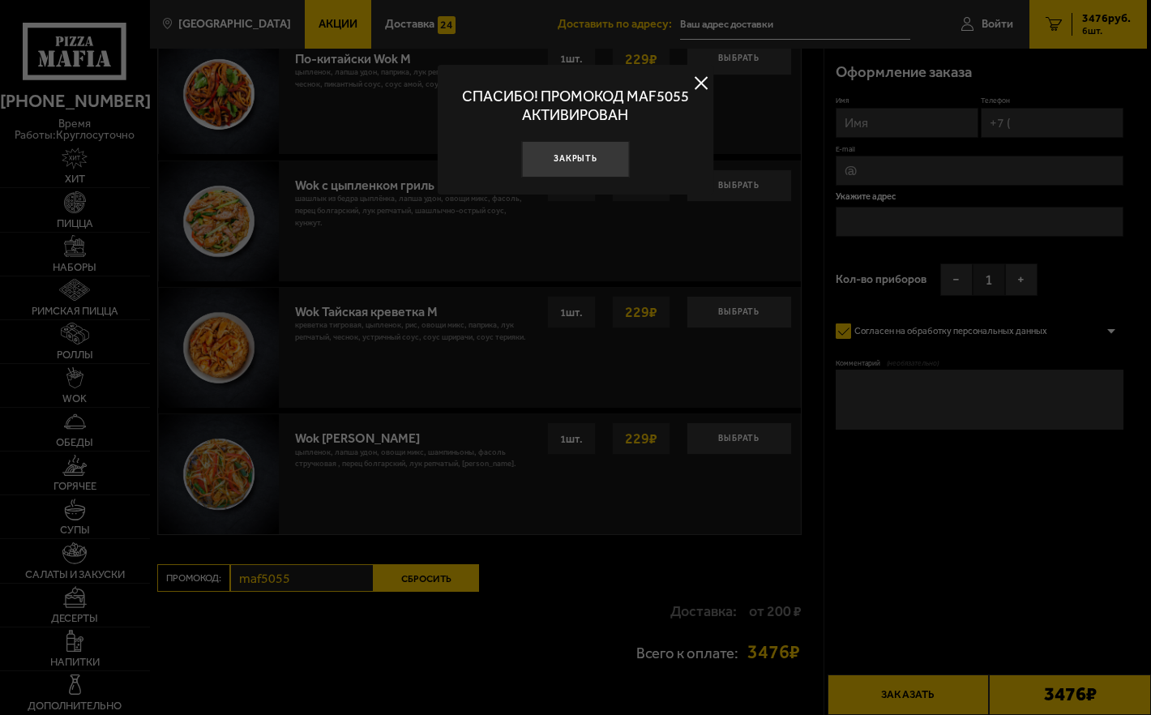
click at [705, 82] on button at bounding box center [701, 83] width 24 height 24
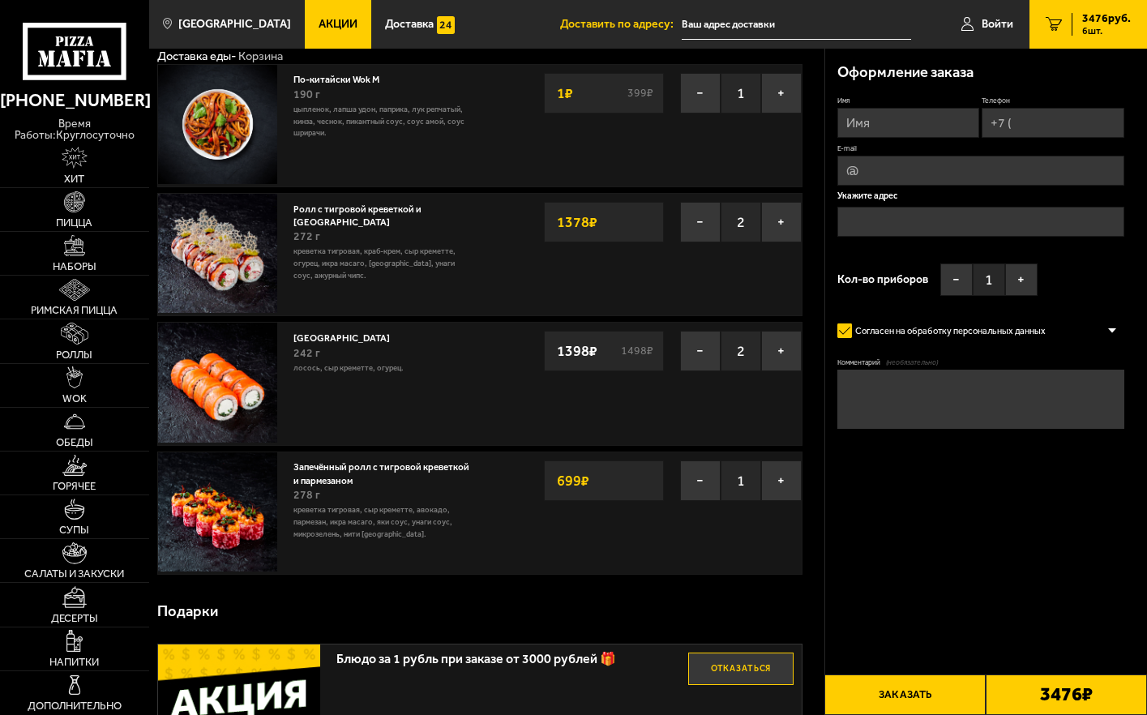
scroll to position [0, 0]
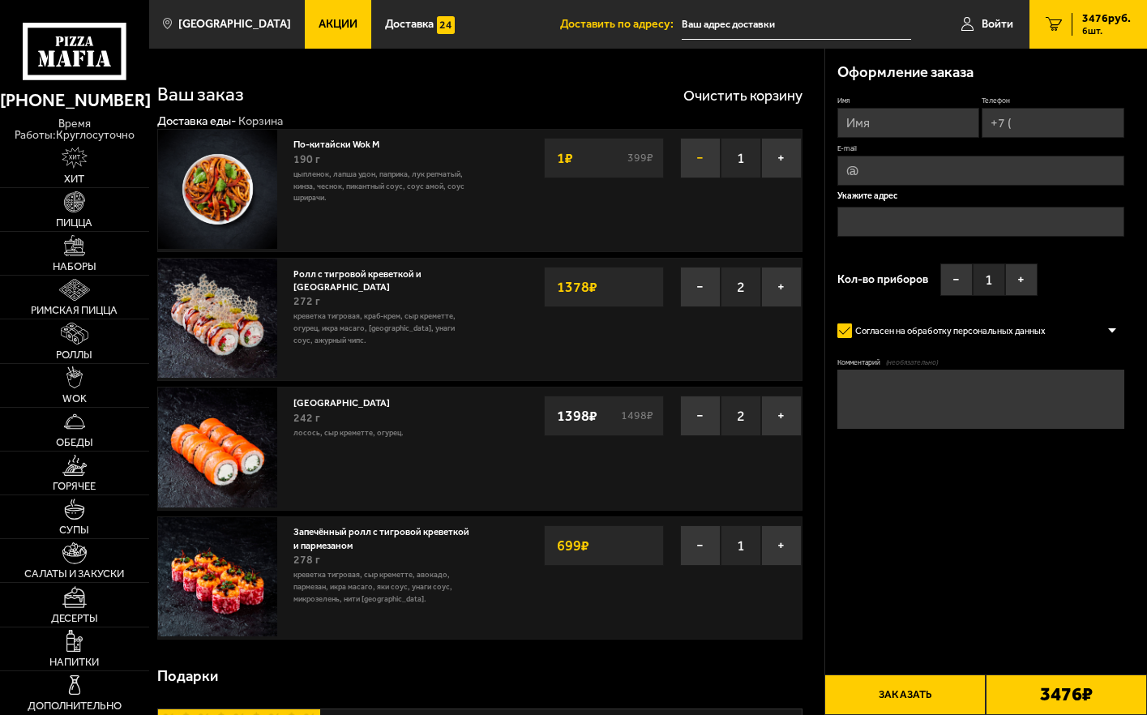
click at [703, 156] on button "−" at bounding box center [700, 158] width 41 height 41
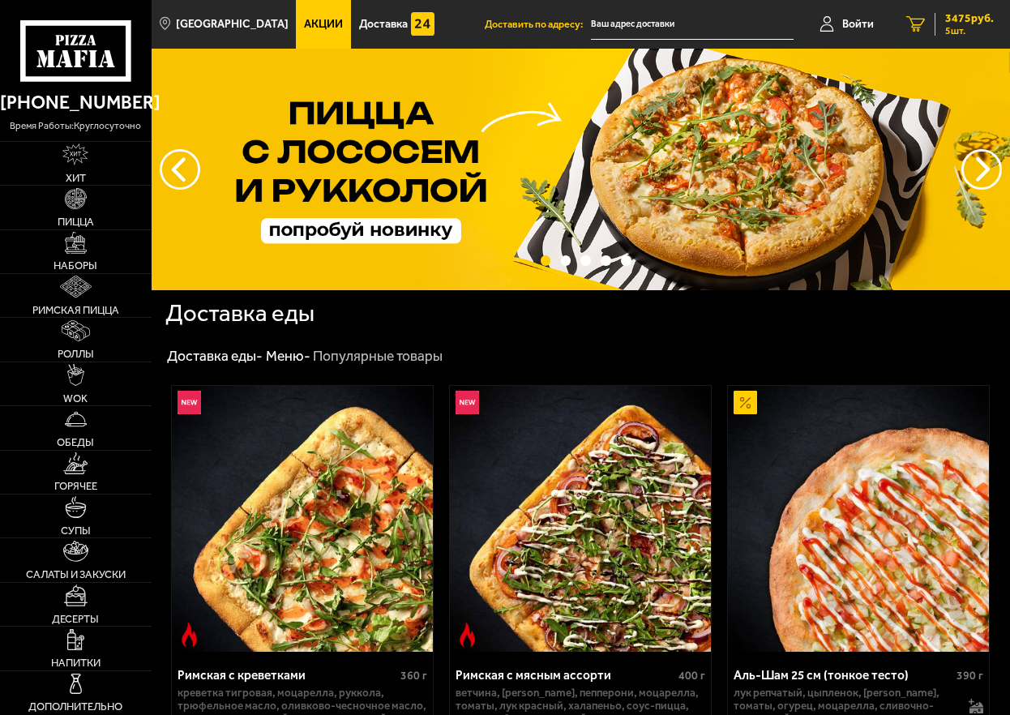
click at [975, 18] on span "3475 руб." at bounding box center [969, 18] width 49 height 11
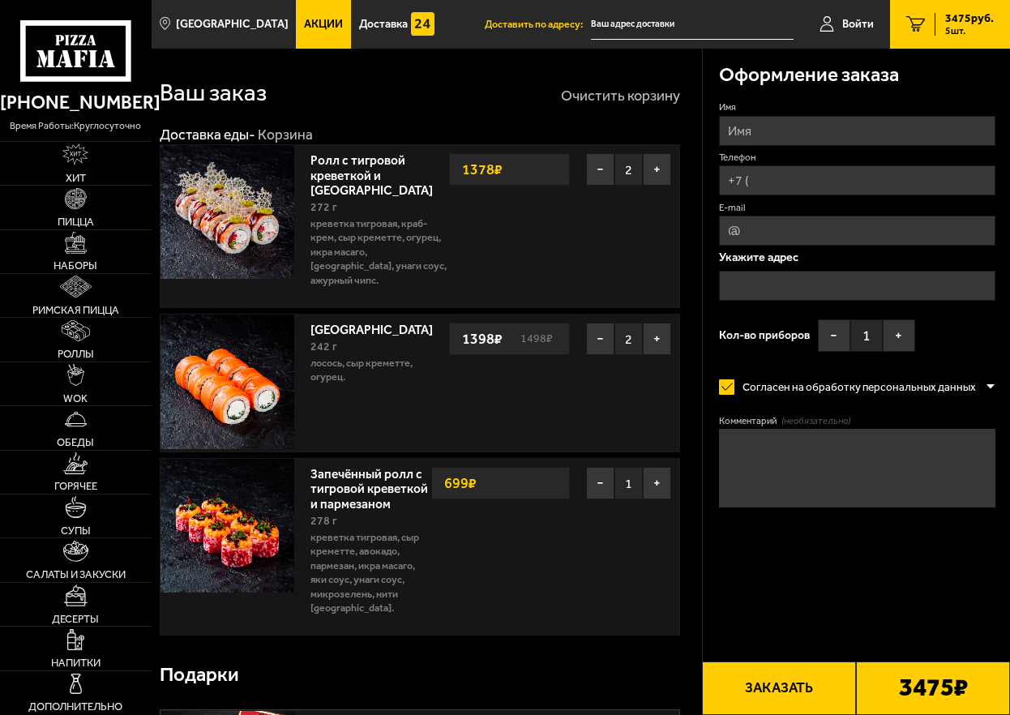
click at [617, 89] on button "Очистить корзину" at bounding box center [620, 95] width 119 height 15
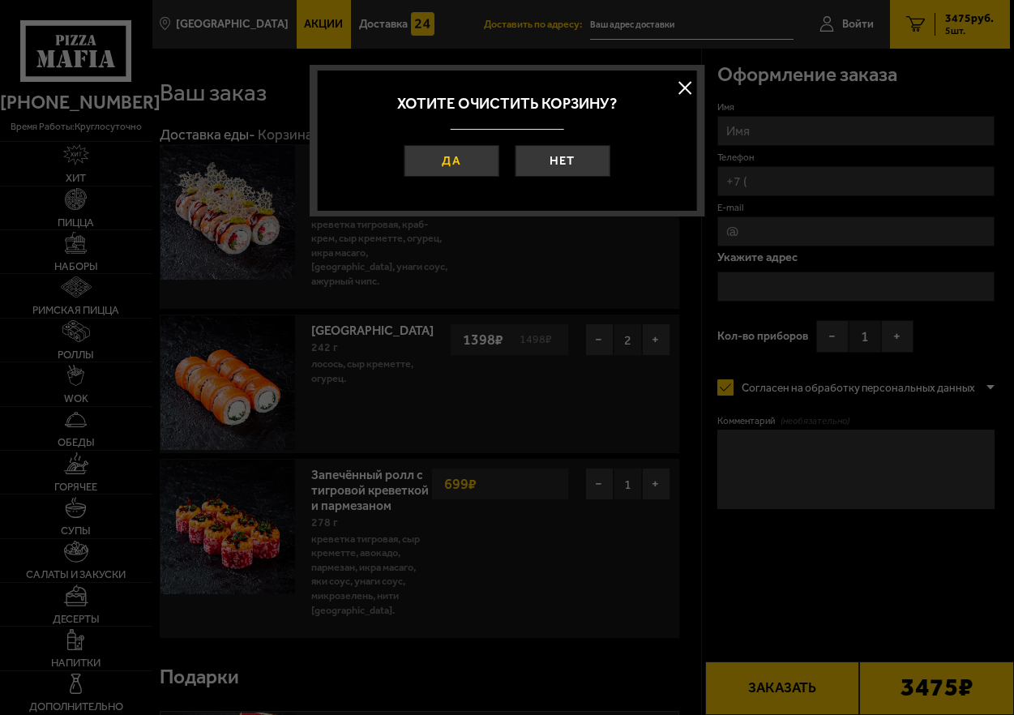
click at [458, 158] on button "Да" at bounding box center [451, 161] width 95 height 32
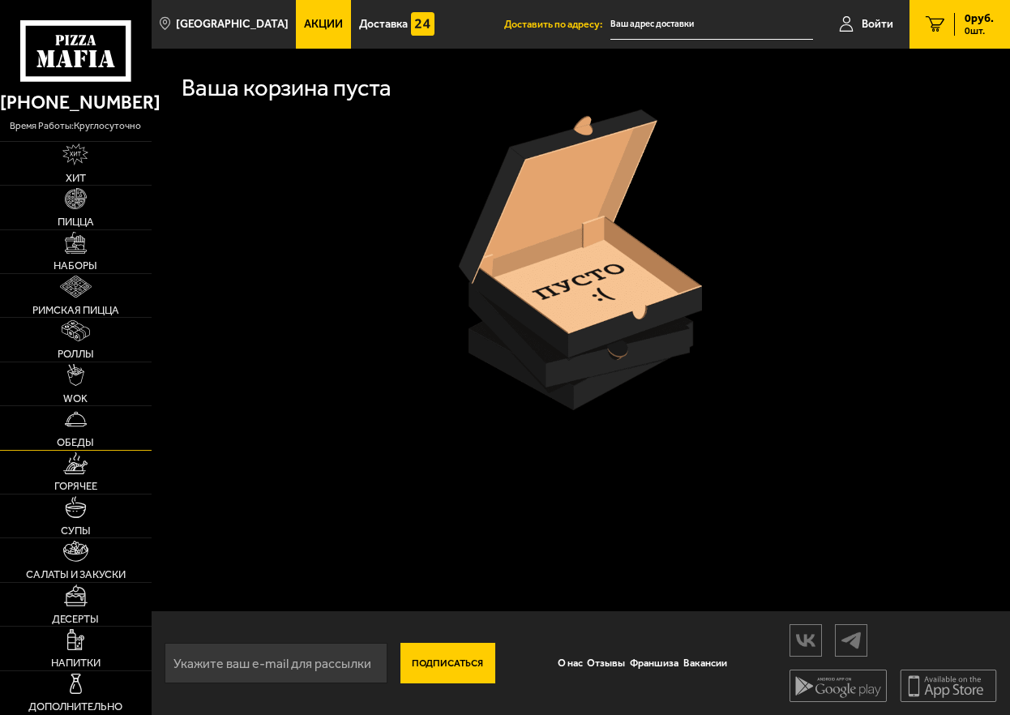
scroll to position [1, 0]
click at [312, 23] on span "Акции" at bounding box center [323, 24] width 39 height 11
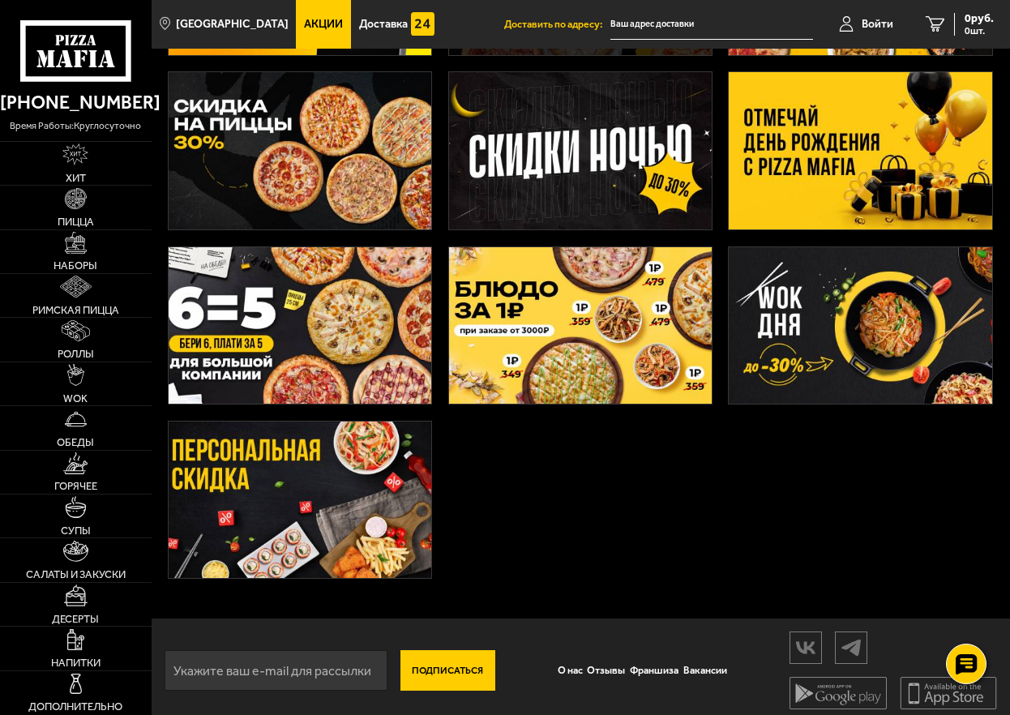
click at [561, 346] on img at bounding box center [580, 325] width 263 height 157
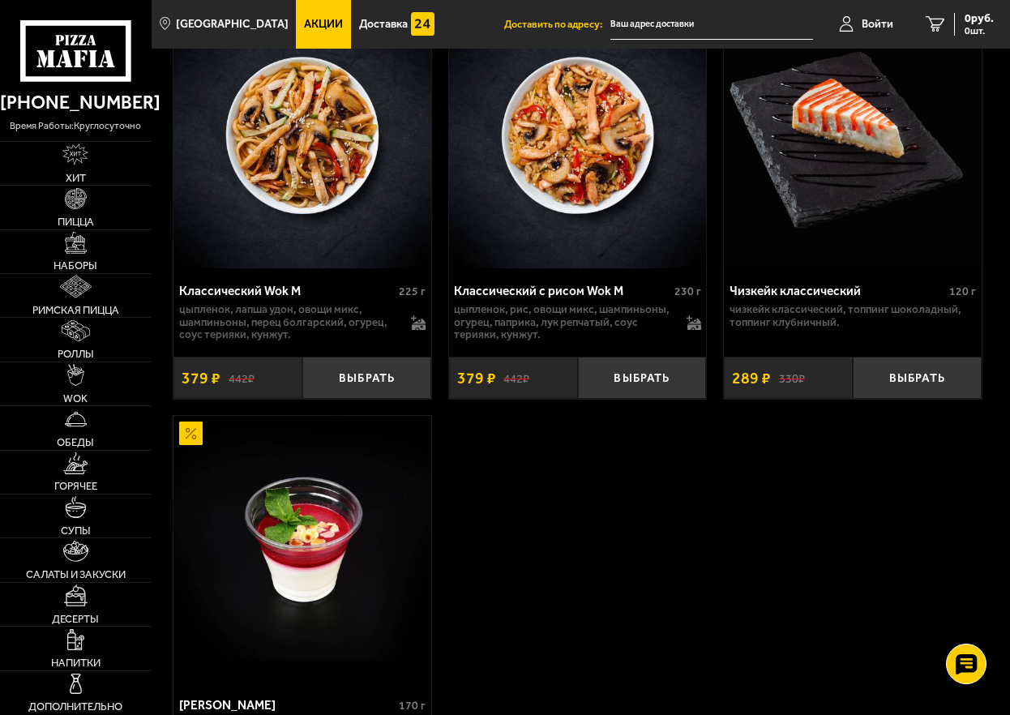
scroll to position [1541, 0]
click at [912, 394] on button "Выбрать" at bounding box center [917, 377] width 129 height 42
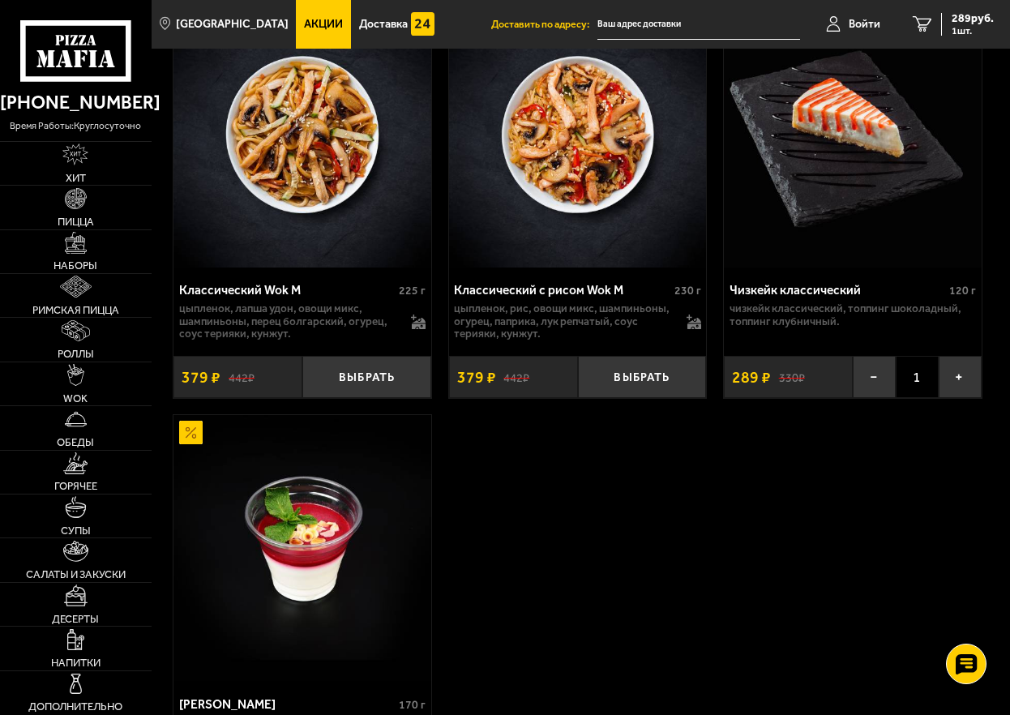
click at [912, 394] on span "1" at bounding box center [917, 377] width 43 height 42
click at [961, 397] on button "+" at bounding box center [960, 377] width 43 height 42
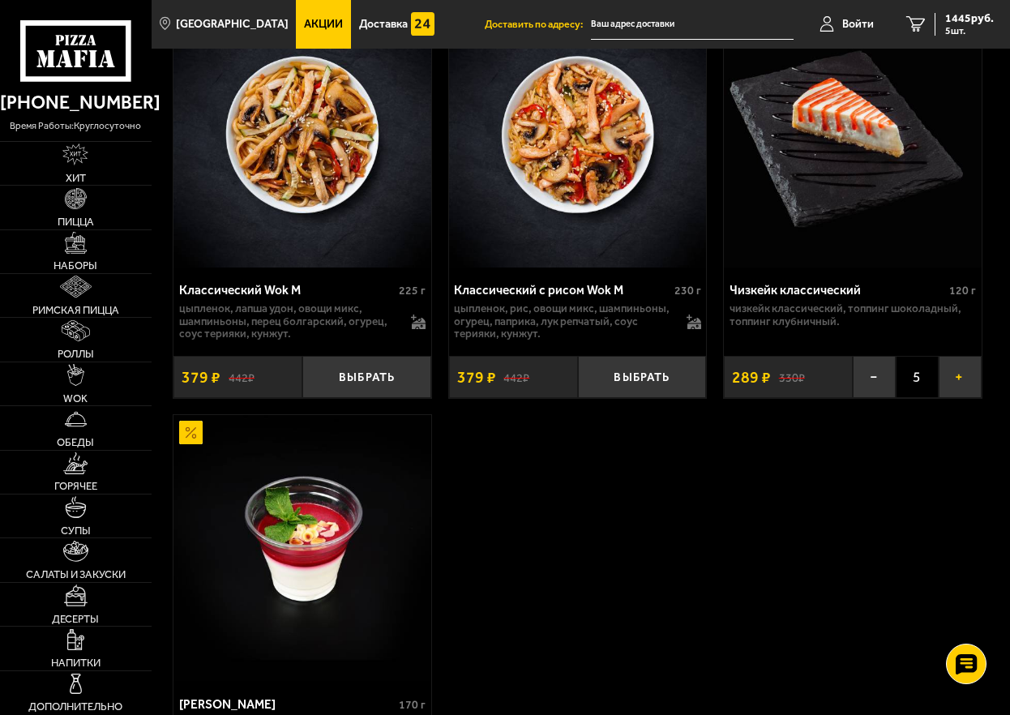
click at [961, 397] on button "+" at bounding box center [960, 377] width 43 height 42
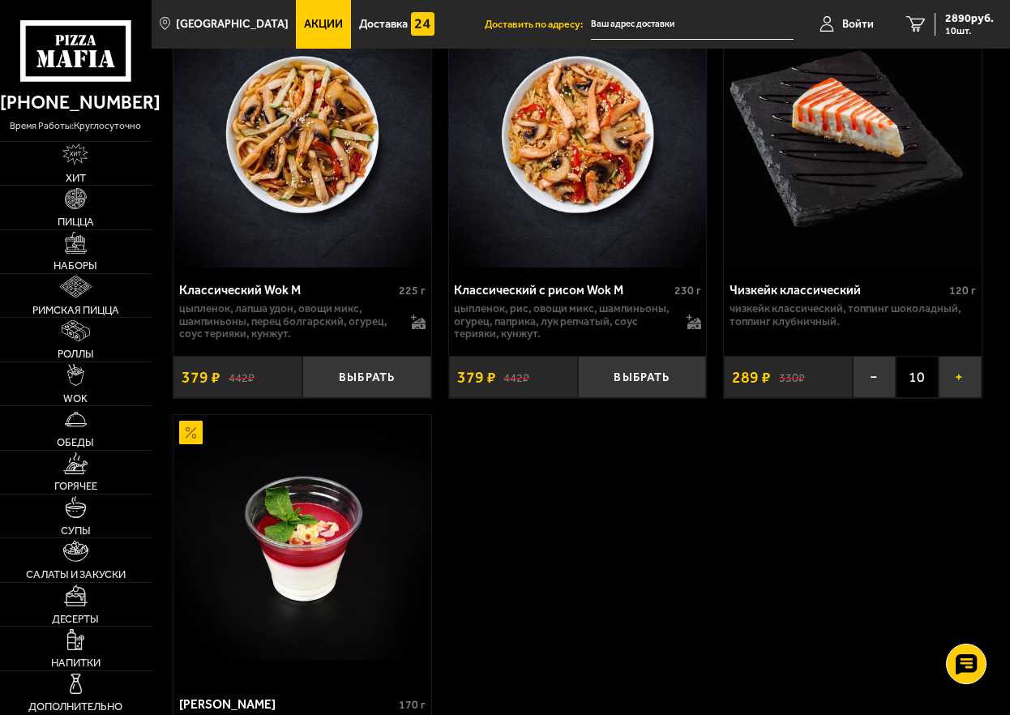
click at [961, 397] on button "+" at bounding box center [960, 377] width 43 height 42
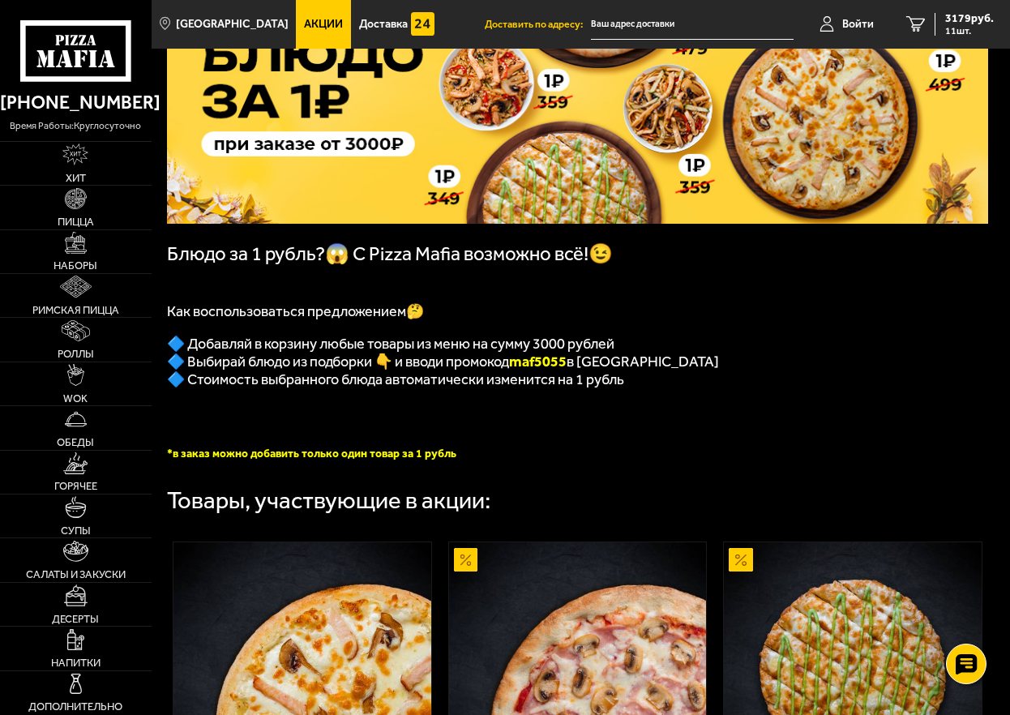
scroll to position [0, 0]
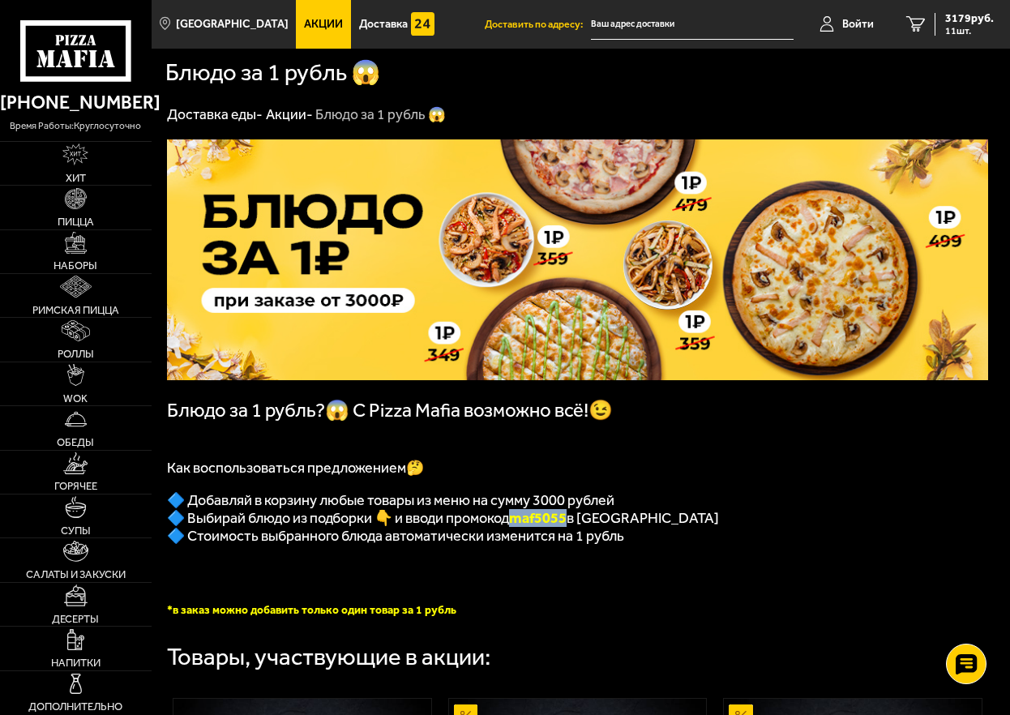
drag, startPoint x: 519, startPoint y: 530, endPoint x: 576, endPoint y: 529, distance: 56.8
click at [567, 527] on b "maf5055" at bounding box center [538, 518] width 58 height 18
copy b "maf5055"
click at [956, 24] on span "3179 руб." at bounding box center [969, 18] width 49 height 11
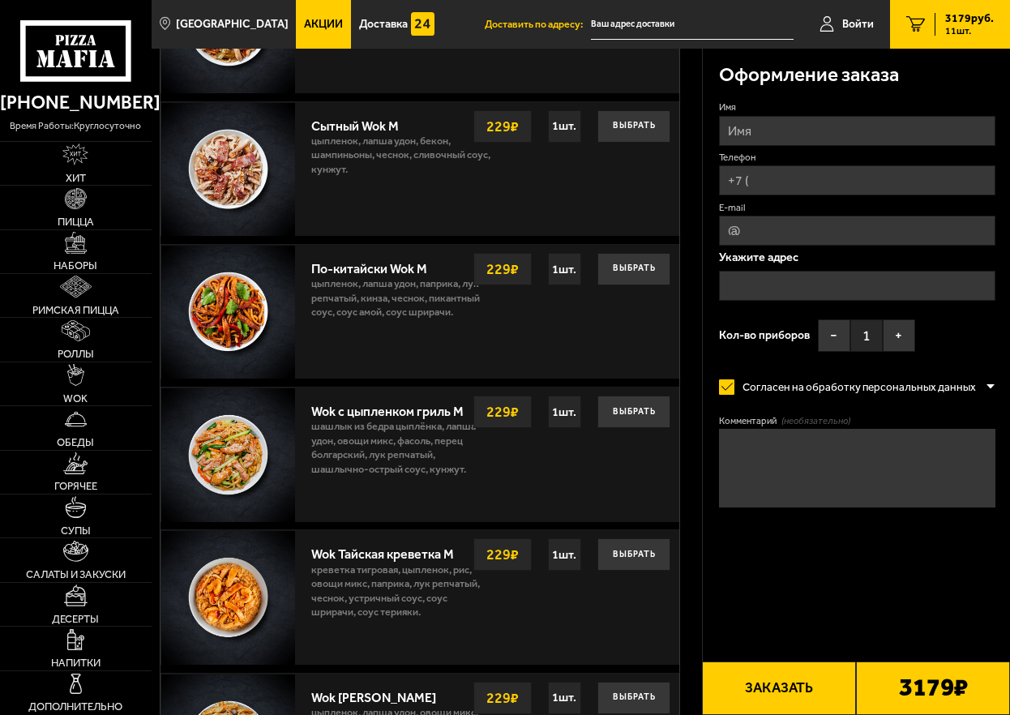
scroll to position [473, 0]
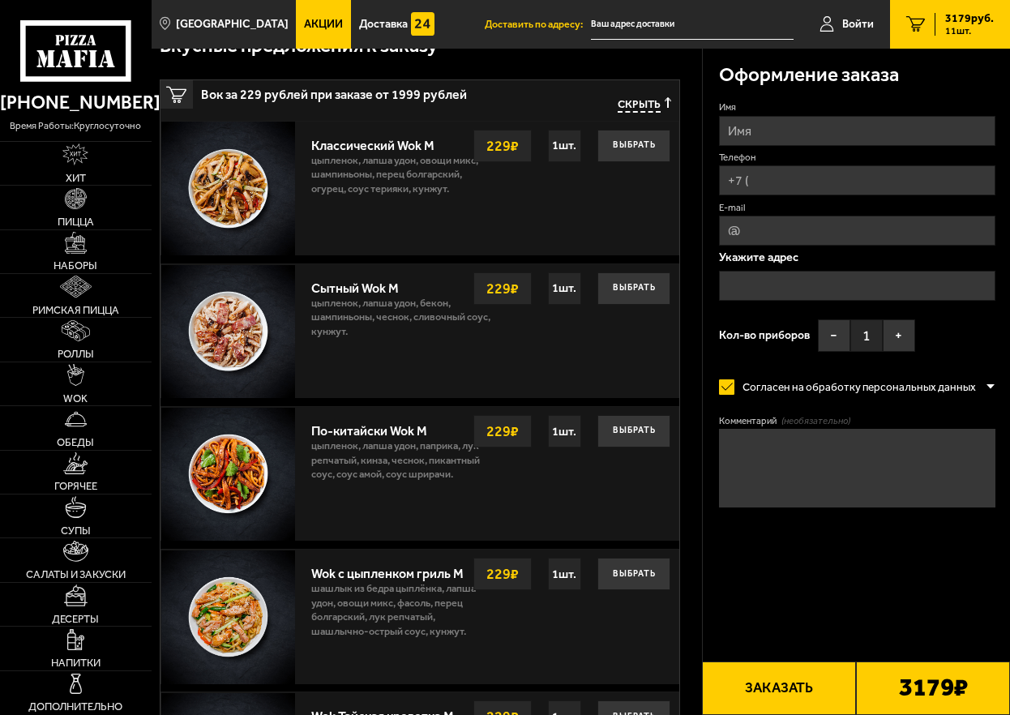
click at [646, 102] on span "Скрыть" at bounding box center [639, 104] width 43 height 15
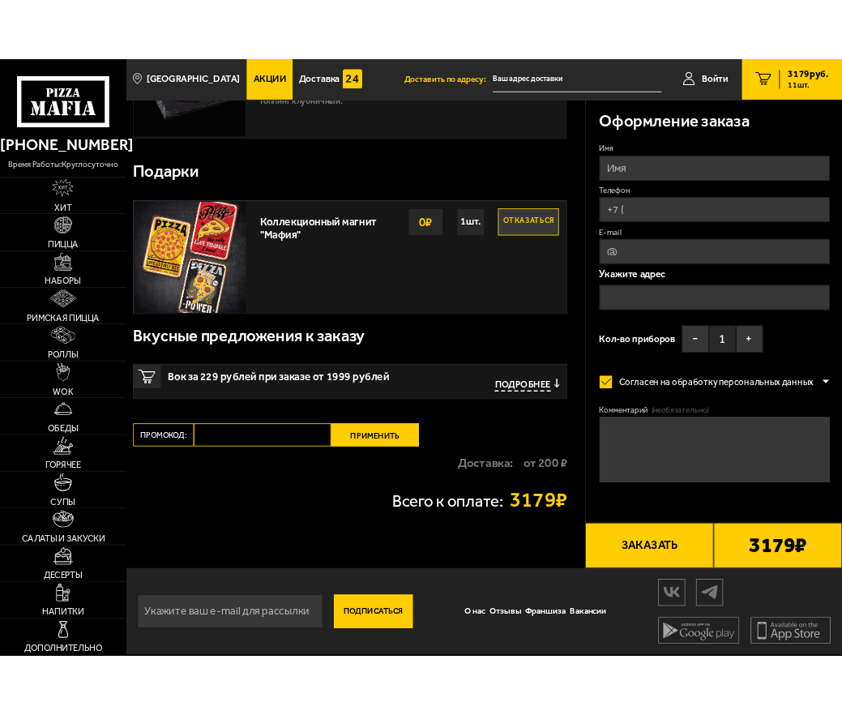
scroll to position [188, 0]
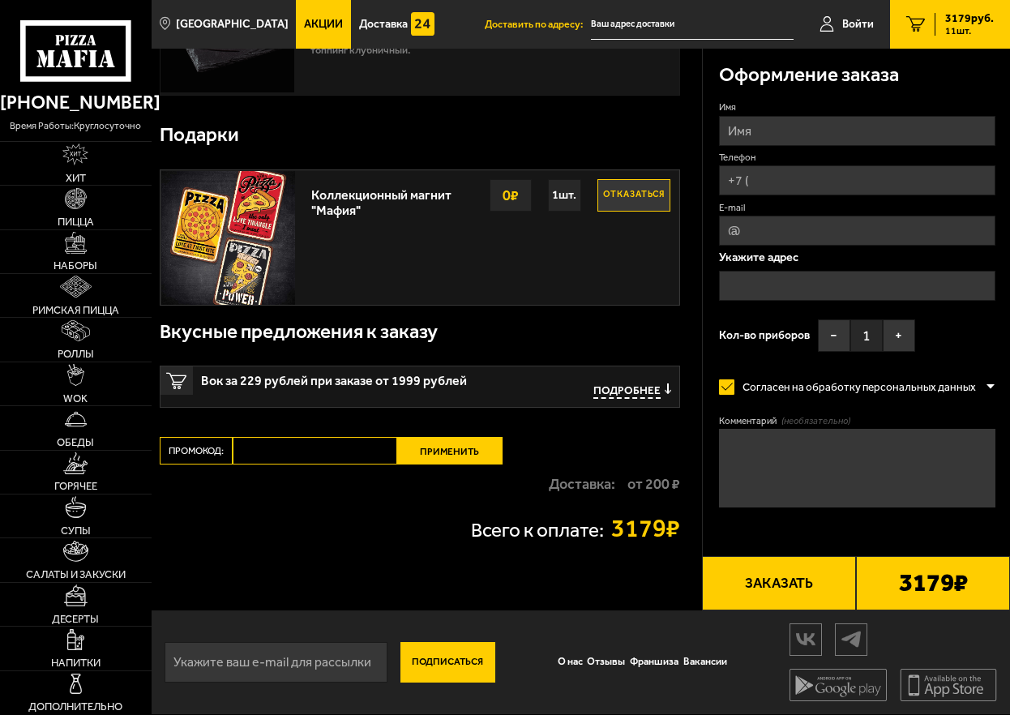
paste input "maf5055"
type input "maf5055"
click at [452, 443] on button "Применить" at bounding box center [449, 451] width 105 height 28
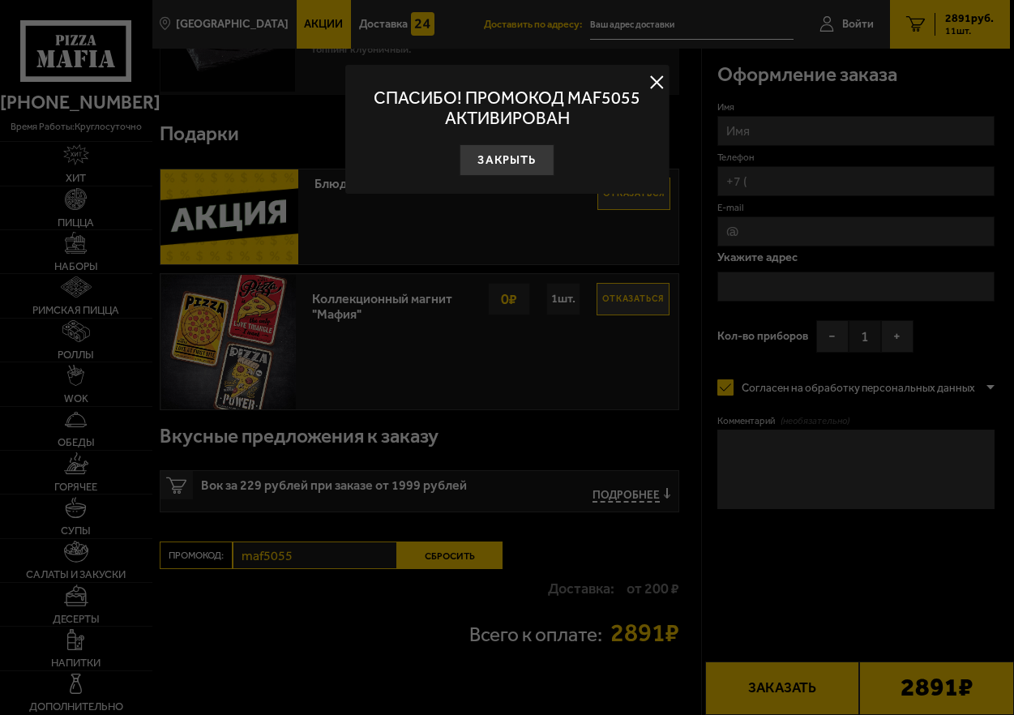
click at [659, 83] on button at bounding box center [657, 82] width 24 height 24
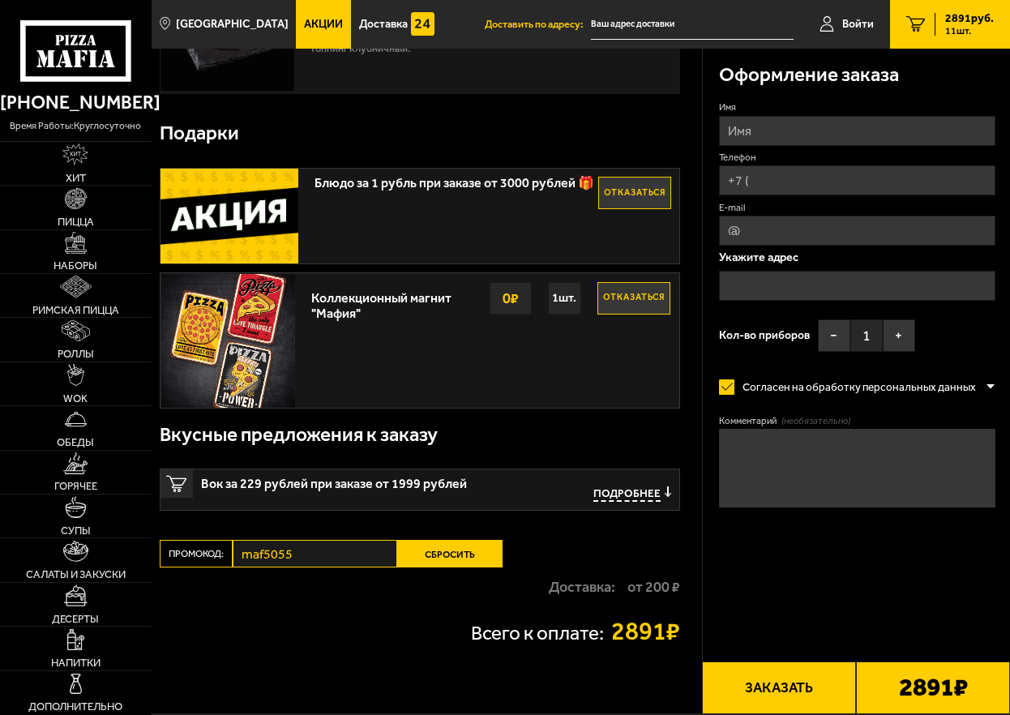
click at [461, 352] on div "Коллекционный магнит "Мафия" Отказаться 0 ₽ 1 шт." at bounding box center [490, 341] width 375 height 134
